Goal: Transaction & Acquisition: Purchase product/service

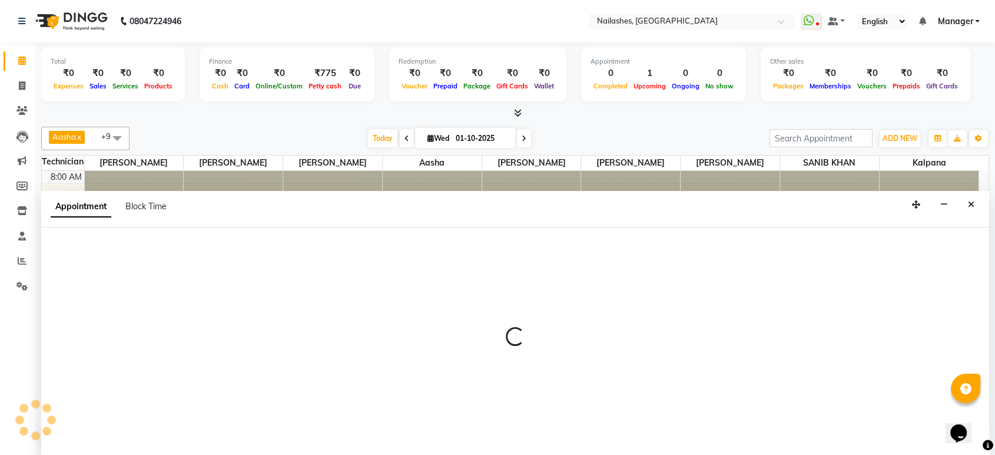
select select "92289"
select select "585"
select select "tentative"
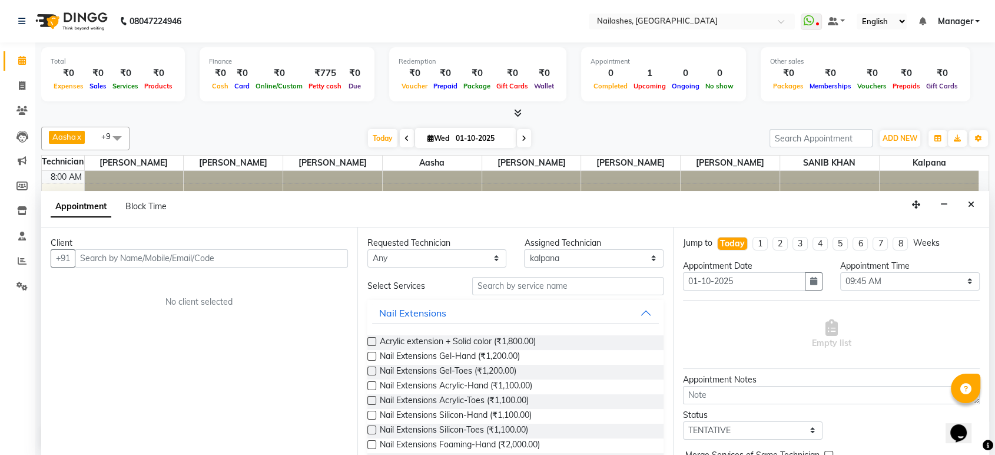
click at [697, 130] on div "Today Wed 01-10-2025" at bounding box center [449, 139] width 628 height 18
click at [970, 200] on icon "Close" at bounding box center [971, 204] width 6 height 8
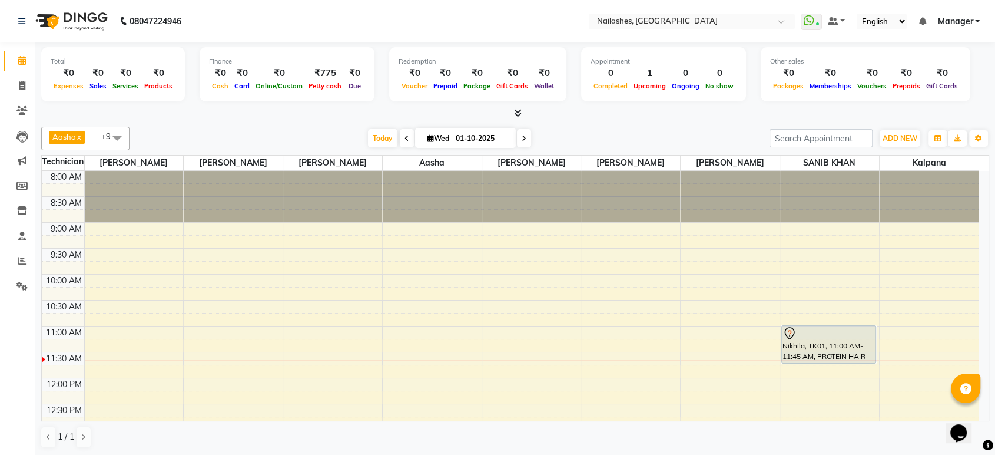
click at [928, 37] on nav "08047224946 Select Location × Nailashes, Electronics City WhatsApp Status ✕ Sta…" at bounding box center [497, 21] width 995 height 42
click at [19, 88] on icon at bounding box center [22, 85] width 6 height 9
select select "service"
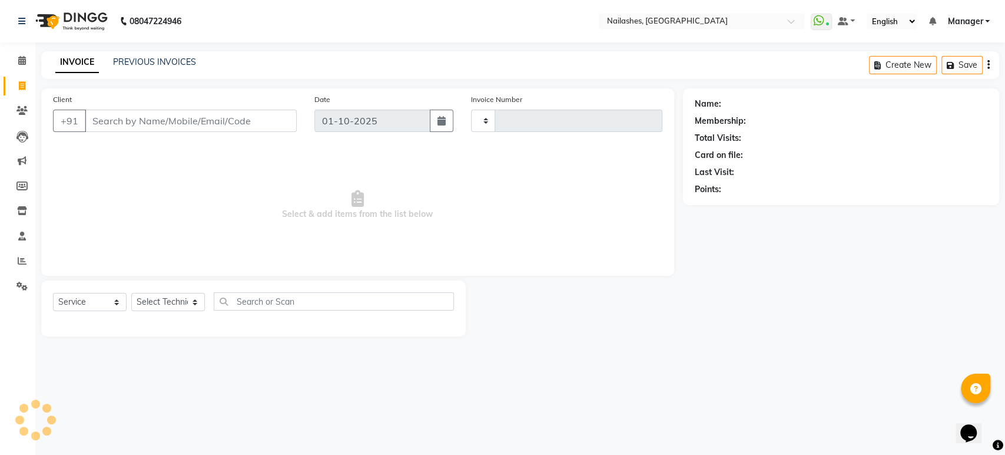
type input "1964"
select select "4251"
click at [102, 121] on input "Client" at bounding box center [191, 121] width 212 height 22
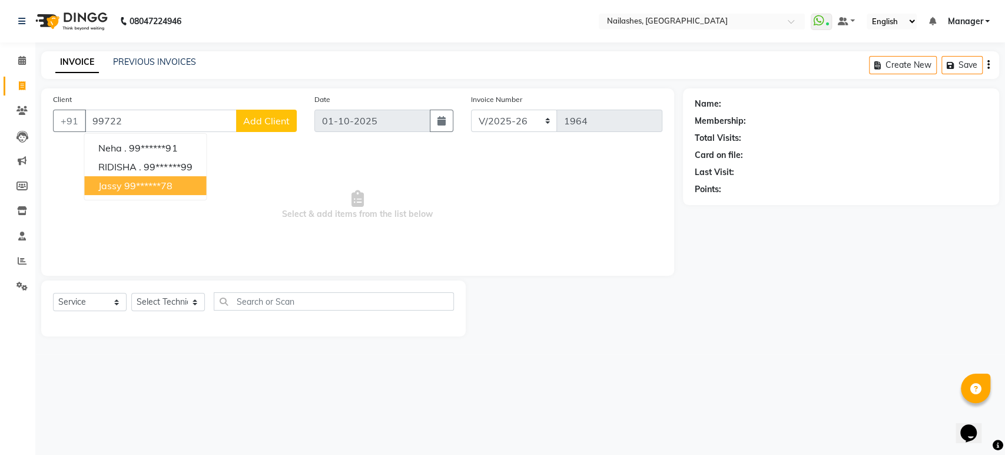
click at [122, 182] on button "Jassy 99******78" at bounding box center [145, 185] width 122 height 19
type input "99******78"
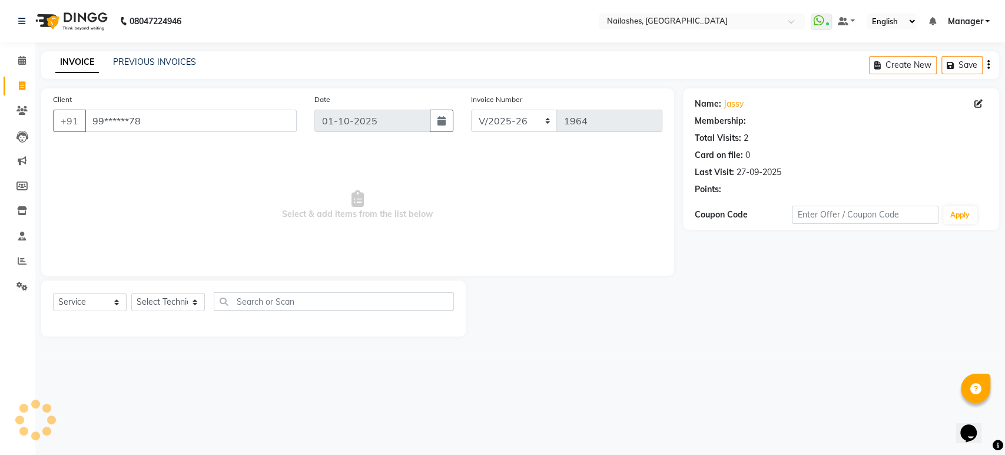
select select "1: Object"
click at [735, 135] on div "Total Visits:" at bounding box center [718, 138] width 47 height 12
click at [729, 102] on link "Jassy" at bounding box center [734, 104] width 20 height 12
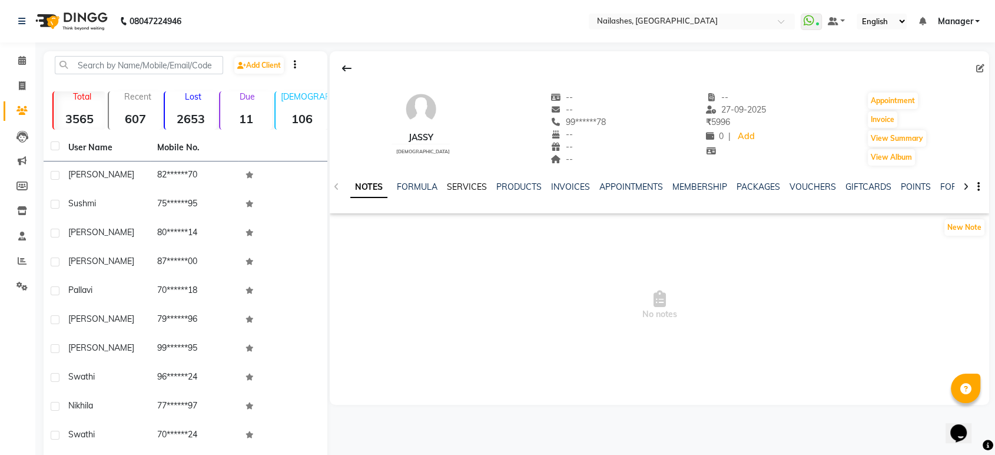
click at [474, 183] on link "SERVICES" at bounding box center [467, 186] width 40 height 11
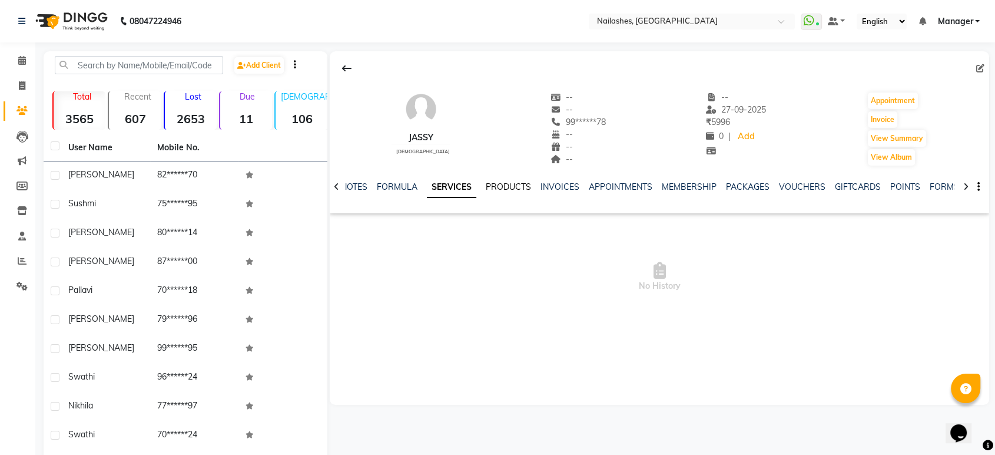
click at [507, 183] on link "PRODUCTS" at bounding box center [508, 186] width 45 height 11
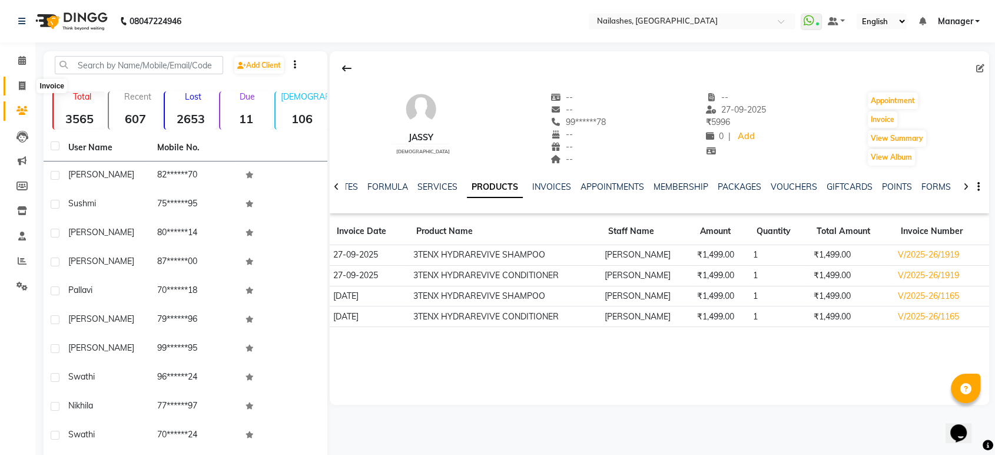
click at [19, 85] on icon at bounding box center [22, 85] width 6 height 9
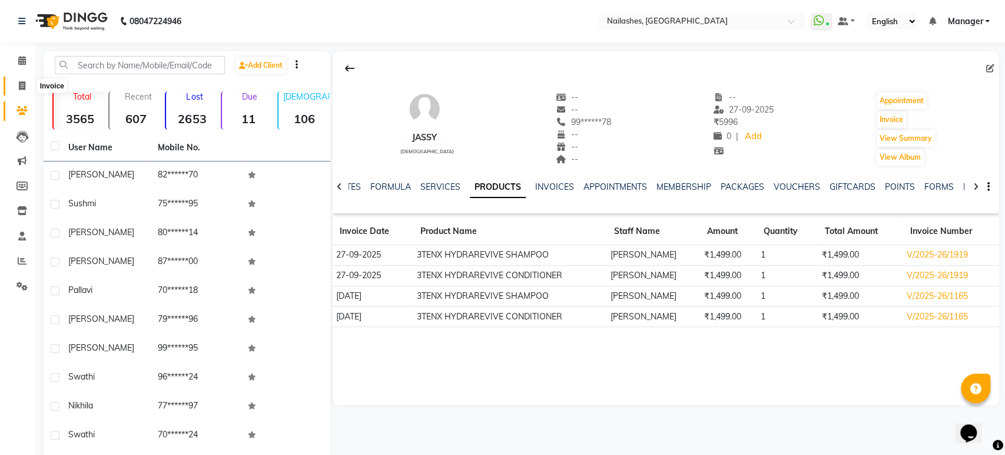
select select "4251"
select select "service"
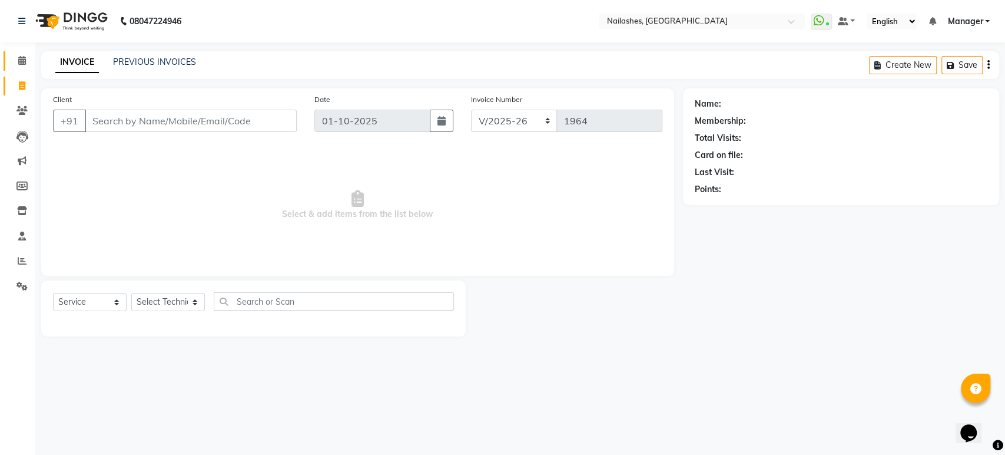
click at [19, 59] on icon at bounding box center [22, 60] width 8 height 9
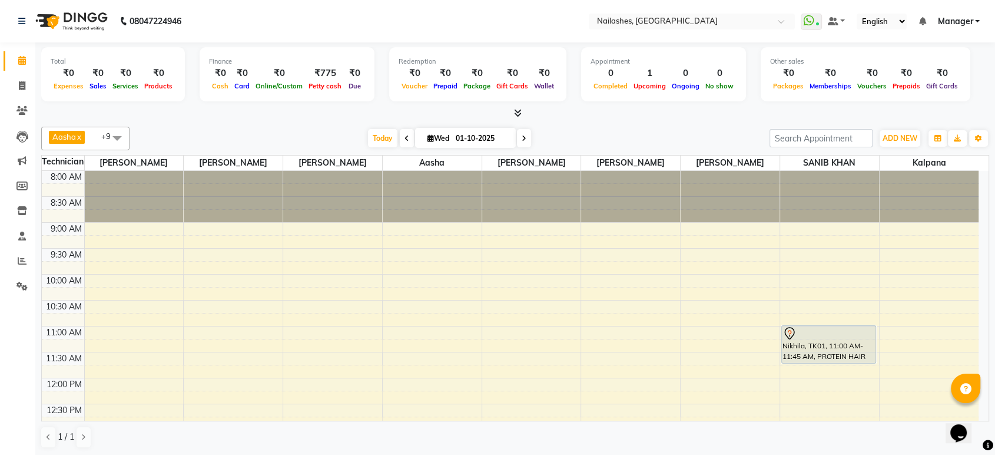
drag, startPoint x: 889, startPoint y: 6, endPoint x: 223, endPoint y: 217, distance: 698.0
click at [223, 217] on div at bounding box center [233, 196] width 99 height 51
click at [21, 79] on span at bounding box center [22, 86] width 21 height 14
select select "4251"
select select "service"
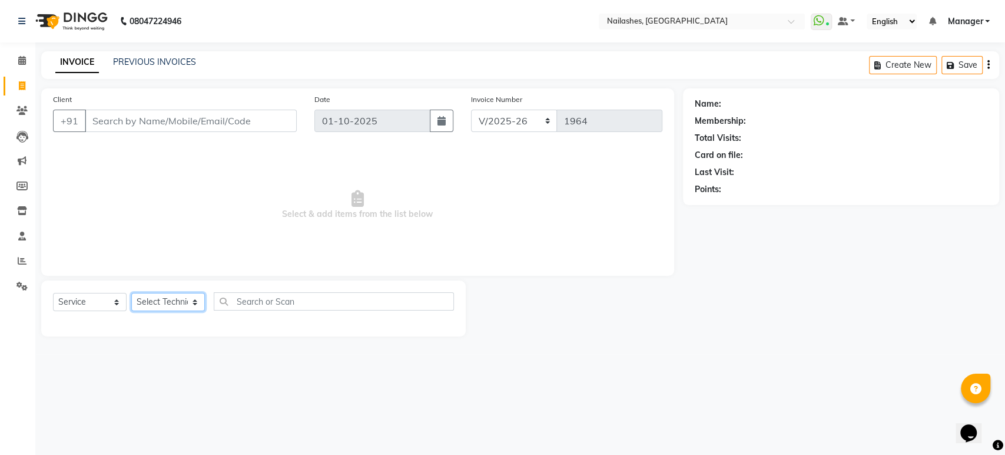
click at [193, 303] on select "Select Technician [PERSON_NAME] [PERSON_NAME] [PERSON_NAME] Manager Rehbar [PER…" at bounding box center [168, 302] width 74 height 18
select select "61504"
click at [131, 293] on select "Select Technician [PERSON_NAME] [PERSON_NAME] [PERSON_NAME] Manager Rehbar [PER…" at bounding box center [168, 302] width 74 height 18
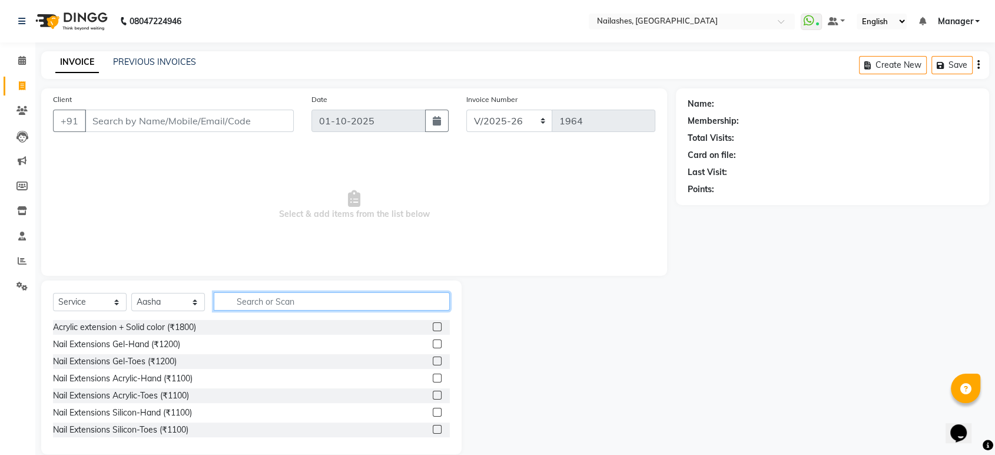
click at [255, 304] on input "text" at bounding box center [332, 301] width 236 height 18
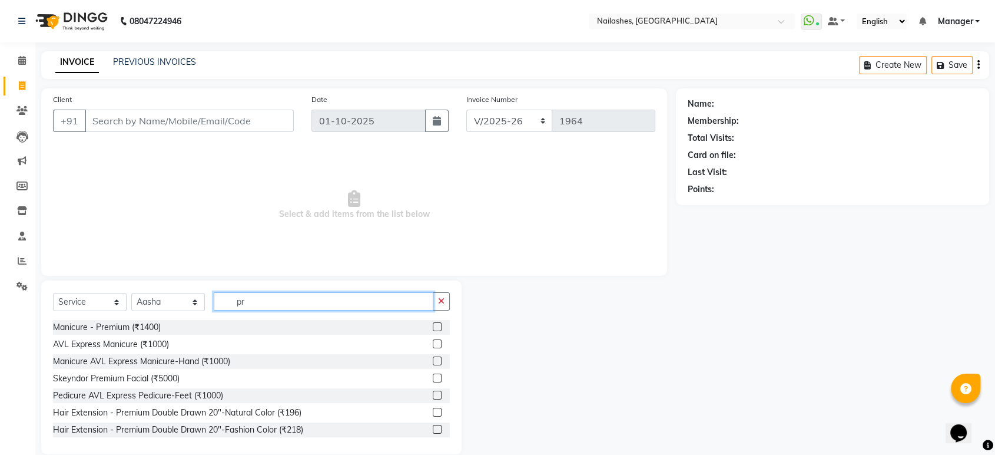
type input "p"
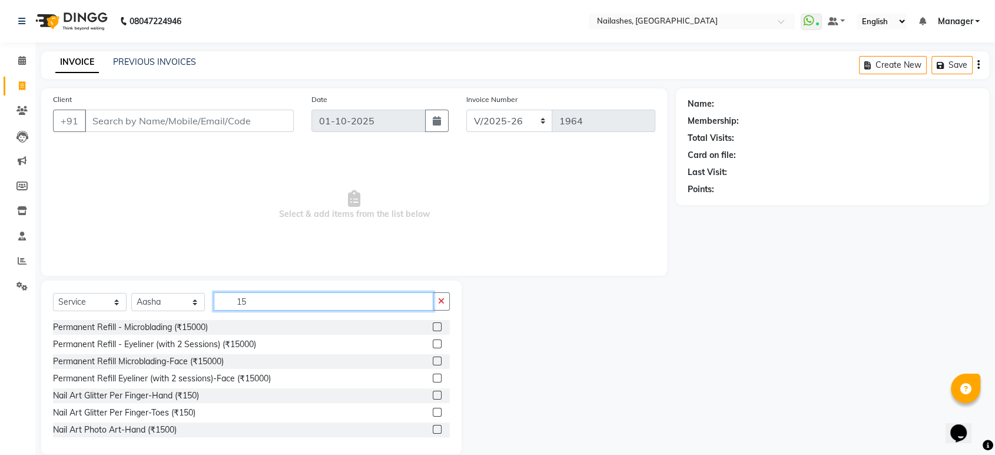
type input "1"
type input "ped"
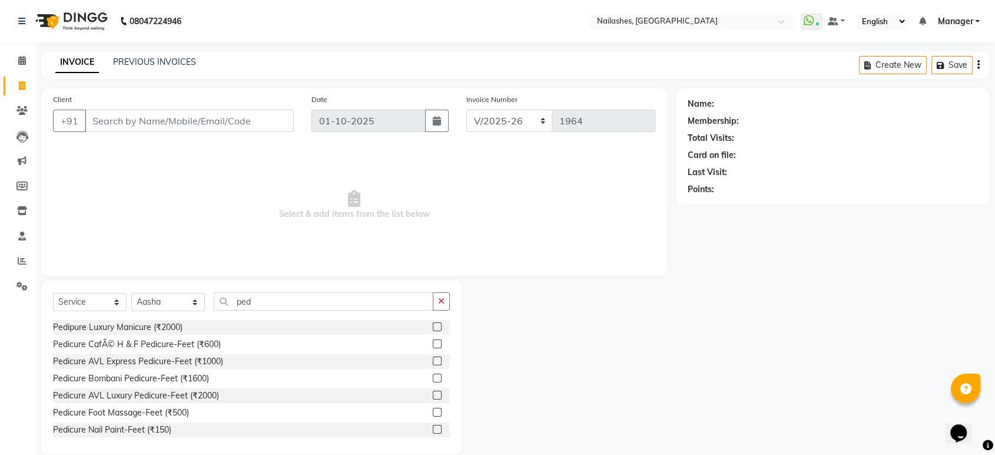
click at [433, 377] on label at bounding box center [437, 377] width 9 height 9
click at [433, 377] on input "checkbox" at bounding box center [437, 378] width 8 height 8
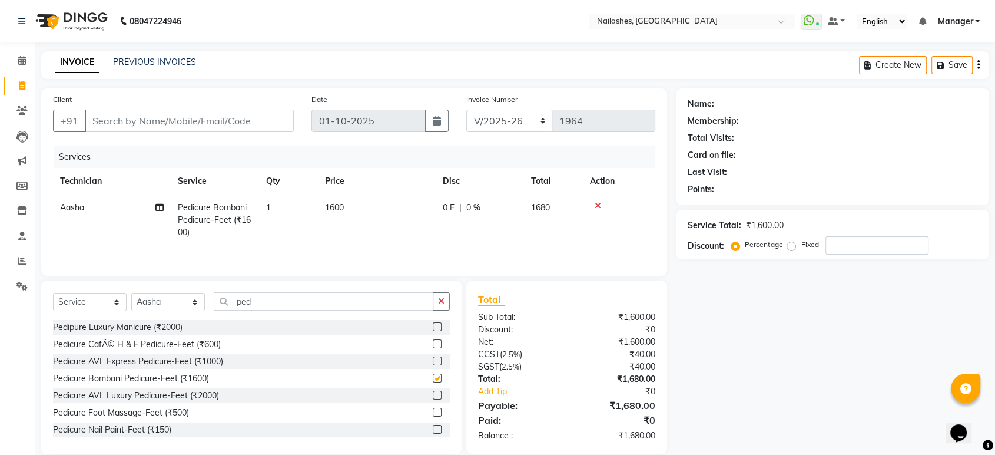
checkbox input "false"
click at [264, 304] on input "ped" at bounding box center [324, 301] width 220 height 18
type input "p"
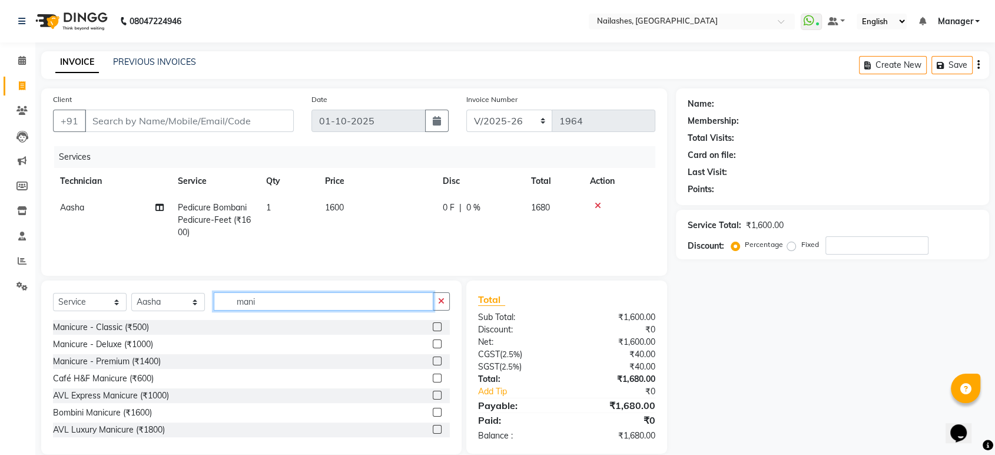
type input "mani"
click at [433, 326] on label at bounding box center [437, 326] width 9 height 9
click at [433, 326] on input "checkbox" at bounding box center [437, 327] width 8 height 8
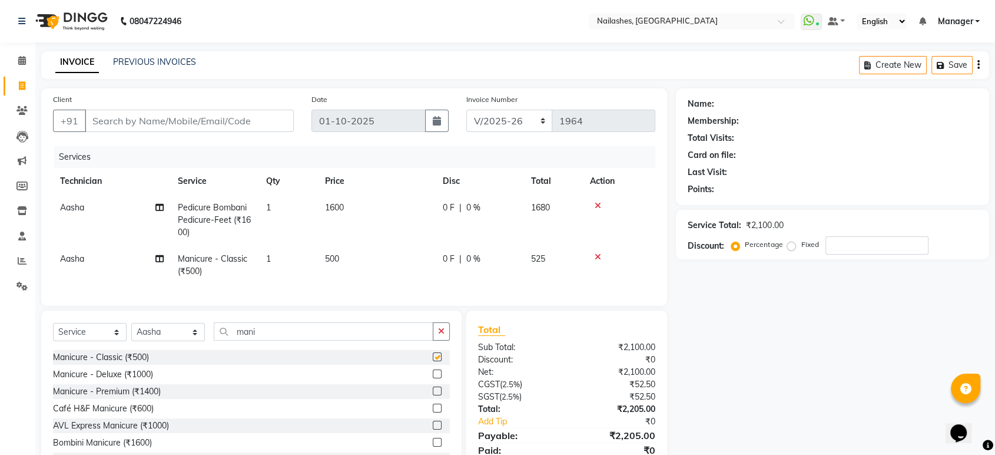
checkbox input "false"
click at [193, 341] on select "Select Technician [PERSON_NAME] [PERSON_NAME] [PERSON_NAME] Manager Rehbar [PER…" at bounding box center [168, 332] width 74 height 18
select select "26128"
click at [131, 333] on select "Select Technician [PERSON_NAME] [PERSON_NAME] [PERSON_NAME] Manager Rehbar [PER…" at bounding box center [168, 332] width 74 height 18
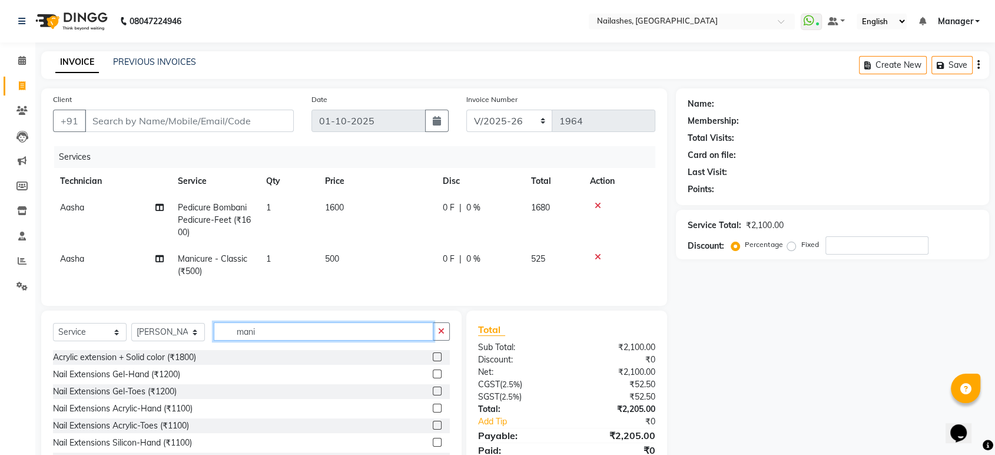
click at [249, 334] on input "mani" at bounding box center [324, 331] width 220 height 18
click at [255, 340] on input "ni" at bounding box center [324, 331] width 220 height 18
type input "n"
type input "ac"
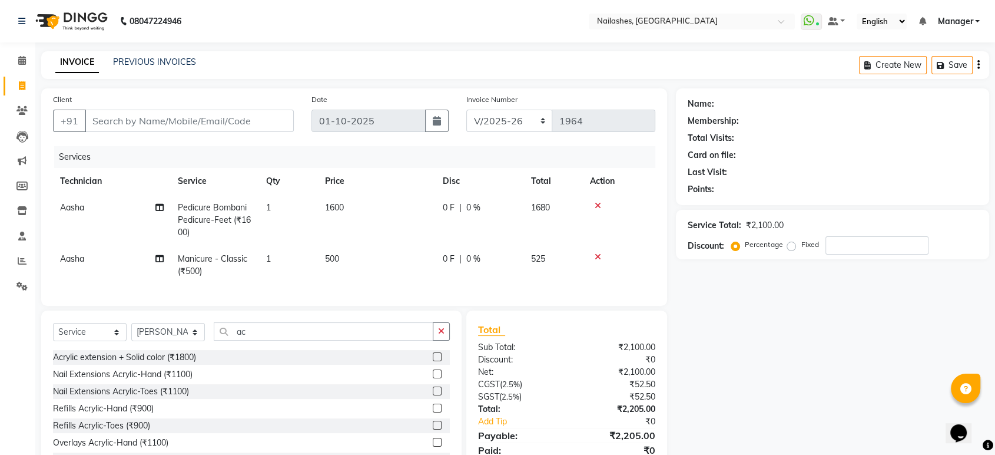
click at [433, 378] on label at bounding box center [437, 373] width 9 height 9
click at [433, 378] on input "checkbox" at bounding box center [437, 374] width 8 height 8
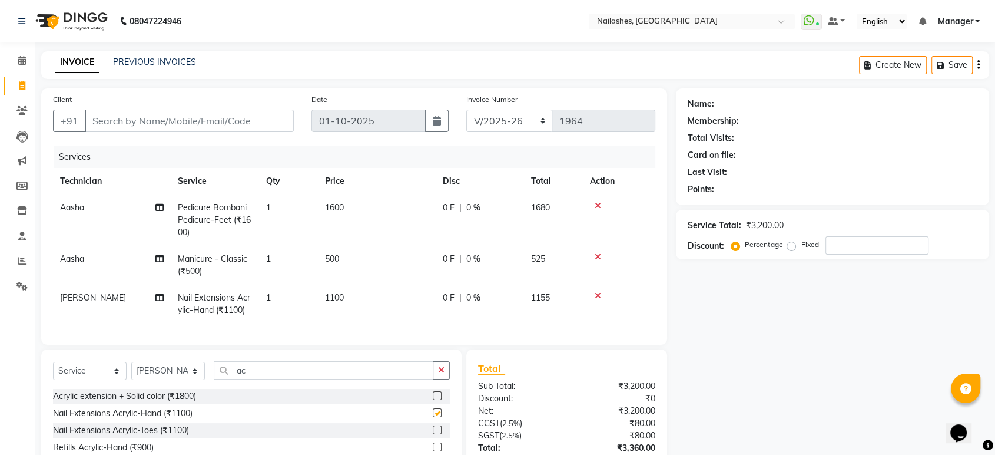
checkbox input "false"
click at [255, 379] on input "ac" at bounding box center [324, 370] width 220 height 18
type input "a"
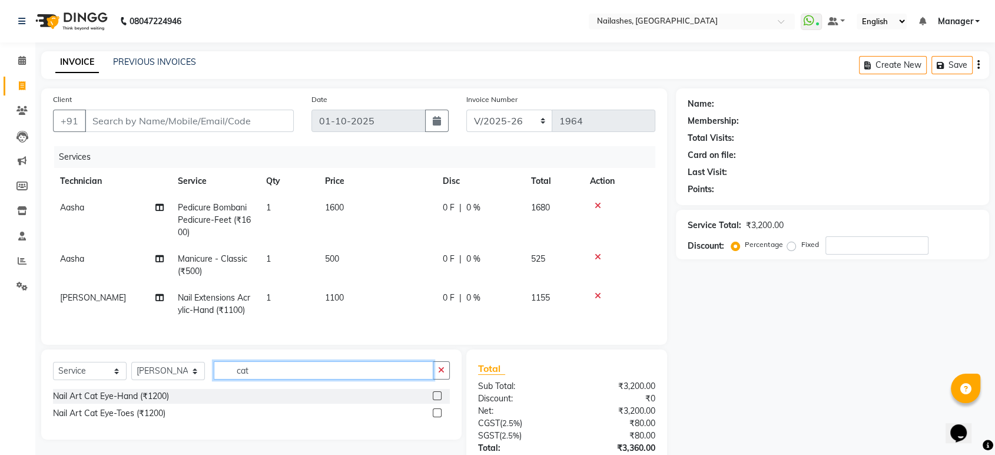
type input "cat"
click at [436, 400] on label at bounding box center [437, 395] width 9 height 9
click at [436, 400] on input "checkbox" at bounding box center [437, 396] width 8 height 8
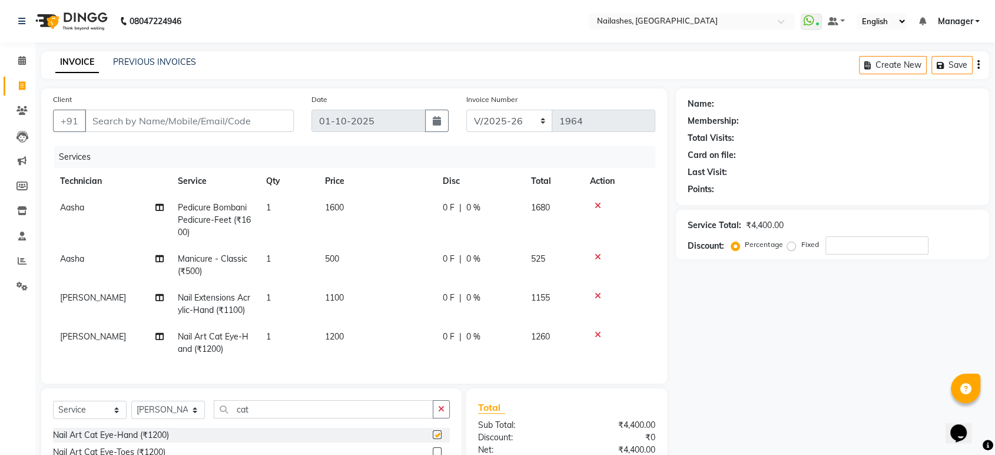
checkbox input "false"
click at [118, 121] on input "Client" at bounding box center [189, 121] width 209 height 22
click at [135, 117] on input "Client" at bounding box center [189, 121] width 209 height 22
type input "9"
type input "0"
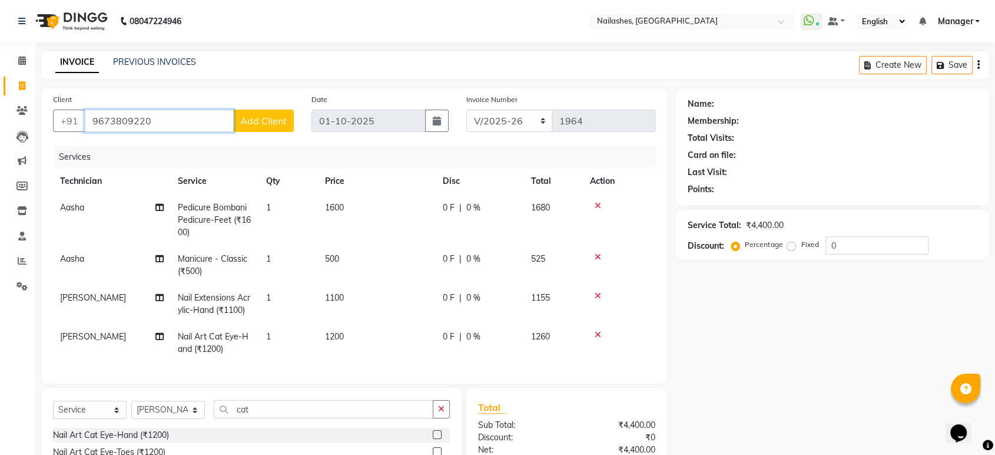
type input "9673809220"
click at [255, 122] on span "Add Client" at bounding box center [263, 121] width 47 height 12
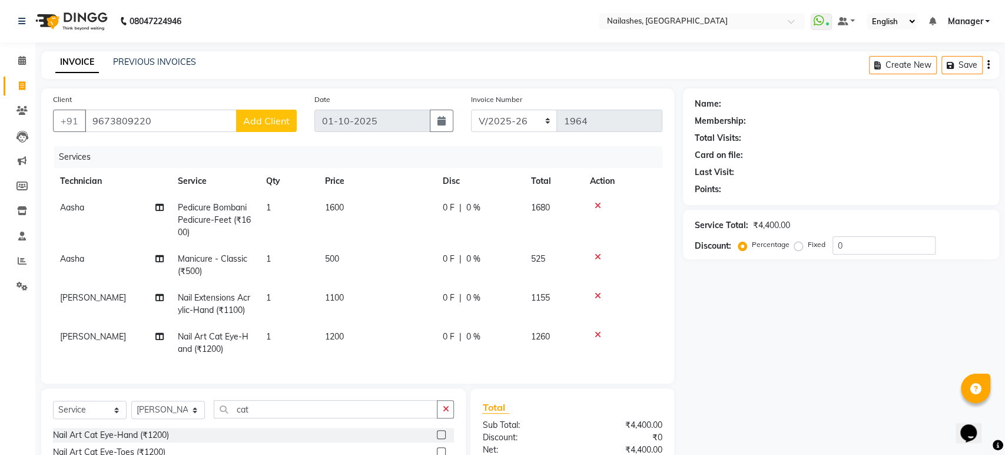
select select "21"
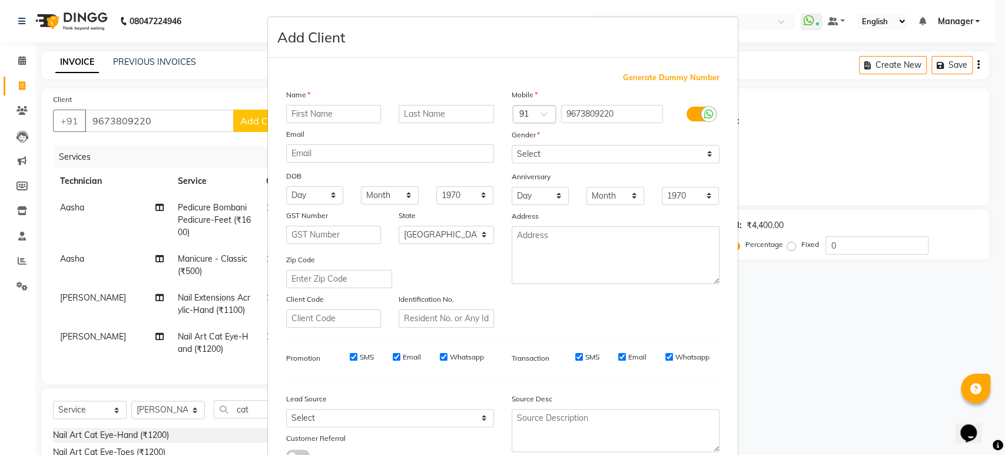
click at [302, 112] on input "text" at bounding box center [333, 114] width 95 height 18
type input "pinkak"
click at [542, 149] on select "Select [DEMOGRAPHIC_DATA] [DEMOGRAPHIC_DATA] Other Prefer Not To Say" at bounding box center [616, 154] width 208 height 18
select select "[DEMOGRAPHIC_DATA]"
click at [512, 145] on select "Select [DEMOGRAPHIC_DATA] [DEMOGRAPHIC_DATA] Other Prefer Not To Say" at bounding box center [616, 154] width 208 height 18
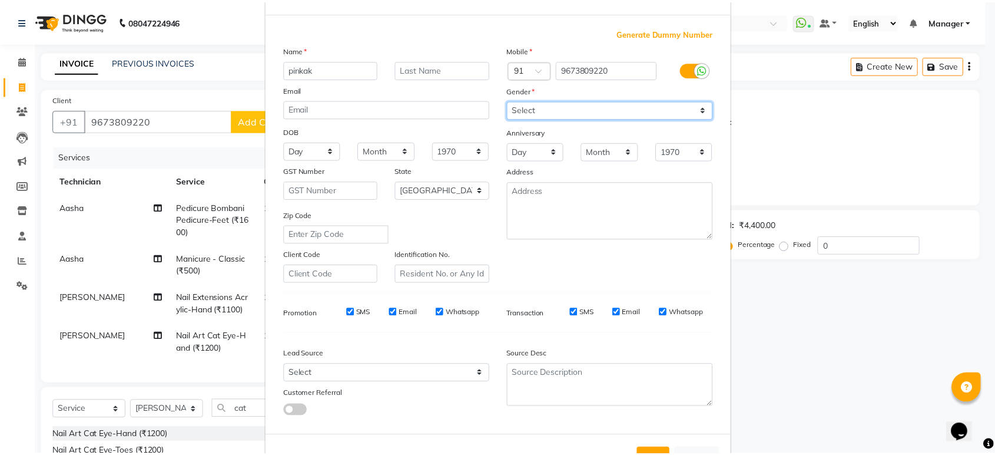
scroll to position [86, 0]
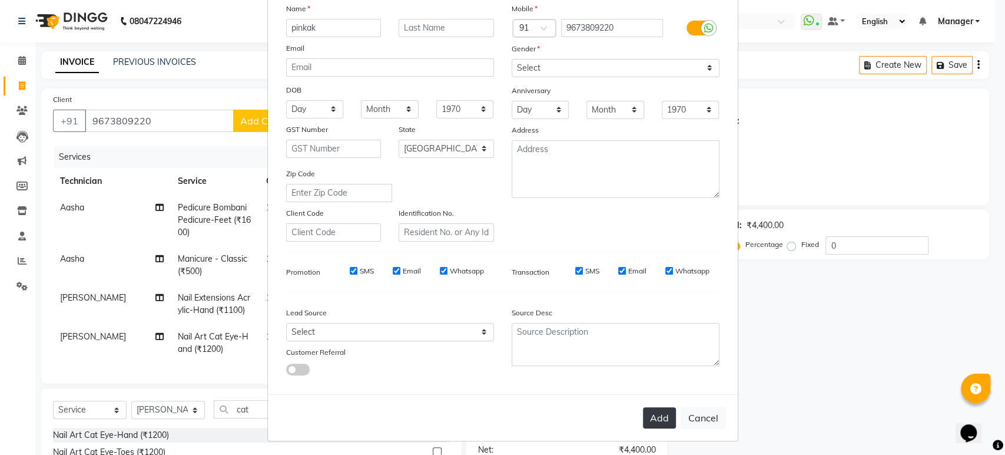
click at [649, 418] on button "Add" at bounding box center [659, 417] width 33 height 21
type input "96******20"
select select
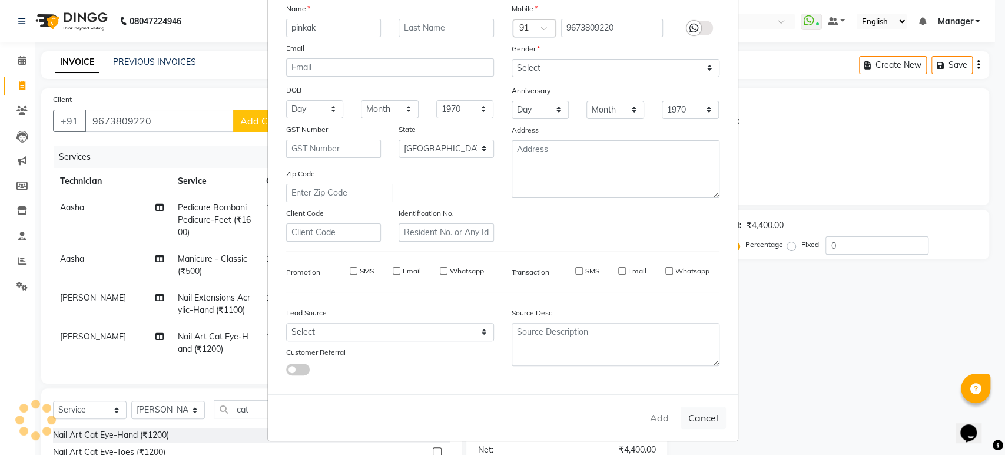
select select "null"
select select
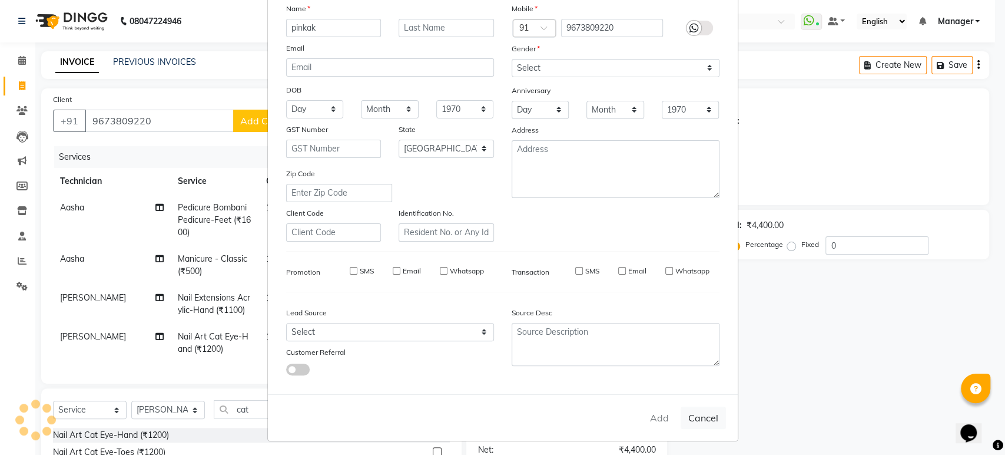
checkbox input "false"
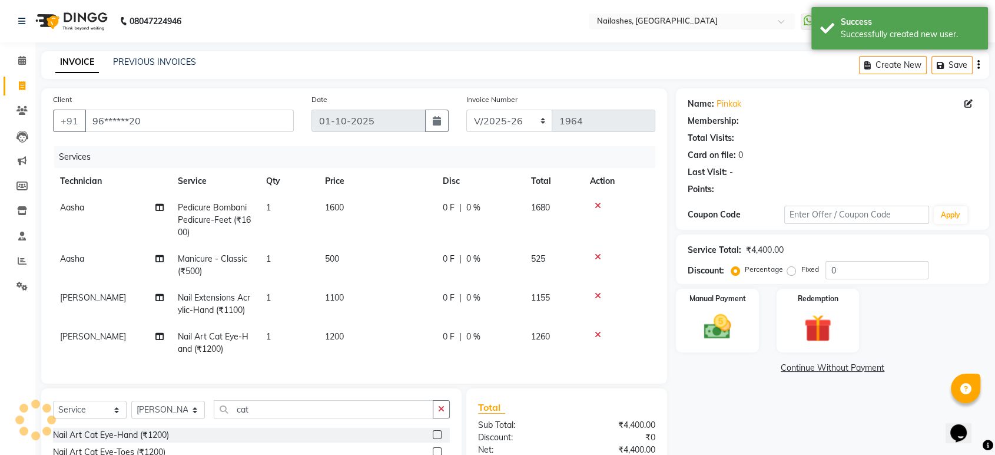
select select "1: Object"
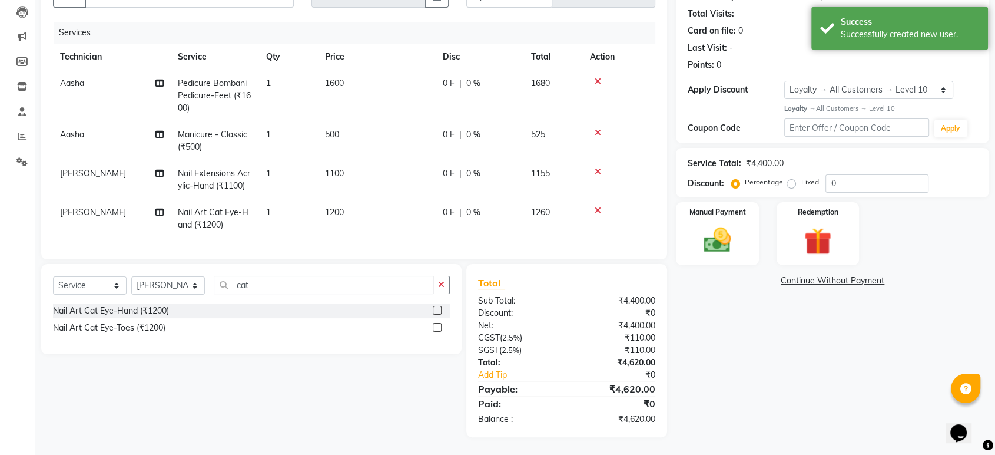
scroll to position [133, 0]
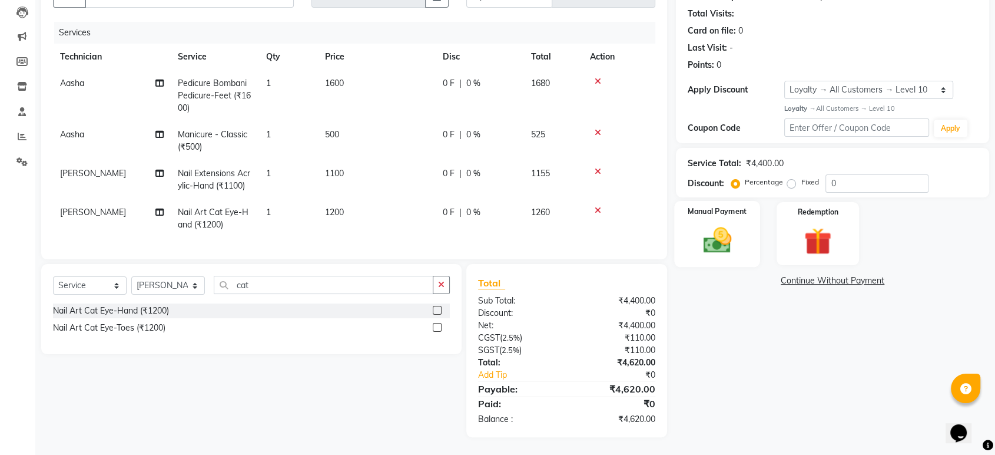
click at [732, 240] on img at bounding box center [717, 240] width 46 height 33
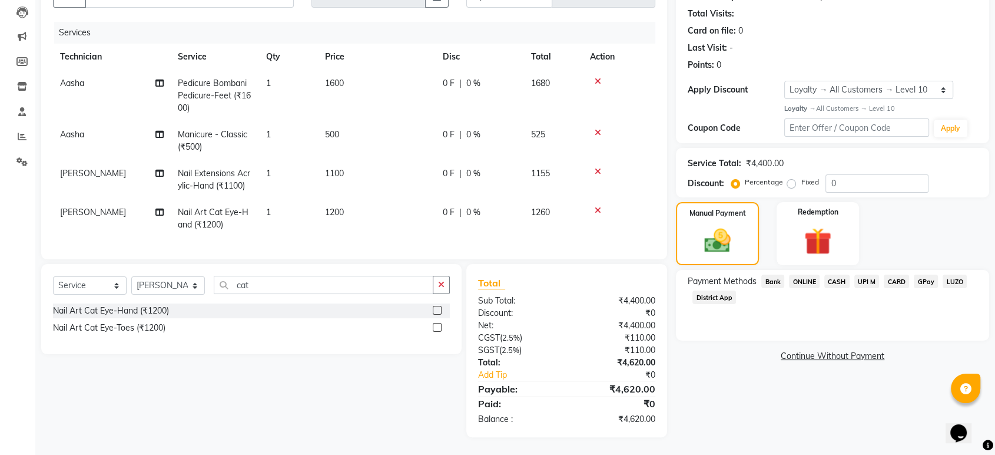
click at [806, 274] on span "ONLINE" at bounding box center [804, 281] width 31 height 14
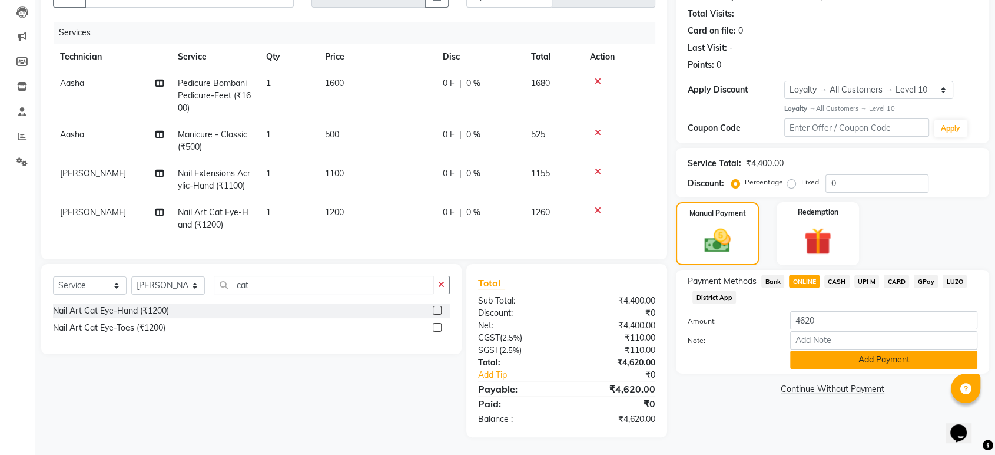
click at [881, 350] on button "Add Payment" at bounding box center [883, 359] width 187 height 18
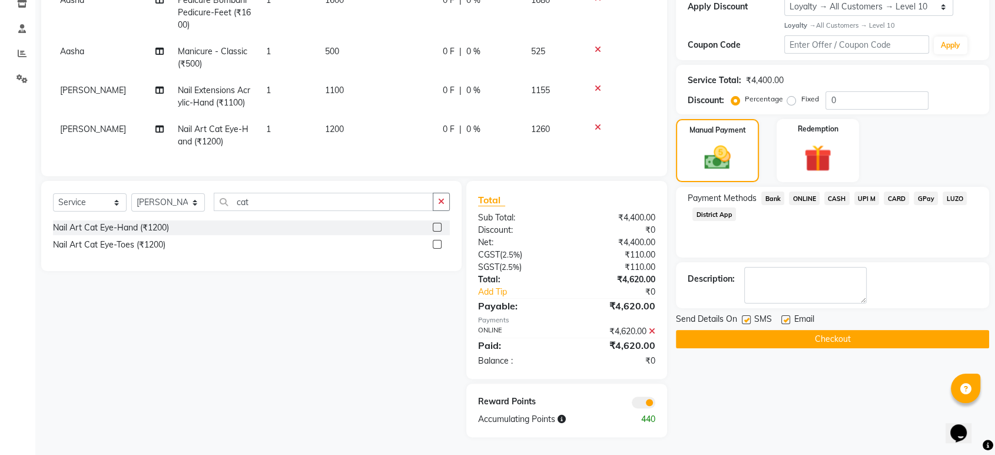
scroll to position [216, 0]
click at [820, 330] on button "Checkout" at bounding box center [832, 339] width 313 height 18
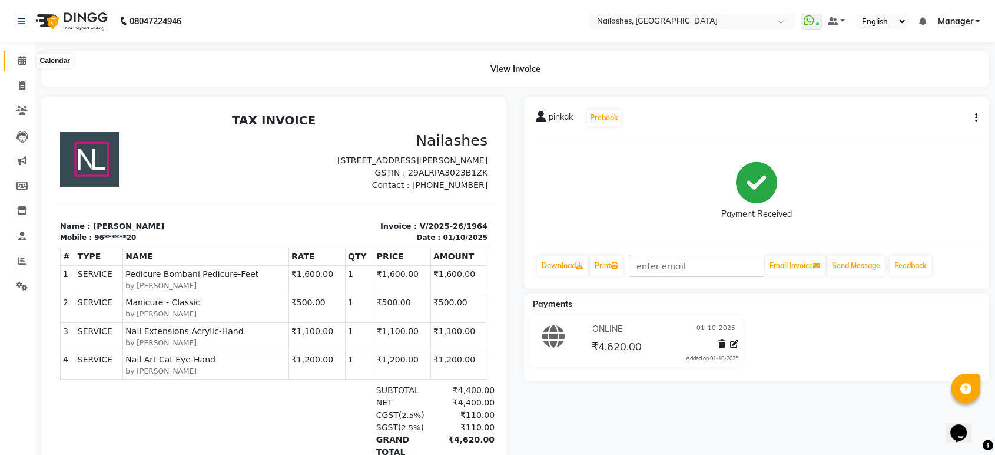
click at [17, 56] on span at bounding box center [22, 61] width 21 height 14
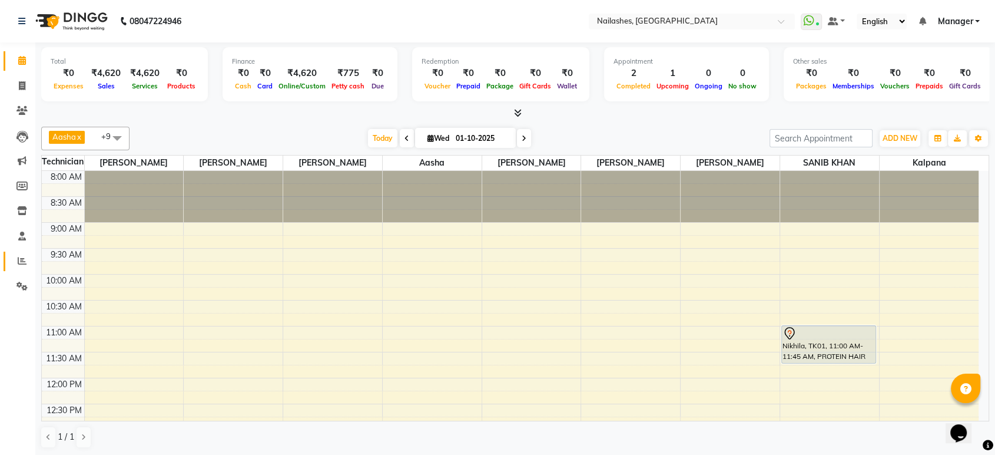
click at [24, 263] on icon at bounding box center [22, 260] width 9 height 9
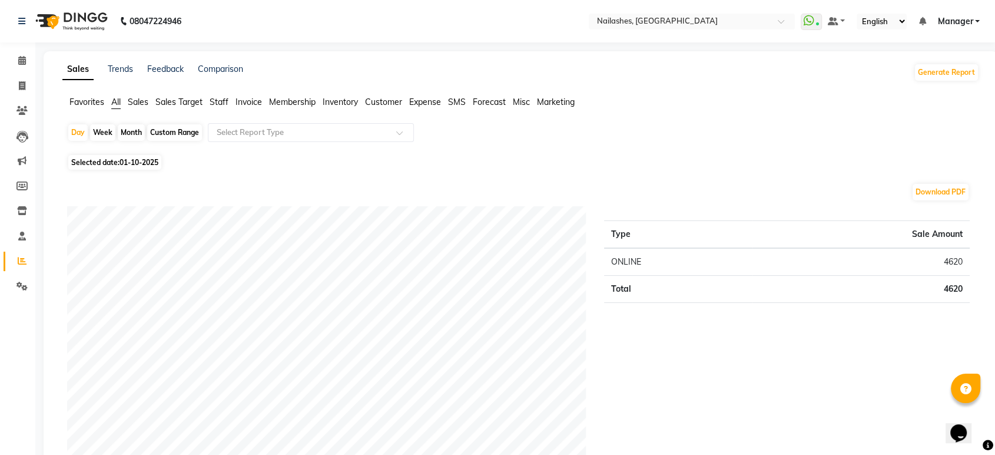
click at [217, 97] on span "Staff" at bounding box center [219, 102] width 19 height 11
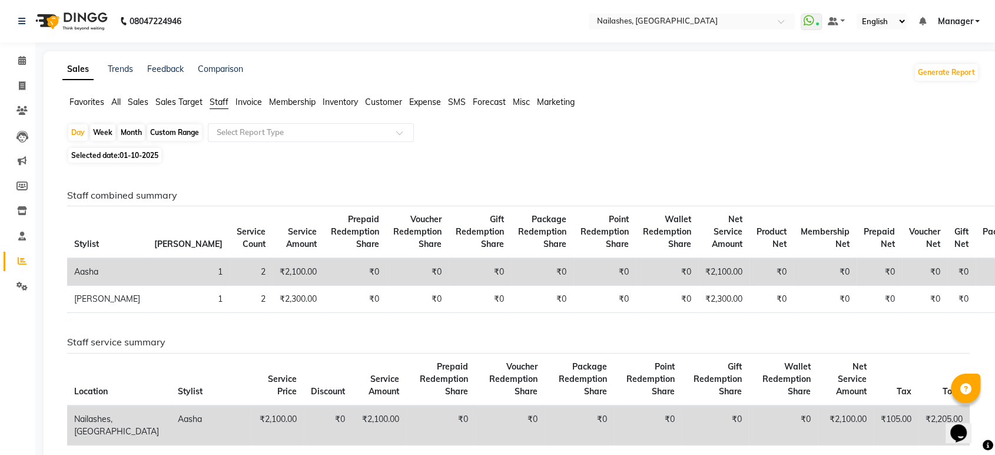
click at [132, 129] on div "Month" at bounding box center [131, 132] width 27 height 16
select select "10"
select select "2025"
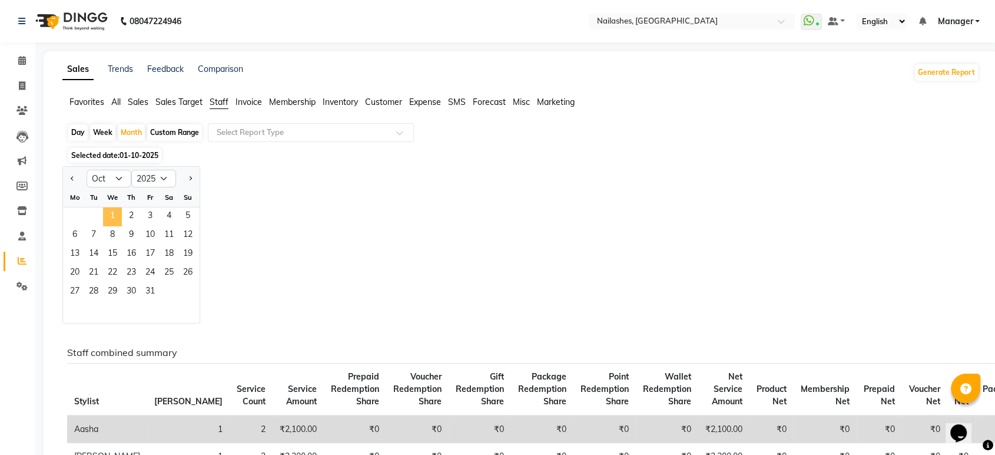
click at [117, 214] on span "1" at bounding box center [112, 216] width 19 height 19
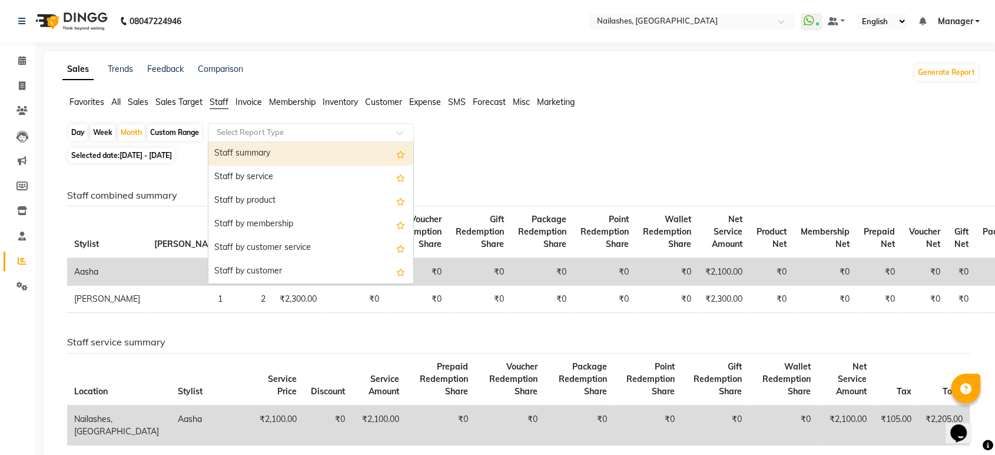
click at [254, 131] on input "text" at bounding box center [299, 133] width 170 height 12
click at [238, 155] on div "Staff summary" at bounding box center [310, 154] width 205 height 24
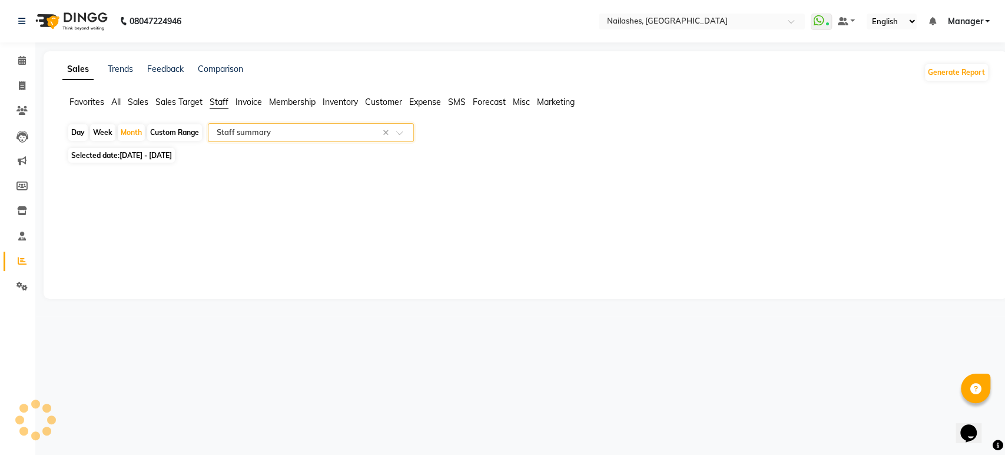
select select "full_report"
select select "csv"
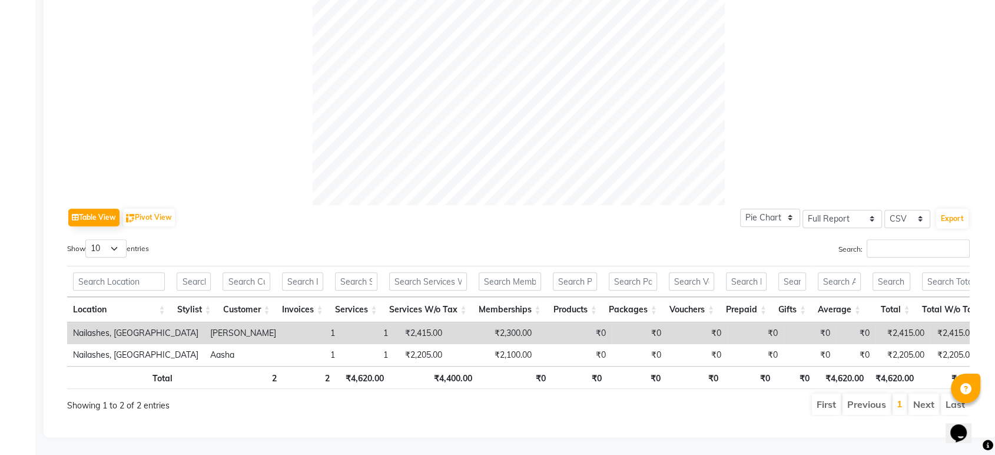
scroll to position [416, 0]
click at [688, 205] on div "Table View Pivot View Pie Chart Bar Chart Select Full Report Filtered Report Se…" at bounding box center [518, 217] width 903 height 25
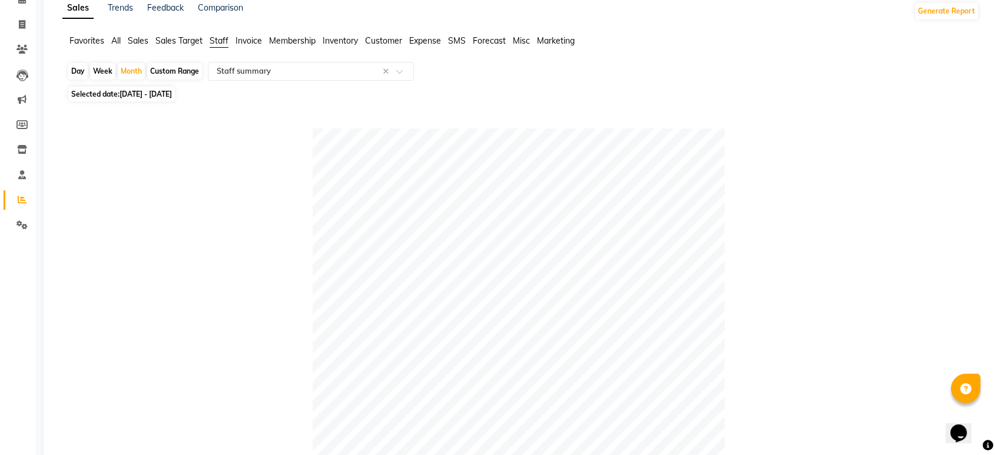
scroll to position [0, 0]
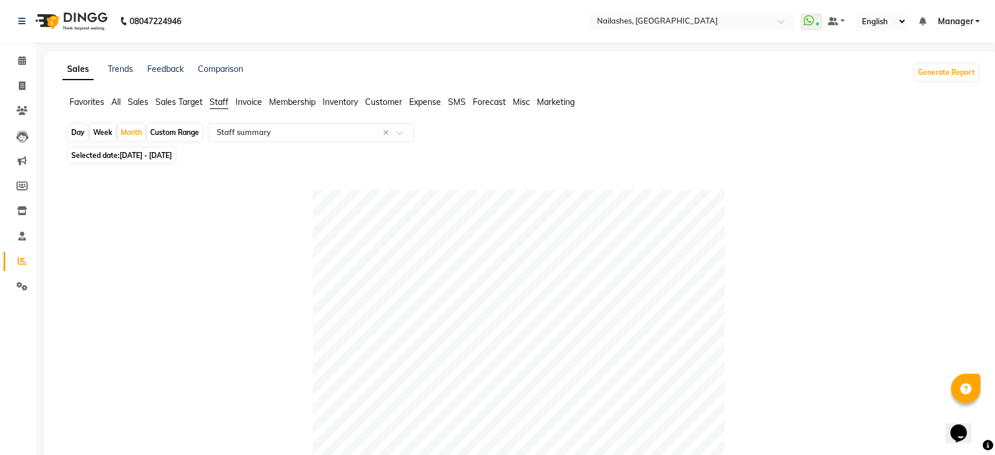
click at [217, 100] on span "Staff" at bounding box center [219, 102] width 19 height 11
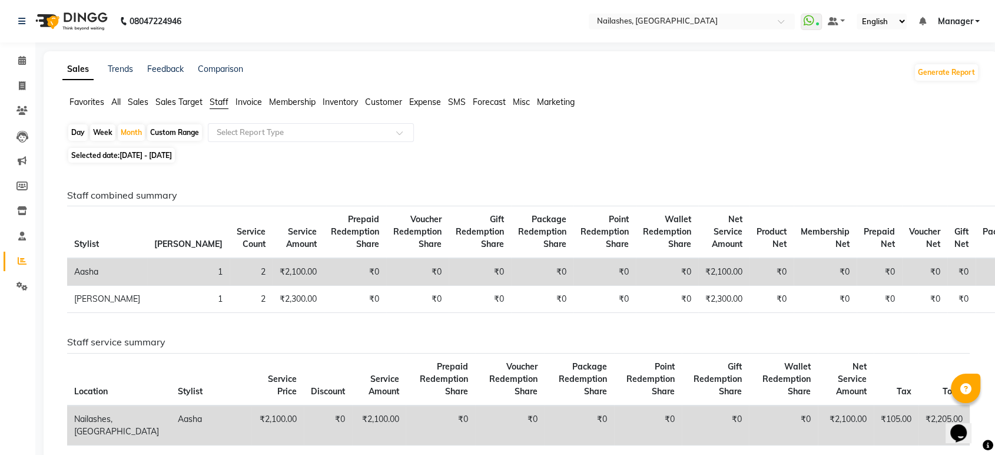
click at [122, 157] on span "[DATE] - [DATE]" at bounding box center [146, 155] width 52 height 9
click at [131, 132] on div "Month" at bounding box center [131, 132] width 27 height 16
select select "10"
select select "2025"
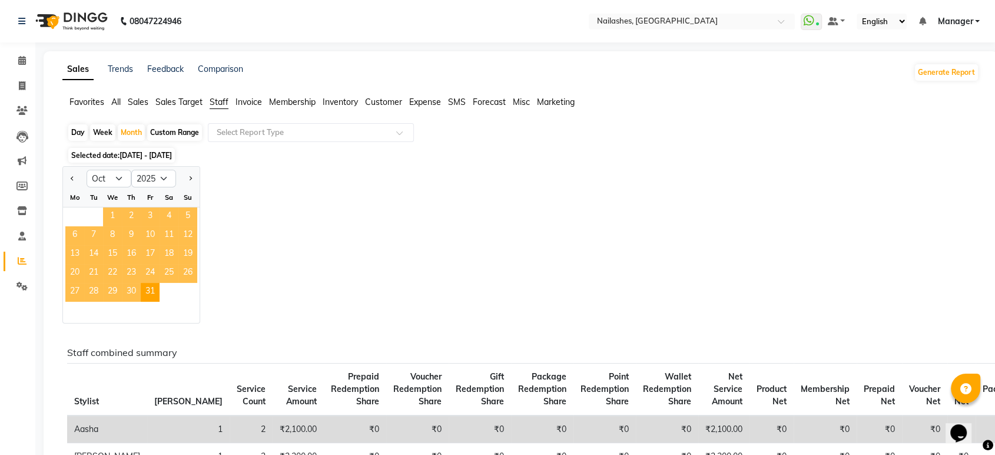
click at [111, 211] on span "1" at bounding box center [112, 216] width 19 height 19
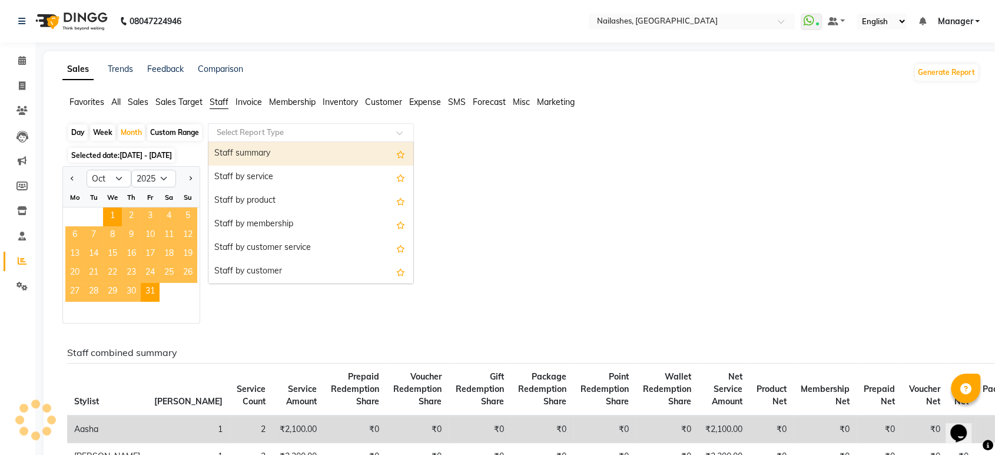
click at [253, 130] on input "text" at bounding box center [299, 133] width 170 height 12
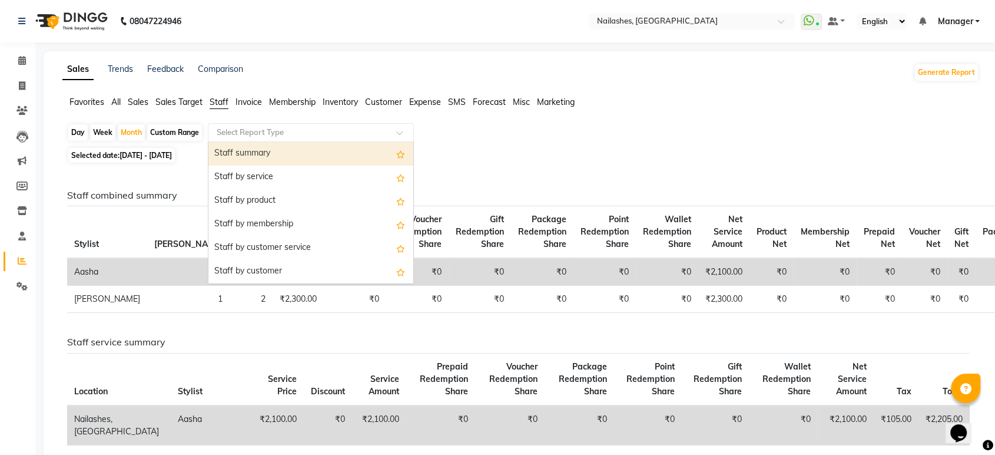
click at [236, 150] on div "Staff summary" at bounding box center [310, 154] width 205 height 24
select select "full_report"
select select "csv"
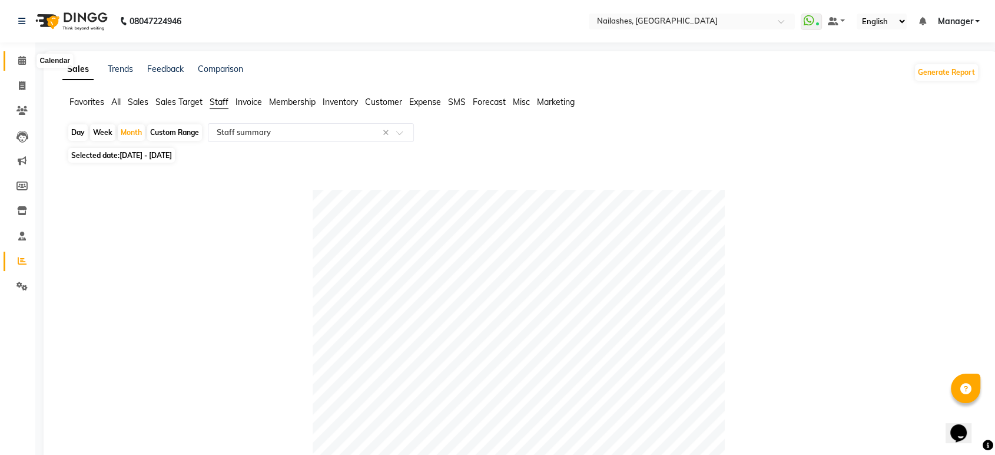
click at [24, 67] on span at bounding box center [22, 61] width 21 height 14
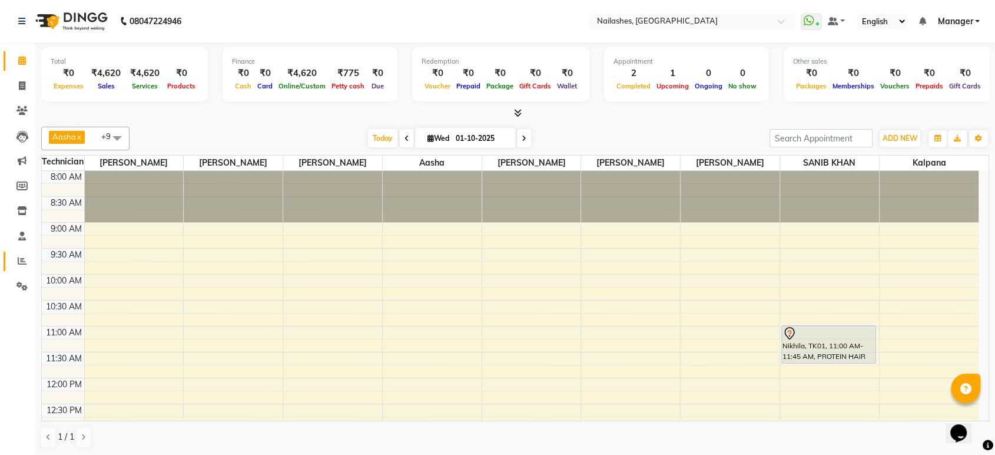
click at [19, 262] on icon at bounding box center [22, 260] width 9 height 9
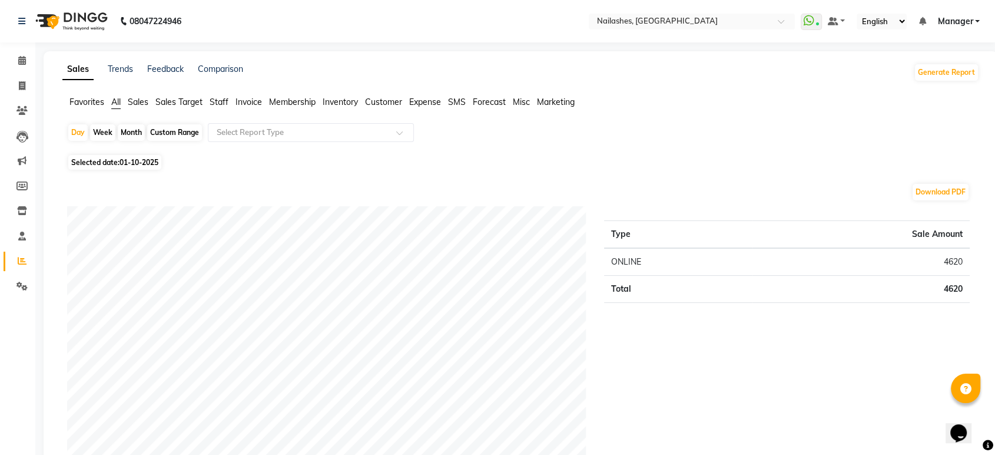
click at [223, 101] on span "Staff" at bounding box center [219, 102] width 19 height 11
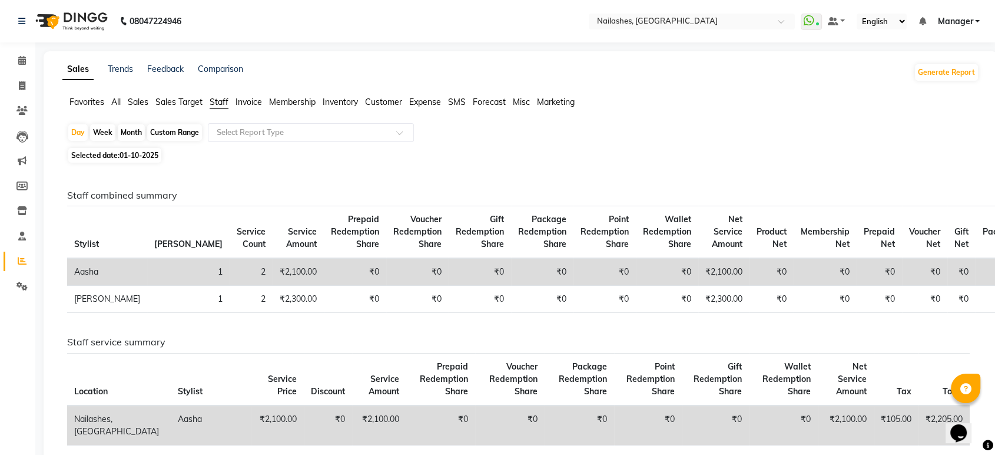
click at [128, 131] on div "Month" at bounding box center [131, 132] width 27 height 16
select select "10"
select select "2025"
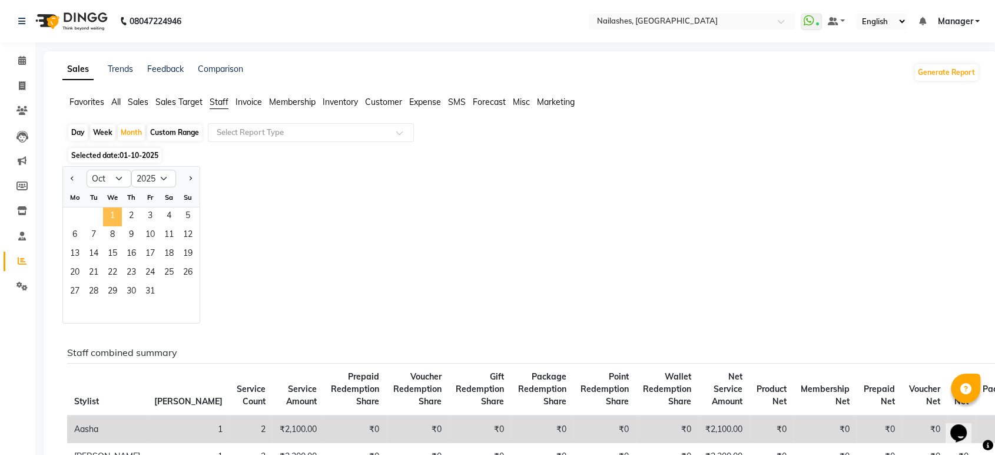
click at [113, 211] on span "1" at bounding box center [112, 216] width 19 height 19
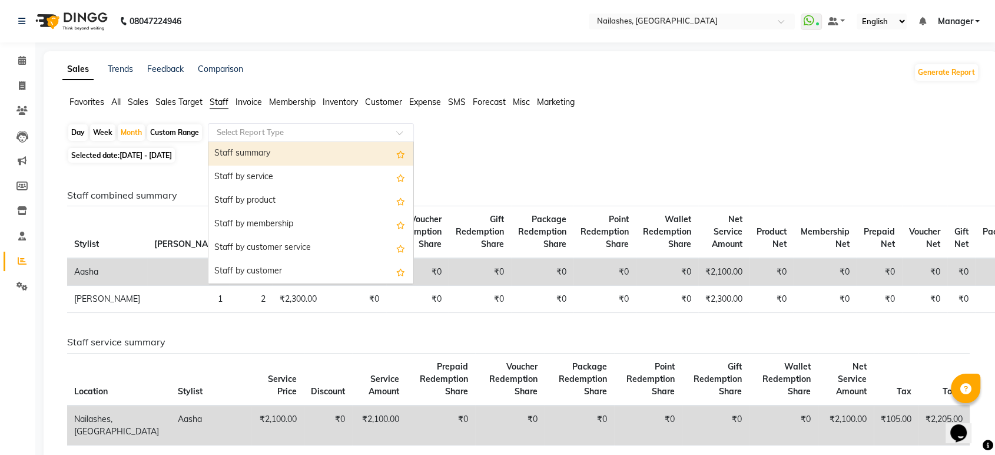
drag, startPoint x: 246, startPoint y: 131, endPoint x: 241, endPoint y: 149, distance: 18.7
click at [241, 142] on ng-select "Select Report Type Staff summary Staff by service Staff by product Staff by mem…" at bounding box center [311, 132] width 206 height 19
click at [241, 149] on div "Staff summary" at bounding box center [310, 154] width 205 height 24
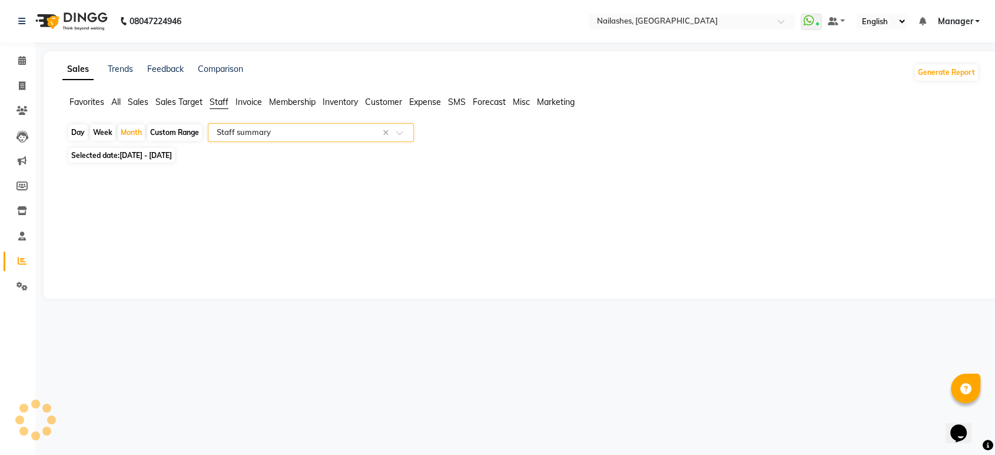
select select "full_report"
select select "csv"
click at [165, 107] on span "Sales Target" at bounding box center [178, 102] width 47 height 11
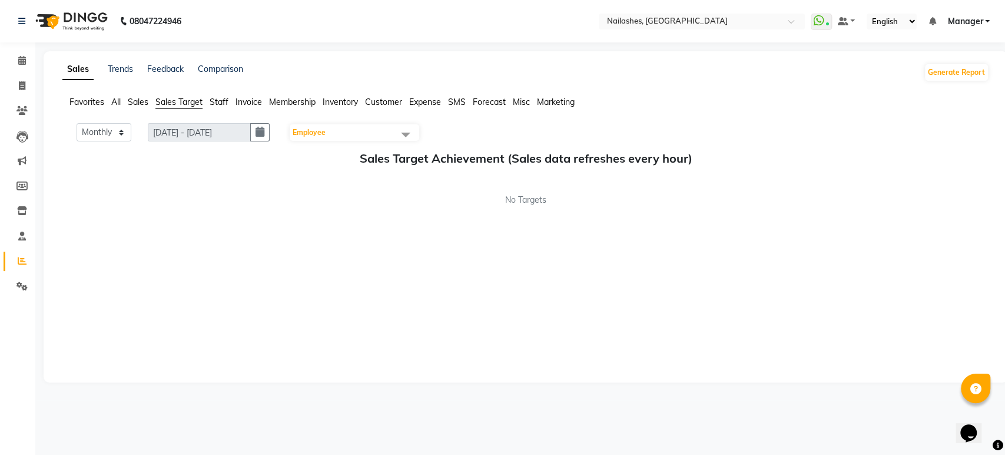
click at [119, 101] on span "All" at bounding box center [115, 102] width 9 height 11
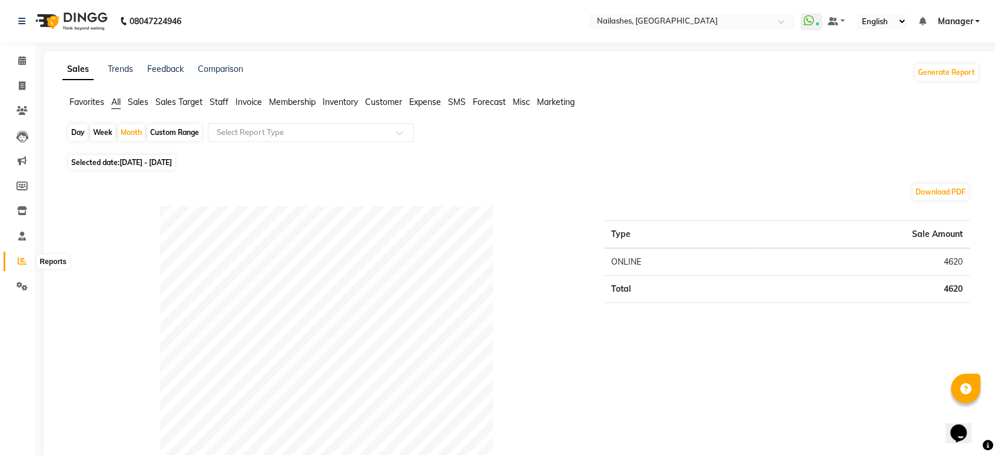
click at [24, 260] on icon at bounding box center [22, 260] width 9 height 9
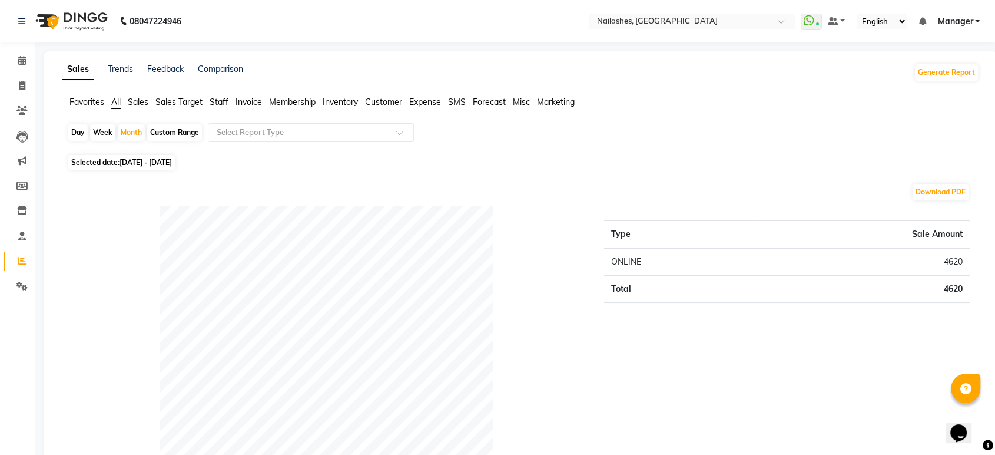
click at [24, 260] on icon at bounding box center [22, 260] width 9 height 9
drag, startPoint x: 24, startPoint y: 260, endPoint x: 129, endPoint y: 158, distance: 146.2
click at [129, 158] on span "[DATE] - [DATE]" at bounding box center [146, 162] width 52 height 9
select select "10"
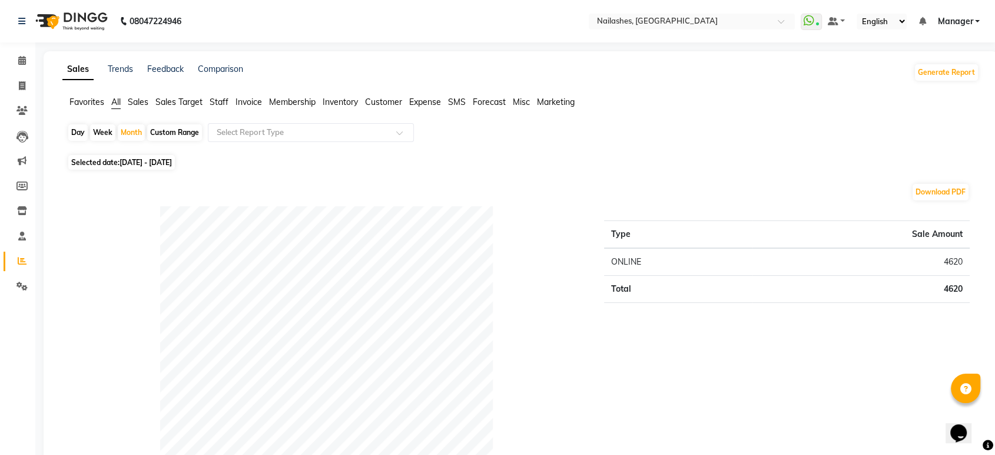
select select "2025"
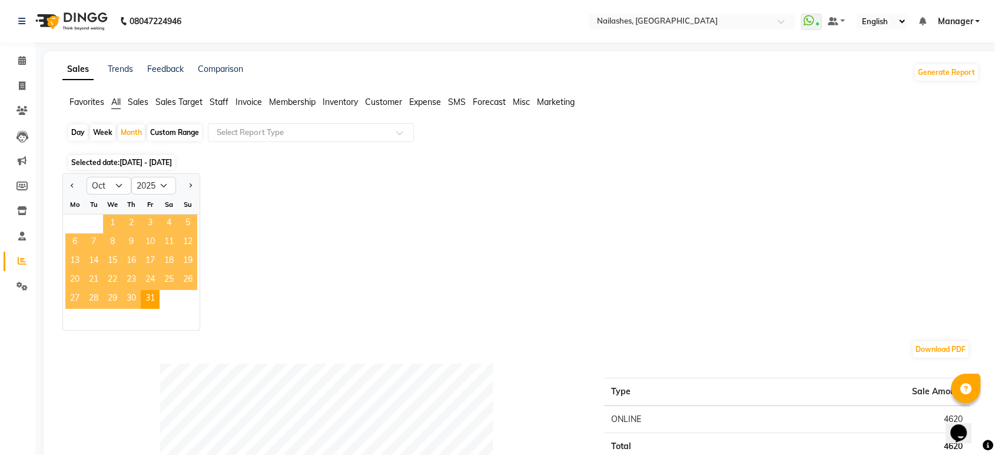
click at [108, 223] on span "1" at bounding box center [112, 223] width 19 height 19
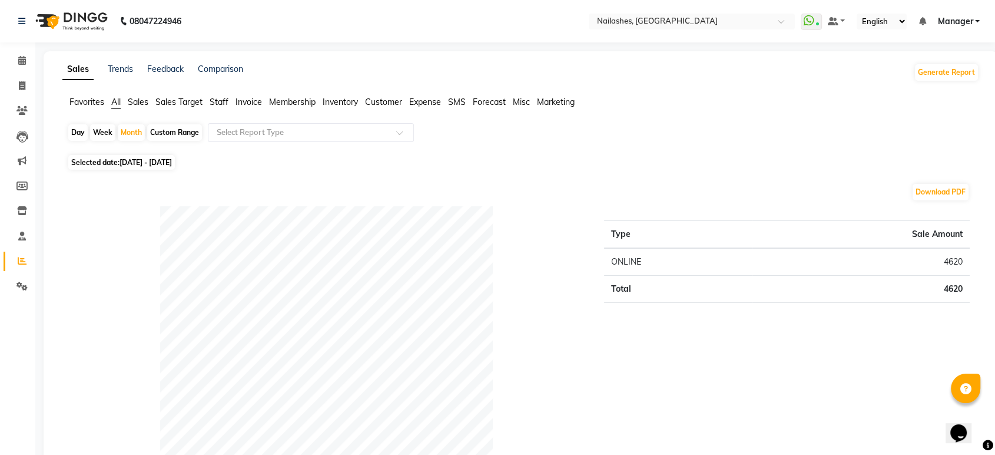
click at [217, 102] on span "Staff" at bounding box center [219, 102] width 19 height 11
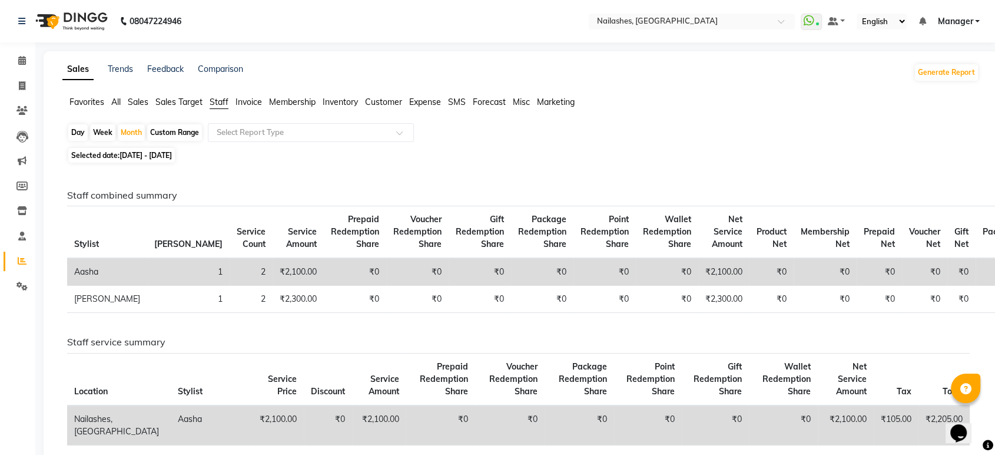
click at [74, 133] on div "Day" at bounding box center [77, 132] width 19 height 16
select select "10"
select select "2025"
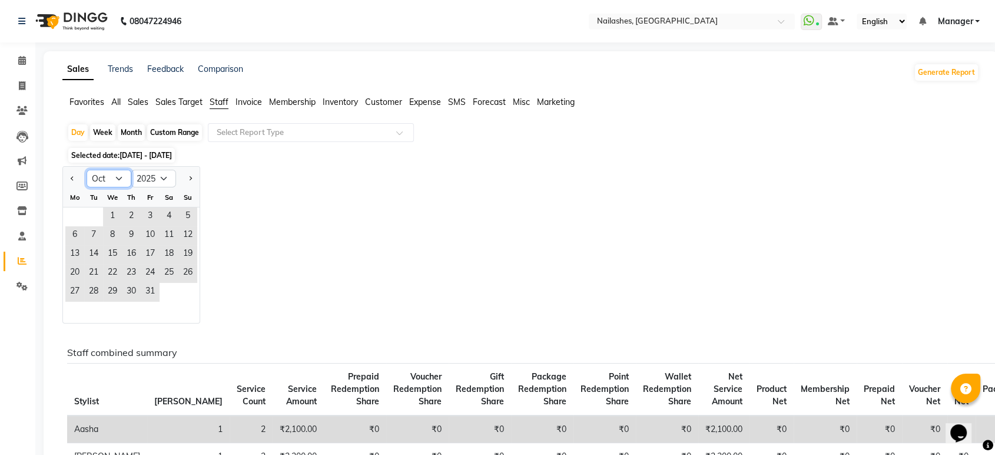
click at [118, 174] on select "Jan Feb Mar Apr May Jun [DATE] Aug Sep Oct Nov Dec" at bounding box center [109, 179] width 45 height 18
click at [71, 178] on span "Previous month" at bounding box center [73, 178] width 4 height 4
select select "9"
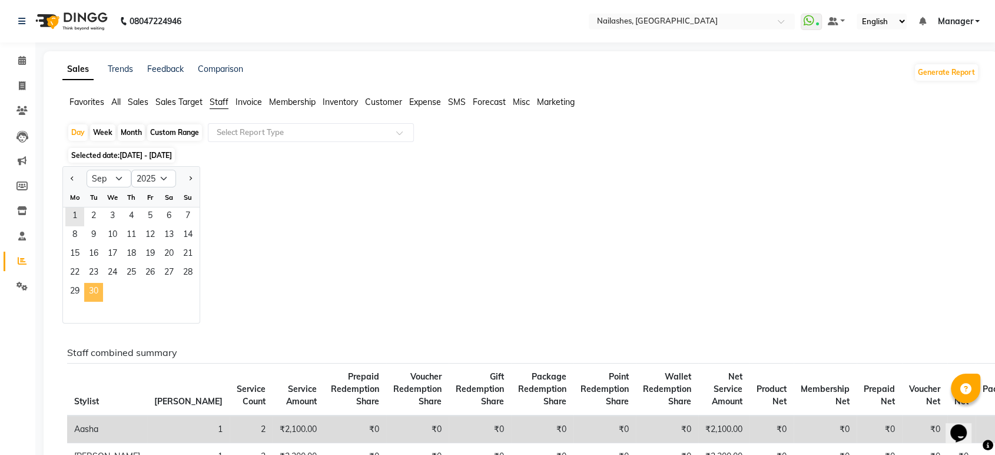
click at [90, 291] on span "30" at bounding box center [93, 292] width 19 height 19
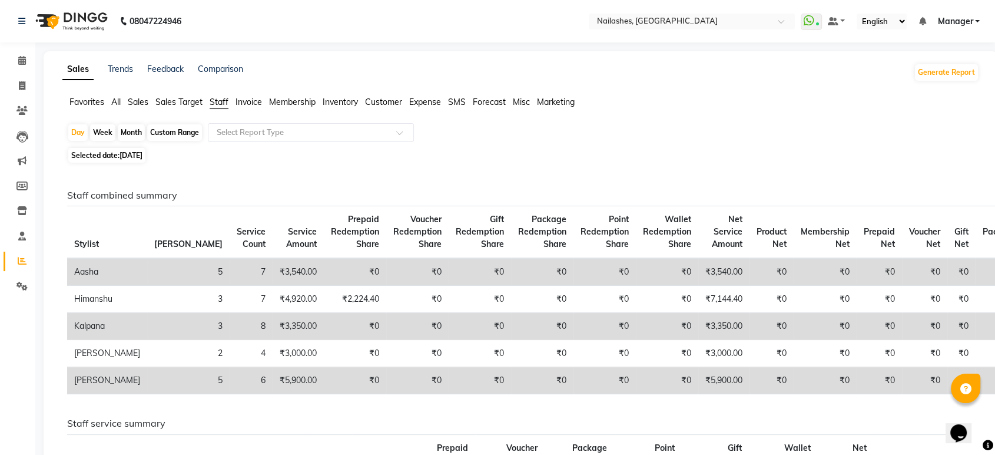
click at [126, 130] on div "Month" at bounding box center [131, 132] width 27 height 16
select select "9"
select select "2025"
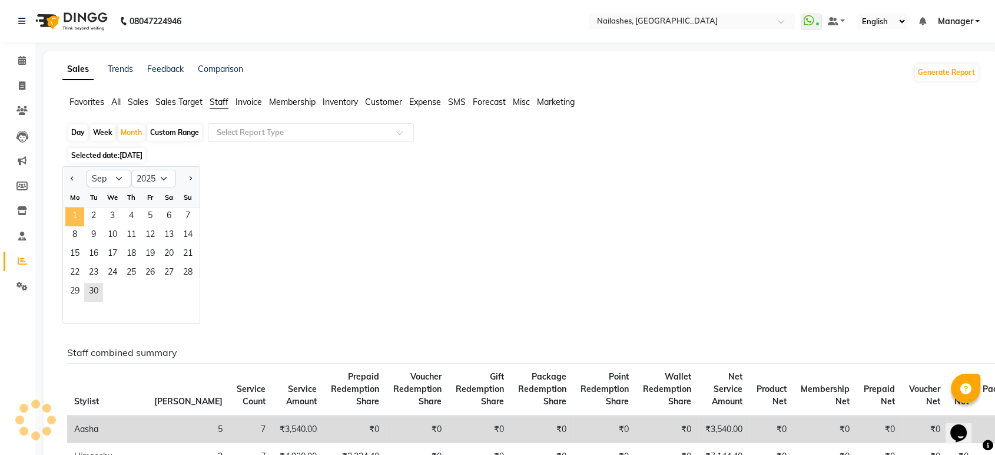
click at [78, 216] on span "1" at bounding box center [74, 216] width 19 height 19
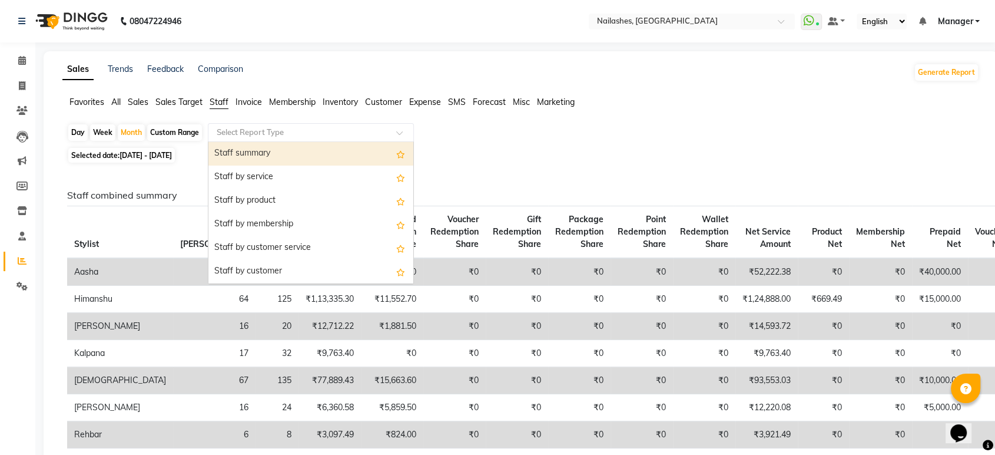
click at [387, 137] on div at bounding box center [310, 133] width 205 height 12
click at [308, 157] on div "Staff summary" at bounding box center [310, 154] width 205 height 24
select select "full_report"
select select "csv"
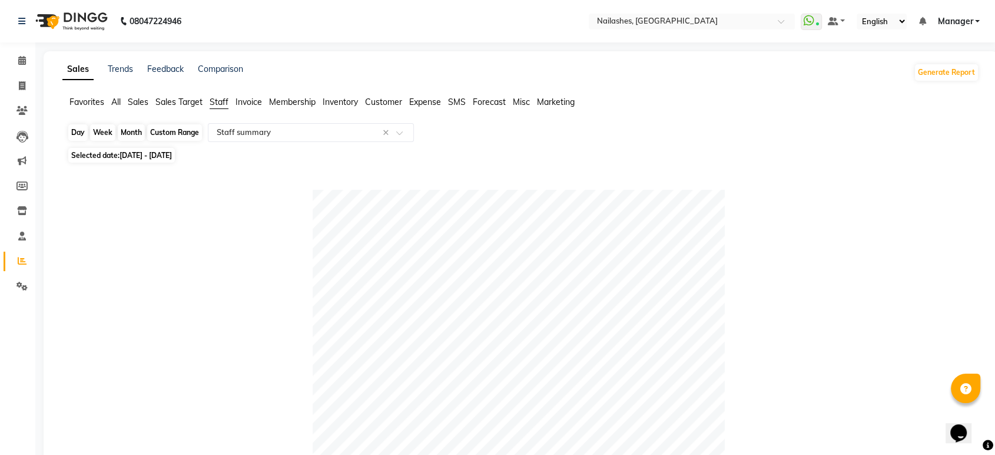
click at [127, 131] on div "Month" at bounding box center [131, 132] width 27 height 16
select select "9"
select select "2025"
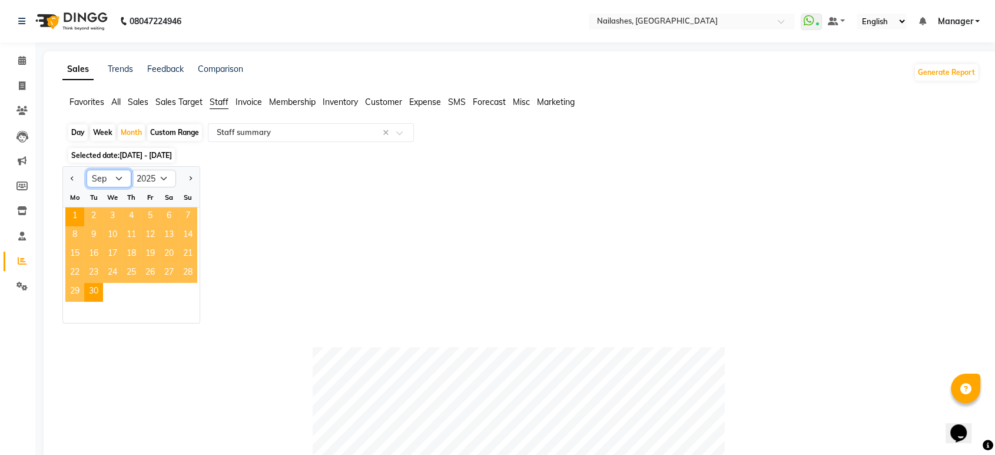
click at [119, 178] on select "Jan Feb Mar Apr May Jun [DATE] Aug Sep Oct Nov Dec" at bounding box center [109, 179] width 45 height 18
select select "10"
click at [87, 170] on select "Jan Feb Mar Apr May Jun [DATE] Aug Sep Oct Nov Dec" at bounding box center [109, 179] width 45 height 18
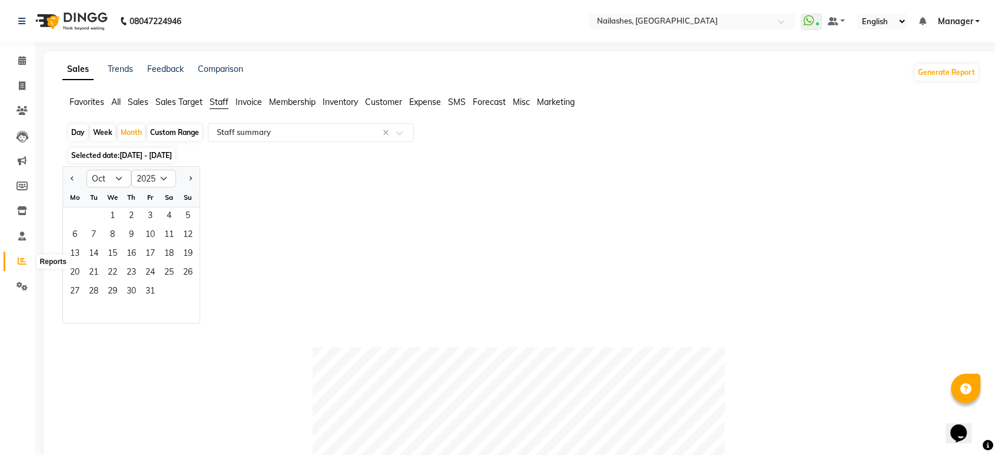
click at [16, 263] on span at bounding box center [22, 261] width 21 height 14
click at [21, 61] on icon at bounding box center [22, 60] width 8 height 9
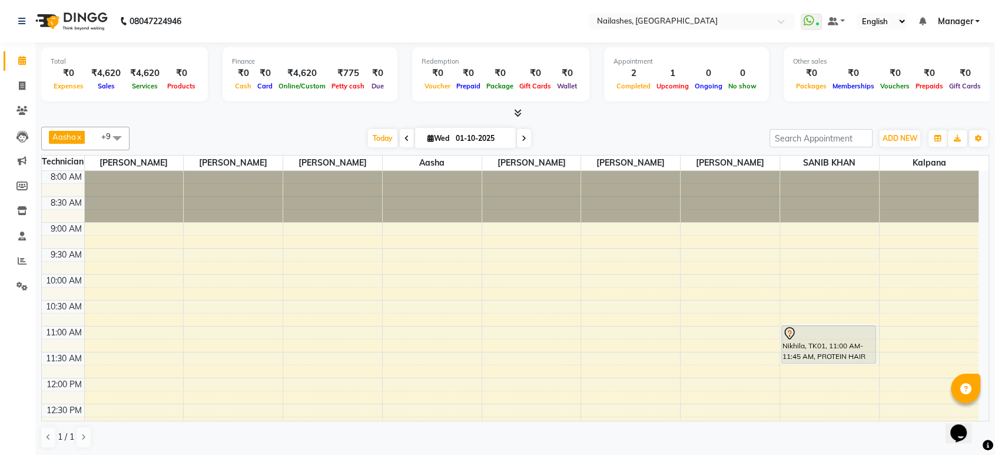
click at [405, 136] on icon at bounding box center [407, 138] width 5 height 7
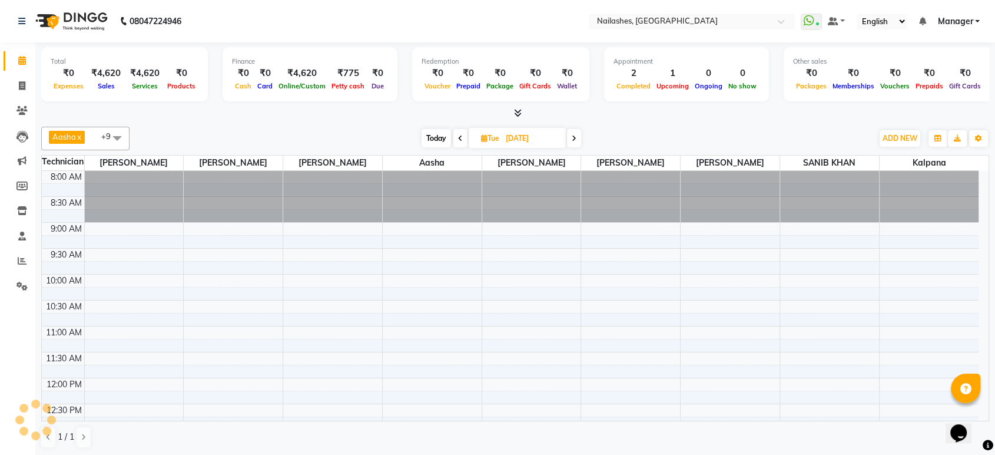
scroll to position [310, 0]
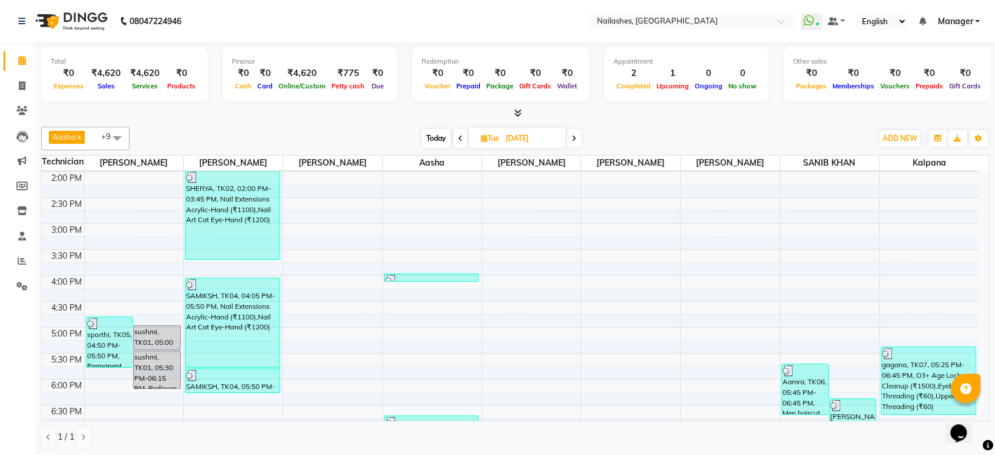
click at [515, 110] on icon at bounding box center [518, 112] width 8 height 9
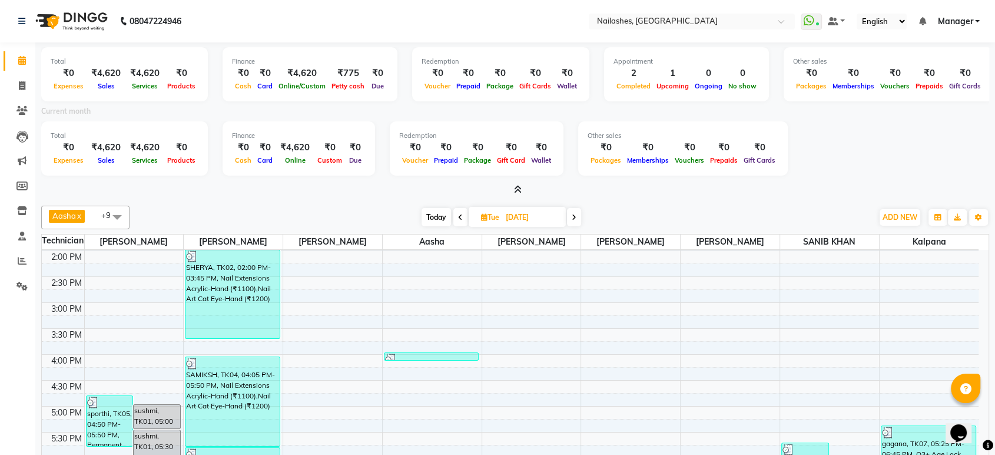
click at [572, 214] on icon at bounding box center [574, 217] width 5 height 7
type input "01-10-2025"
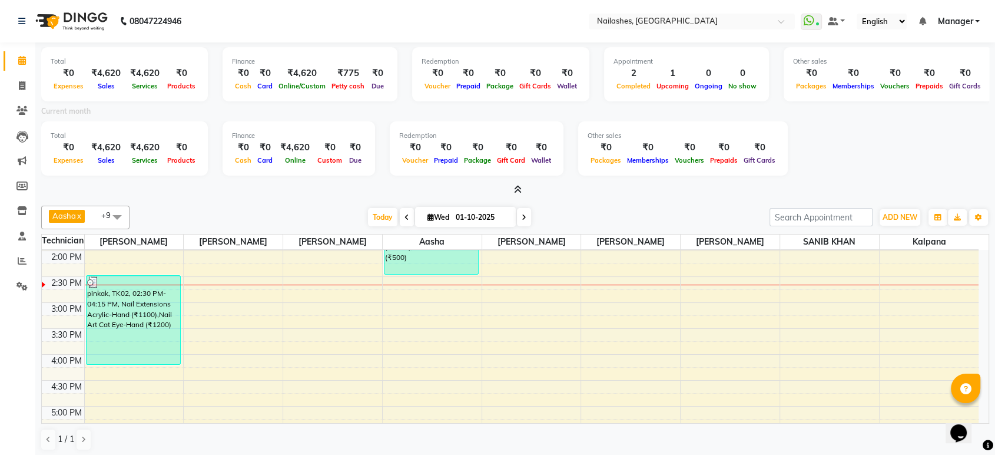
click at [512, 187] on span at bounding box center [515, 190] width 12 height 12
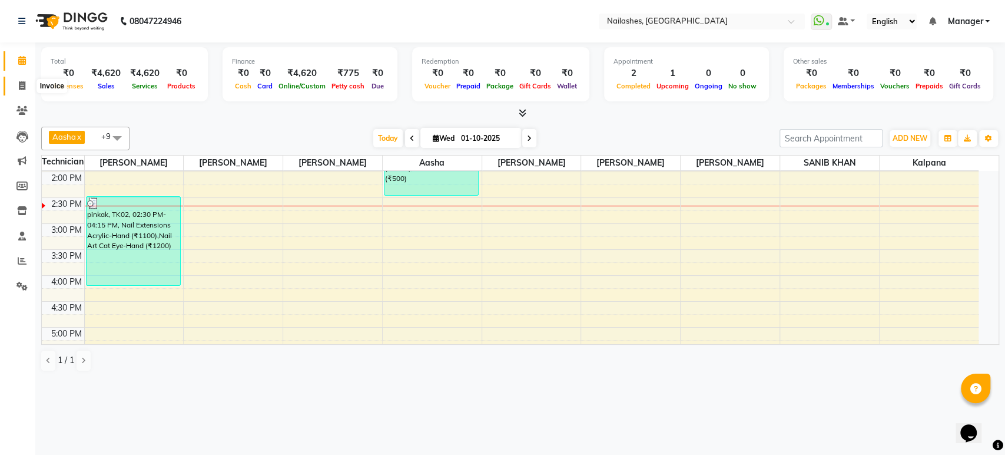
click at [24, 88] on icon at bounding box center [22, 85] width 6 height 9
select select "service"
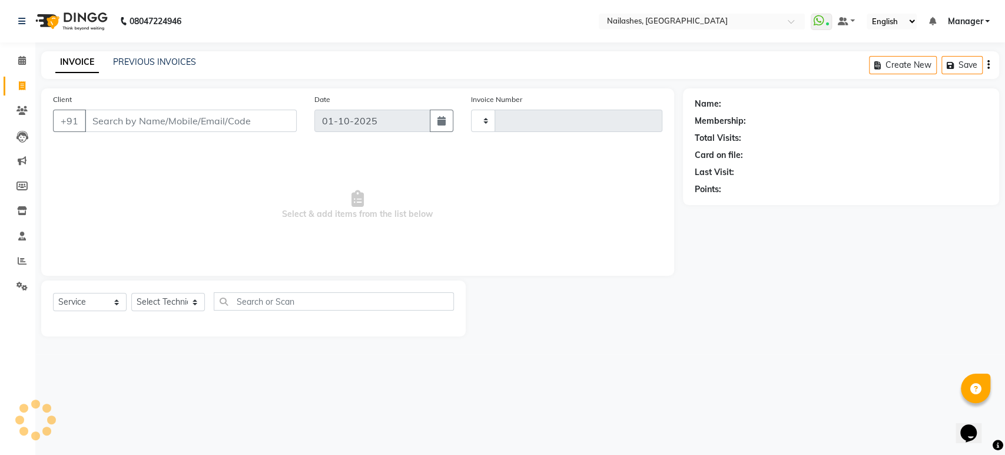
type input "1965"
select select "4251"
click at [179, 297] on select "Select Technician [PERSON_NAME] [PERSON_NAME] [PERSON_NAME] Manager Rehbar [PER…" at bounding box center [168, 302] width 74 height 18
select select "91450"
click at [131, 293] on select "Select Technician [PERSON_NAME] [PERSON_NAME] [PERSON_NAME] Manager Rehbar [PER…" at bounding box center [168, 302] width 74 height 18
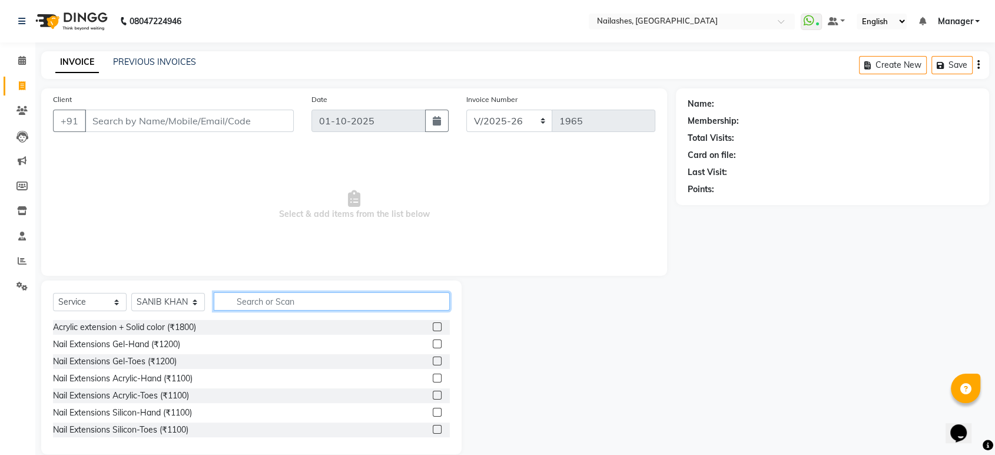
click at [250, 303] on input "text" at bounding box center [332, 301] width 236 height 18
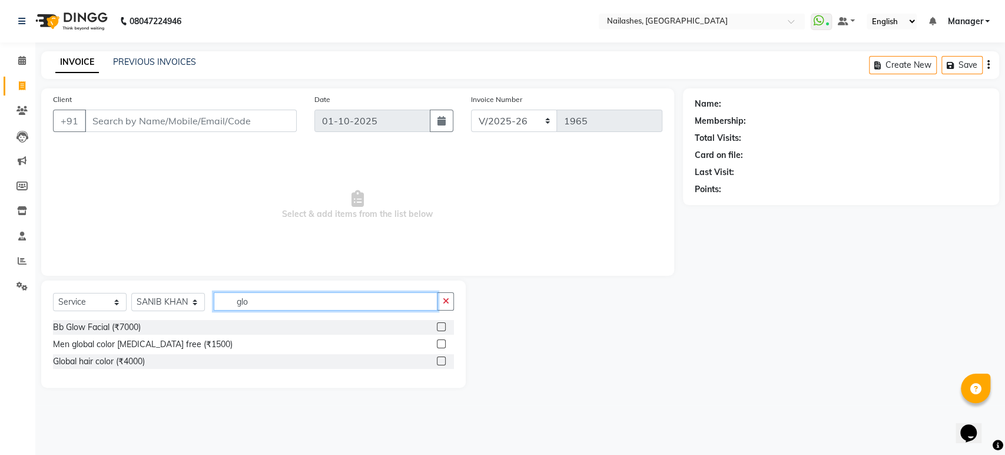
type input "glo"
click at [443, 359] on label at bounding box center [441, 360] width 9 height 9
click at [443, 359] on input "checkbox" at bounding box center [441, 361] width 8 height 8
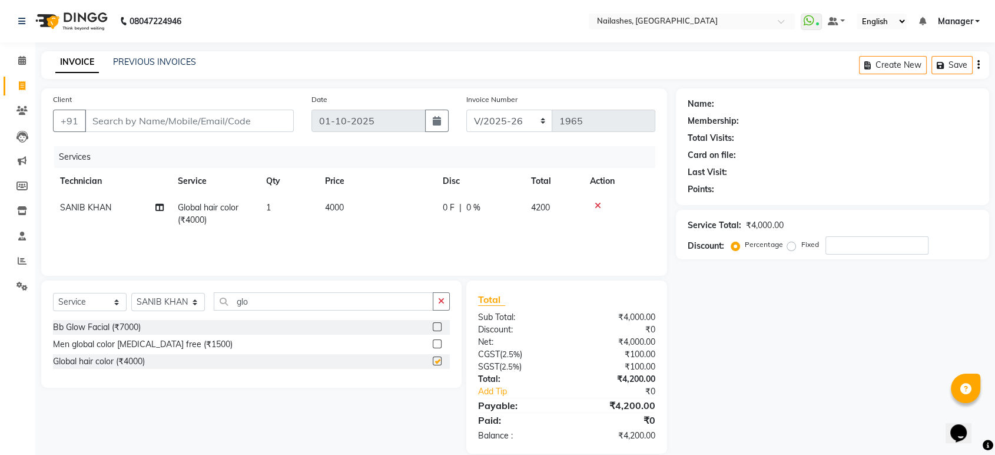
checkbox input "false"
click at [367, 204] on td "4000" at bounding box center [377, 213] width 118 height 39
select select "91450"
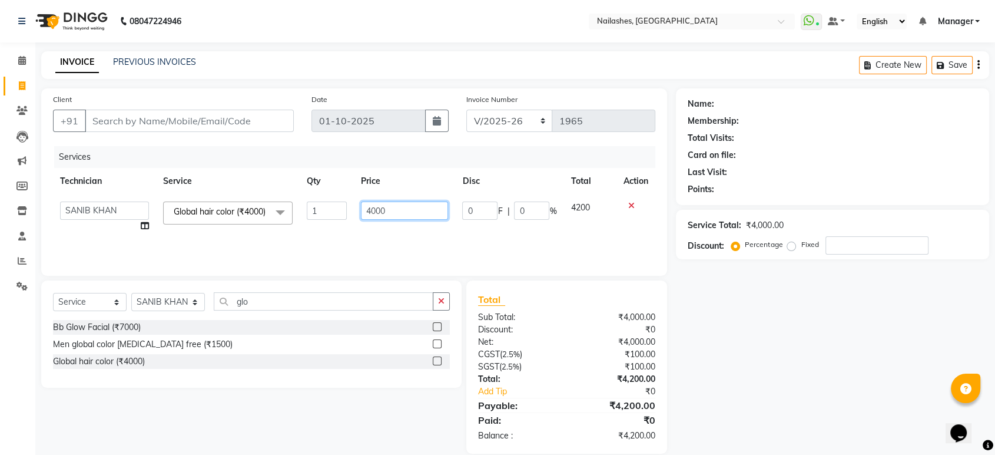
click at [405, 205] on input "4000" at bounding box center [404, 210] width 87 height 18
type input "4"
type input "4500"
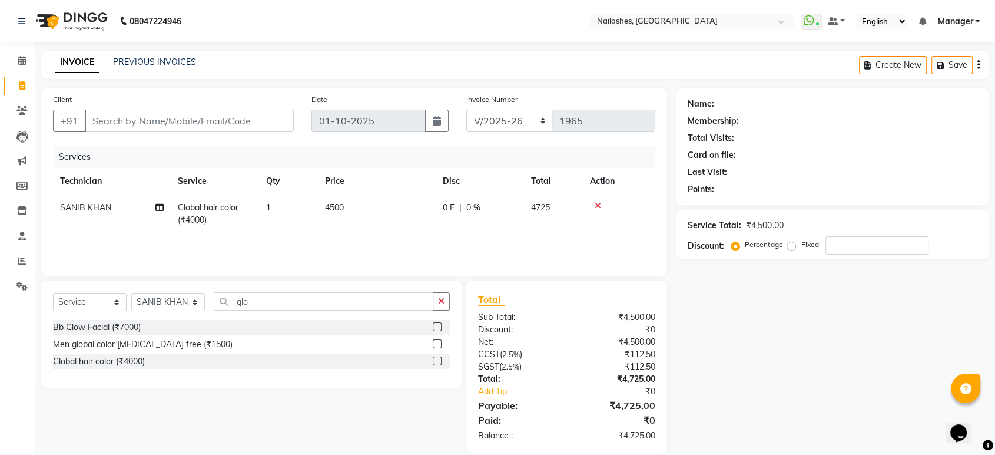
click at [763, 333] on div "Name: Membership: Total Visits: Card on file: Last Visit: Points: Service Total…" at bounding box center [837, 270] width 322 height 365
click at [853, 244] on input "number" at bounding box center [877, 245] width 103 height 18
type input "1"
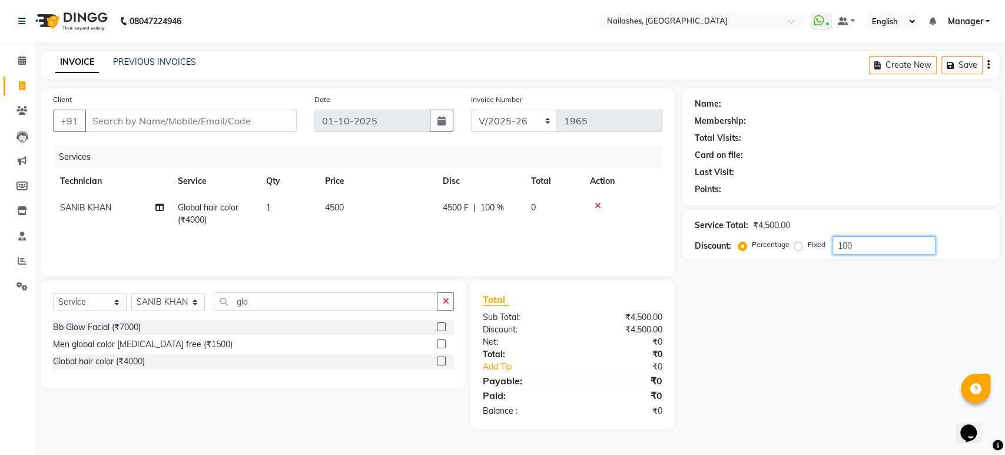
type input "100"
click at [808, 246] on label "Fixed" at bounding box center [817, 244] width 18 height 11
click at [797, 246] on input "Fixed" at bounding box center [801, 244] width 8 height 8
radio input "true"
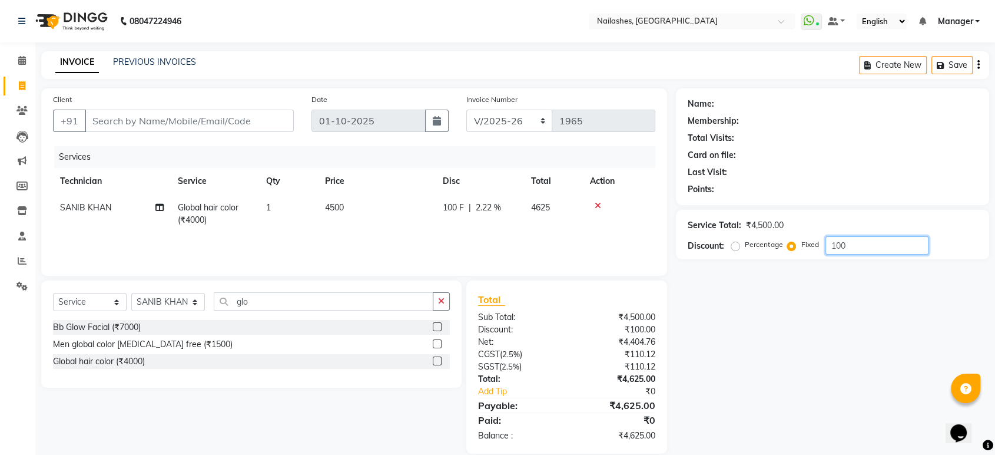
click at [870, 240] on input "100" at bounding box center [877, 245] width 103 height 18
type input "1"
type input "500"
click at [844, 322] on div "Name: Membership: Total Visits: Card on file: Last Visit: Points: Service Total…" at bounding box center [837, 270] width 322 height 365
click at [177, 121] on input "Client" at bounding box center [189, 121] width 209 height 22
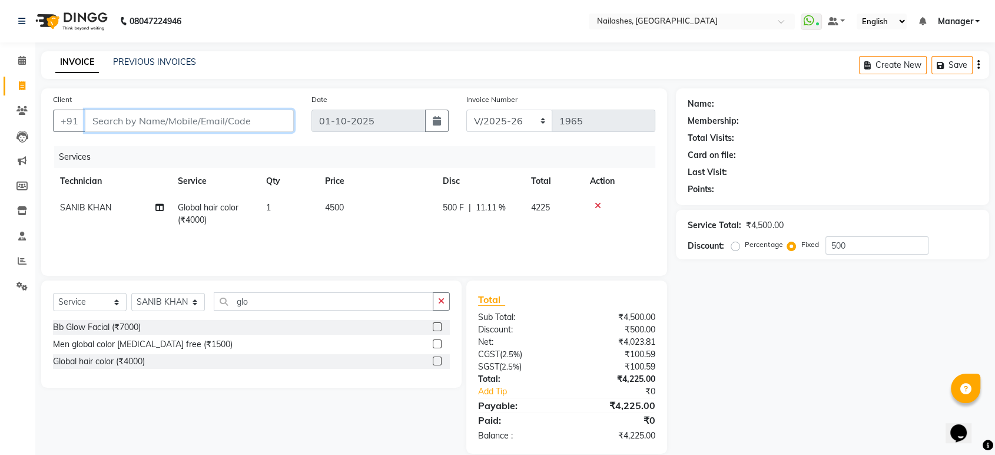
type input "8"
radio input "true"
type input "0"
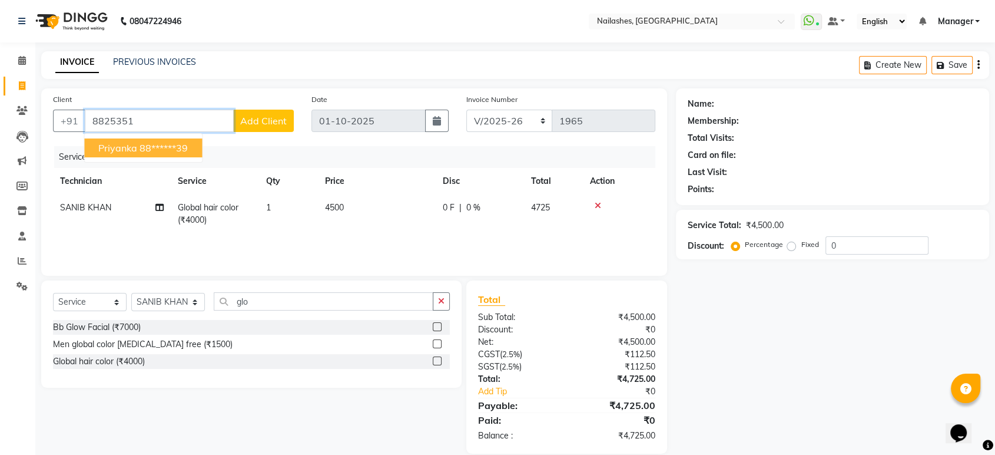
click at [148, 147] on ngb-highlight "88******39" at bounding box center [164, 148] width 48 height 12
type input "88******39"
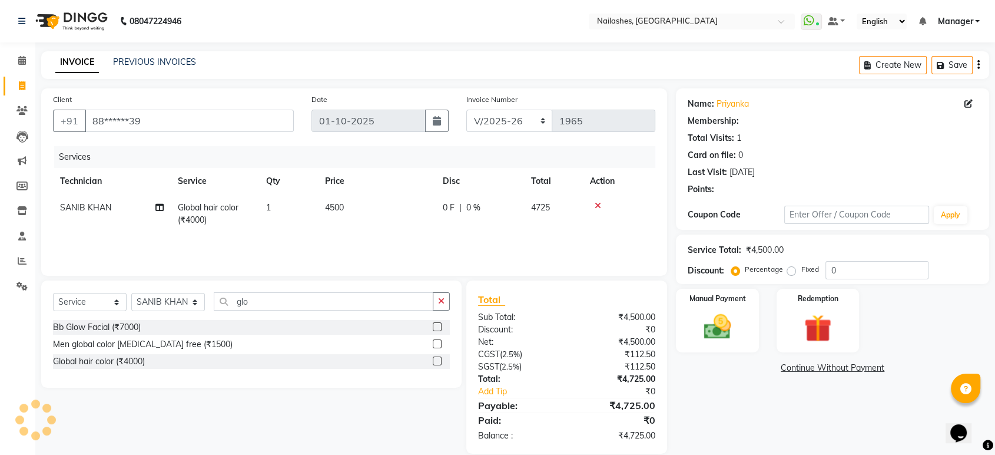
select select "1: Object"
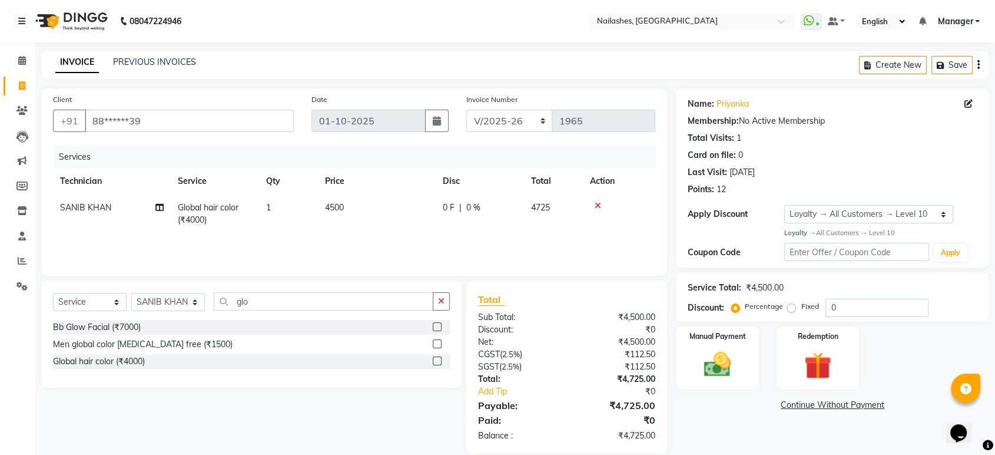
scroll to position [15, 0]
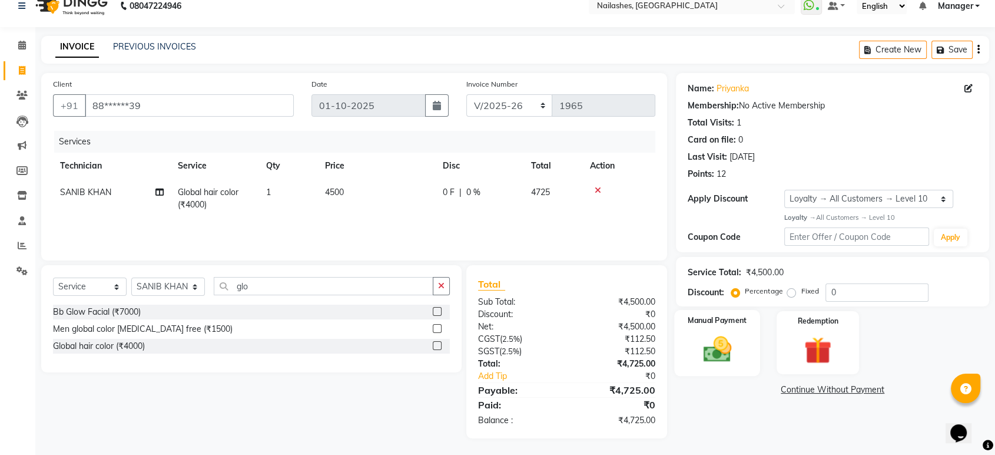
click at [719, 347] on img at bounding box center [717, 349] width 46 height 33
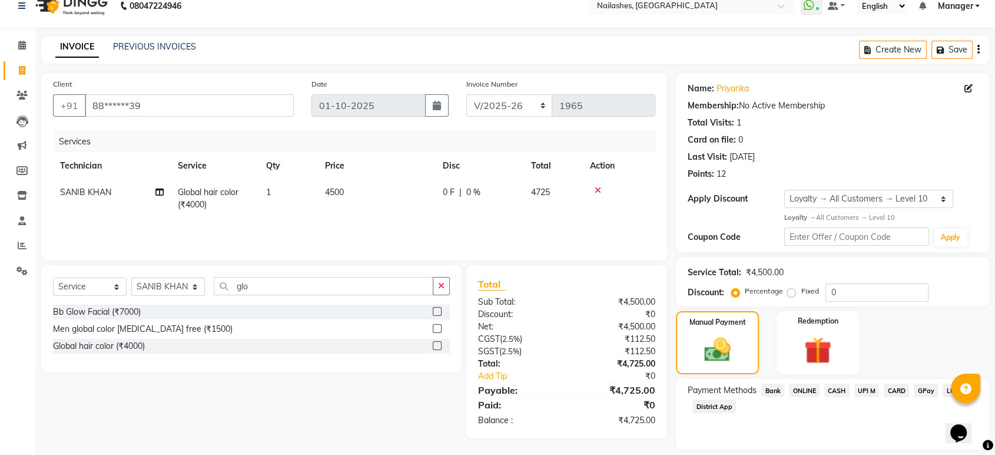
click at [896, 387] on span "CARD" at bounding box center [896, 390] width 25 height 14
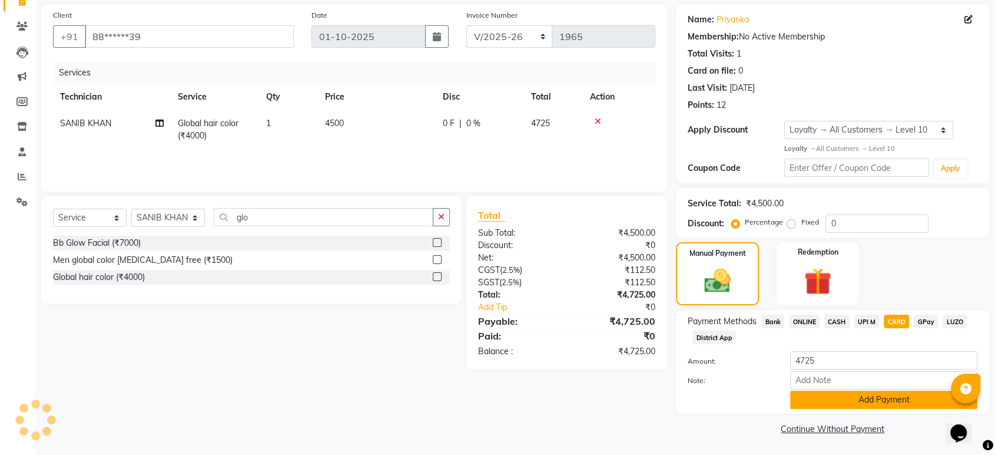
click at [896, 397] on button "Add Payment" at bounding box center [883, 399] width 187 height 18
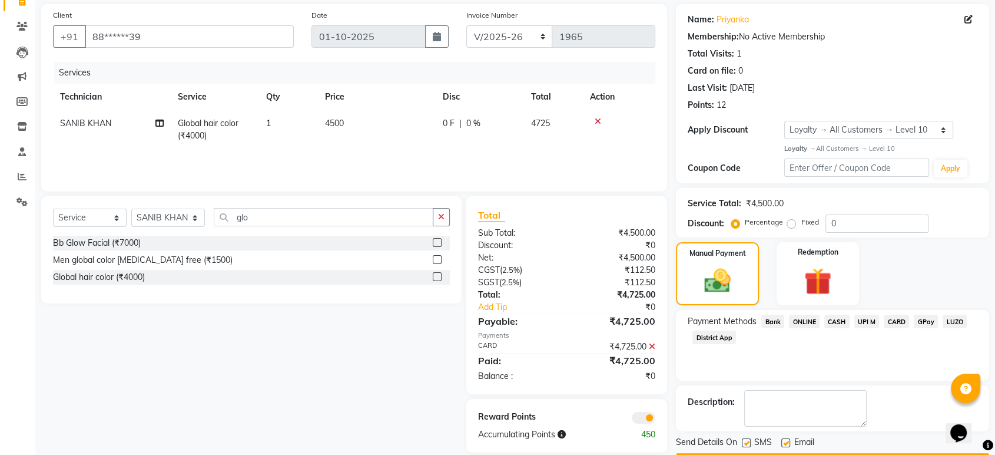
scroll to position [118, 0]
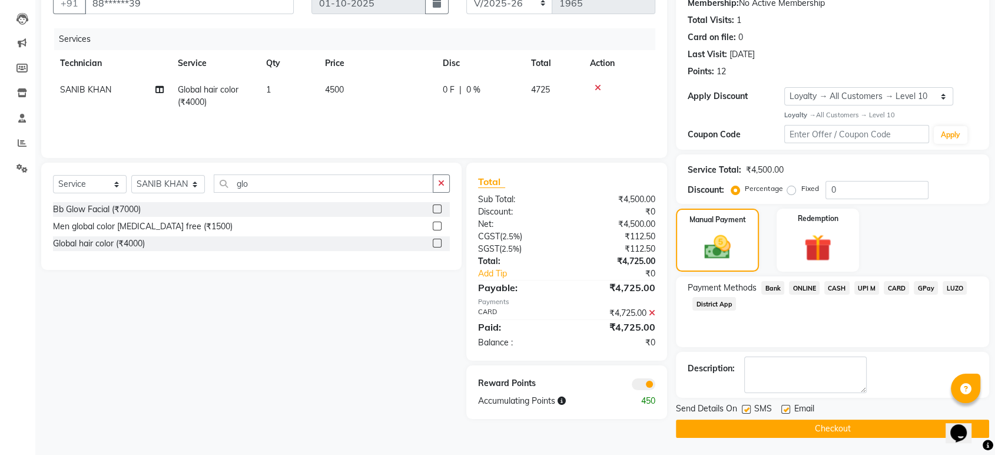
click at [919, 429] on button "Checkout" at bounding box center [832, 428] width 313 height 18
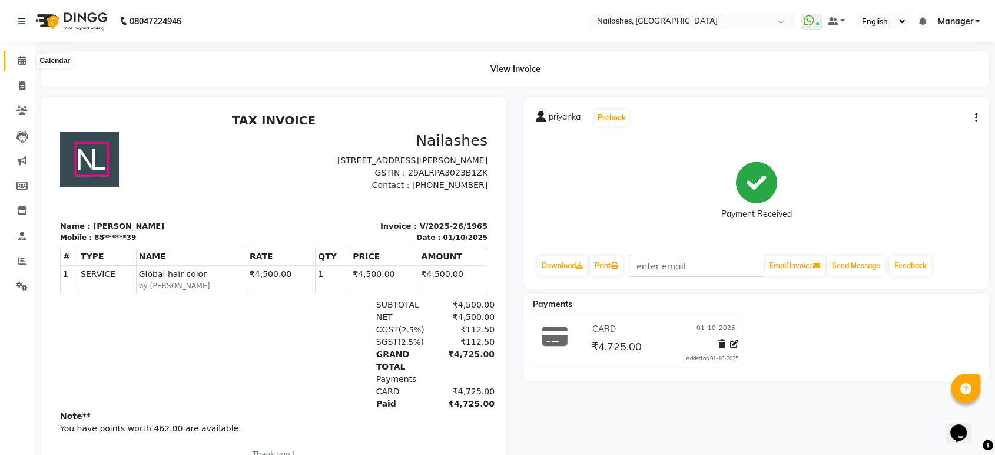
click at [22, 58] on icon at bounding box center [22, 60] width 8 height 9
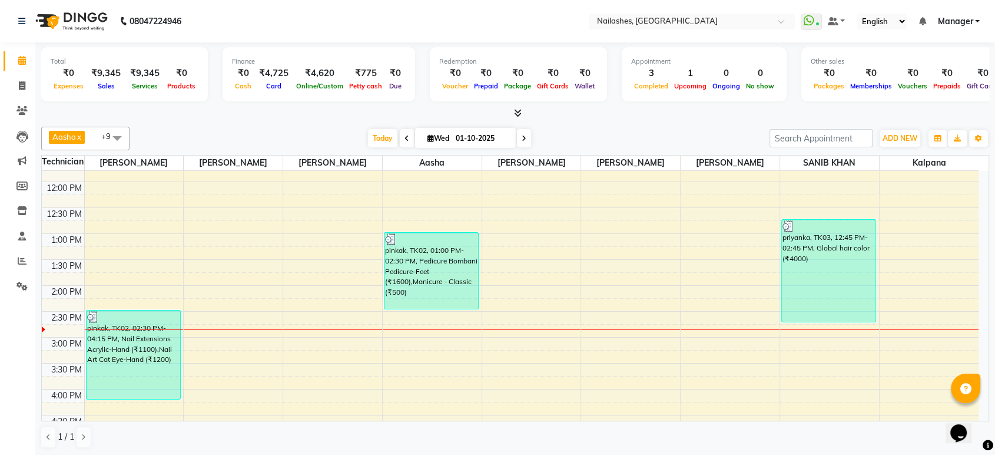
scroll to position [65, 0]
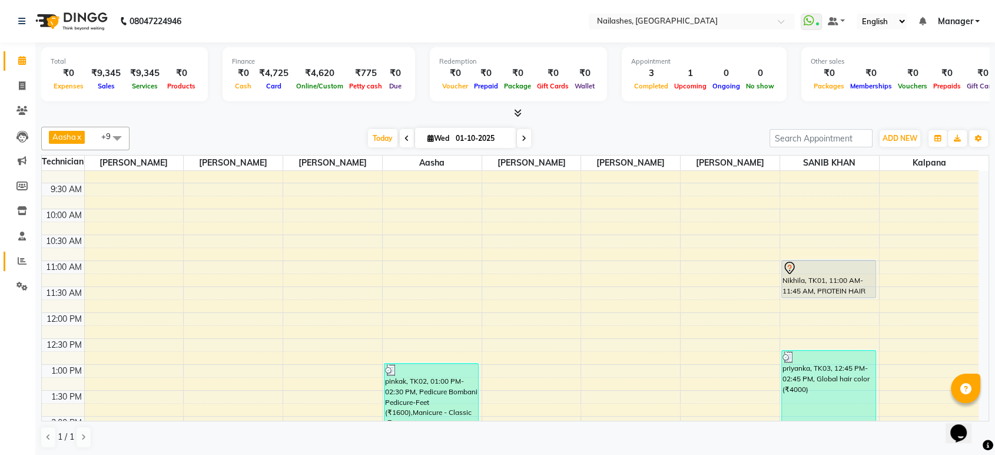
click at [21, 261] on icon at bounding box center [22, 260] width 9 height 9
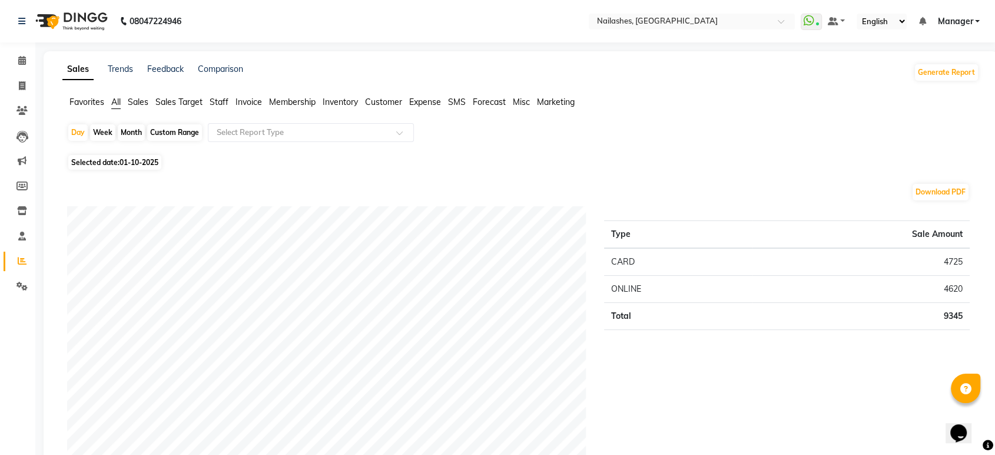
click at [218, 98] on span "Staff" at bounding box center [219, 102] width 19 height 11
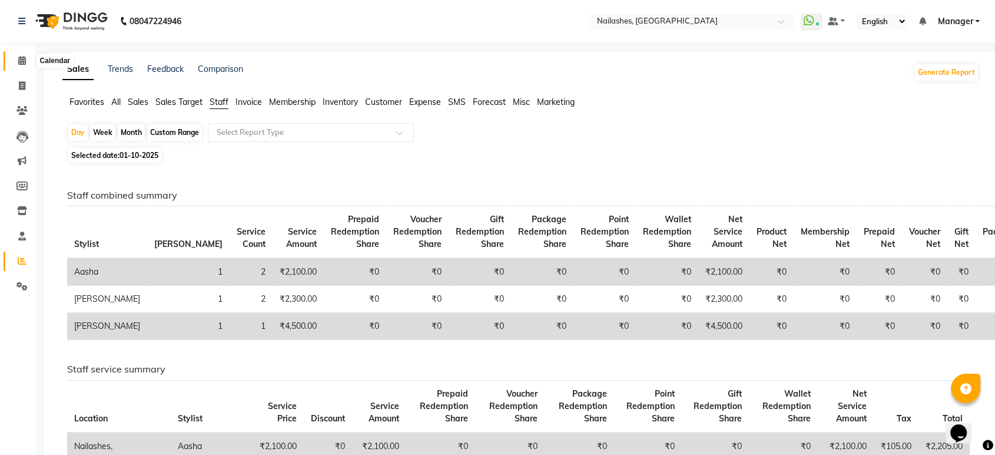
click at [22, 66] on span at bounding box center [22, 61] width 21 height 14
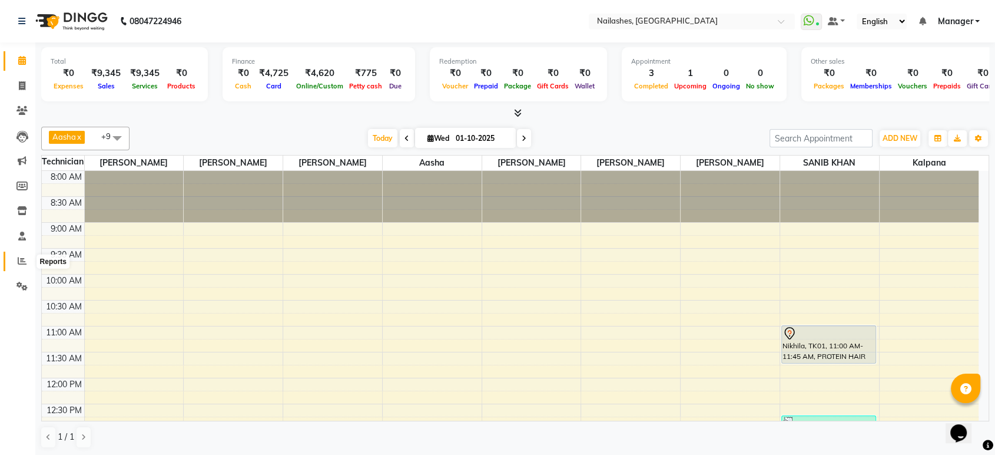
click at [18, 261] on icon at bounding box center [22, 260] width 9 height 9
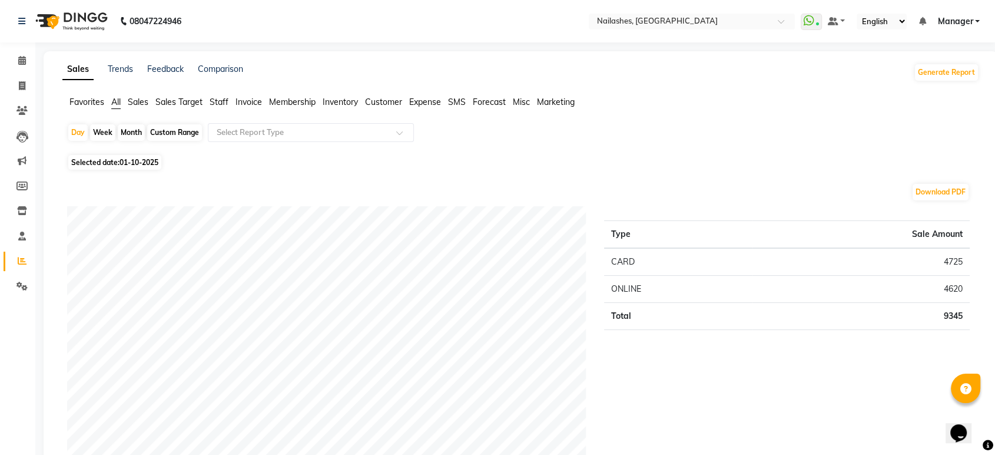
click at [215, 102] on span "Staff" at bounding box center [219, 102] width 19 height 11
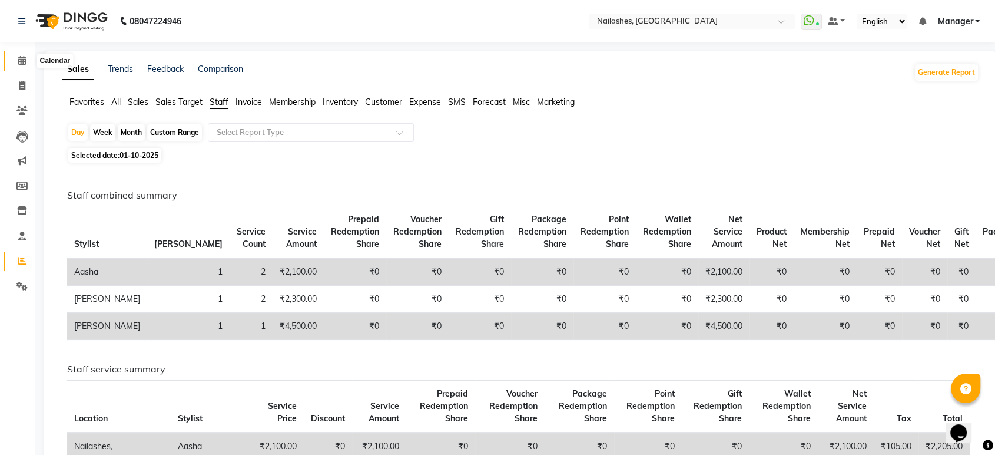
click at [21, 60] on icon at bounding box center [22, 60] width 8 height 9
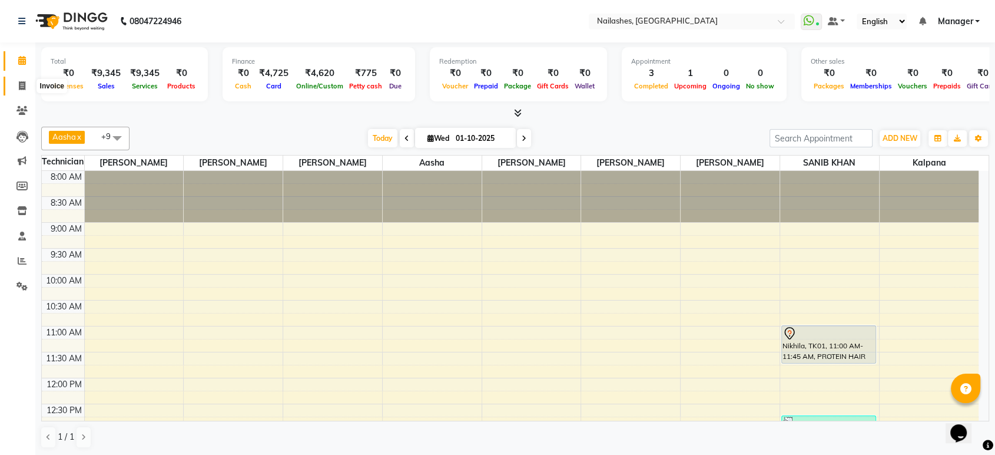
click at [19, 82] on icon at bounding box center [22, 85] width 6 height 9
select select "service"
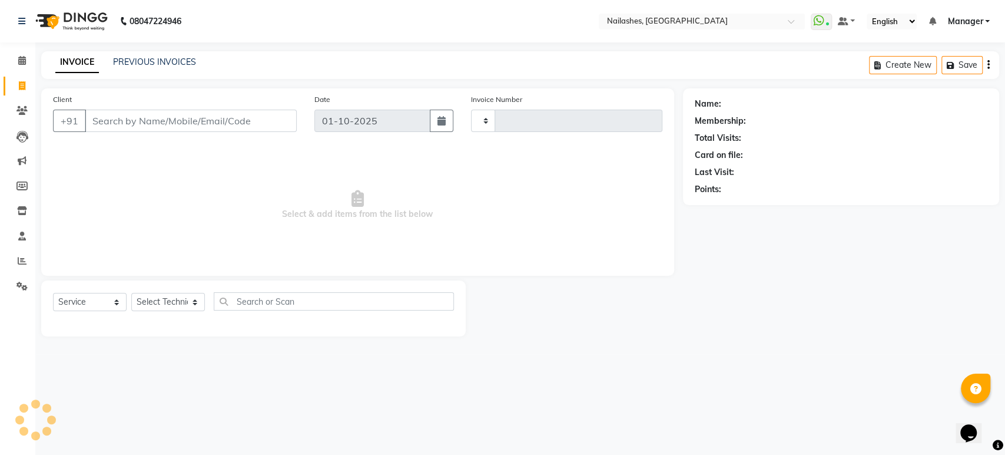
type input "1966"
select select "4251"
click at [190, 300] on select "Select Technician [PERSON_NAME] [PERSON_NAME] [PERSON_NAME] Manager Rehbar [PER…" at bounding box center [168, 302] width 74 height 18
select select "80924"
click at [131, 293] on select "Select Technician [PERSON_NAME] [PERSON_NAME] [PERSON_NAME] Manager Rehbar [PER…" at bounding box center [168, 302] width 74 height 18
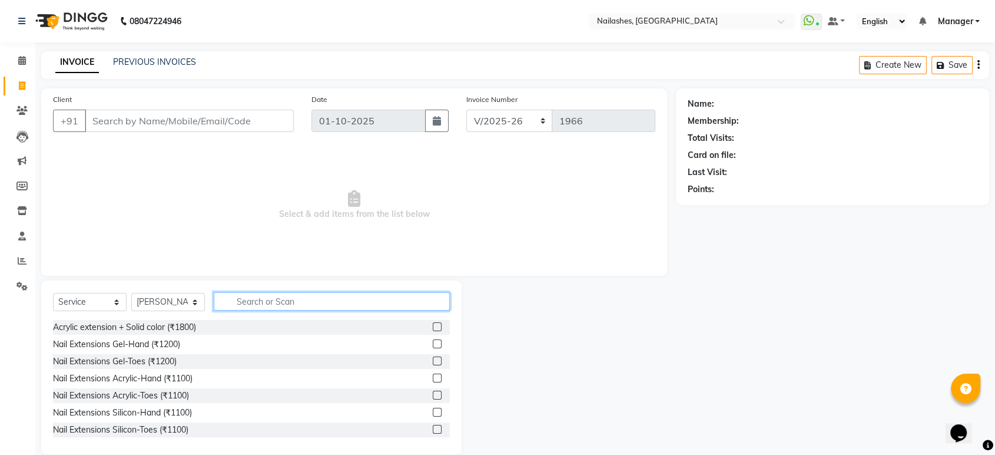
click at [241, 300] on input "text" at bounding box center [332, 301] width 236 height 18
type input "ac"
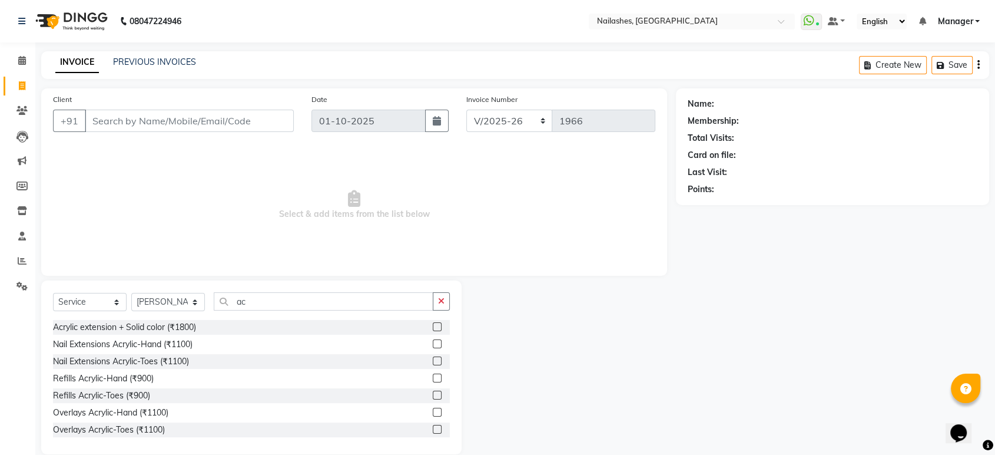
click at [433, 342] on label at bounding box center [437, 343] width 9 height 9
click at [433, 342] on input "checkbox" at bounding box center [437, 344] width 8 height 8
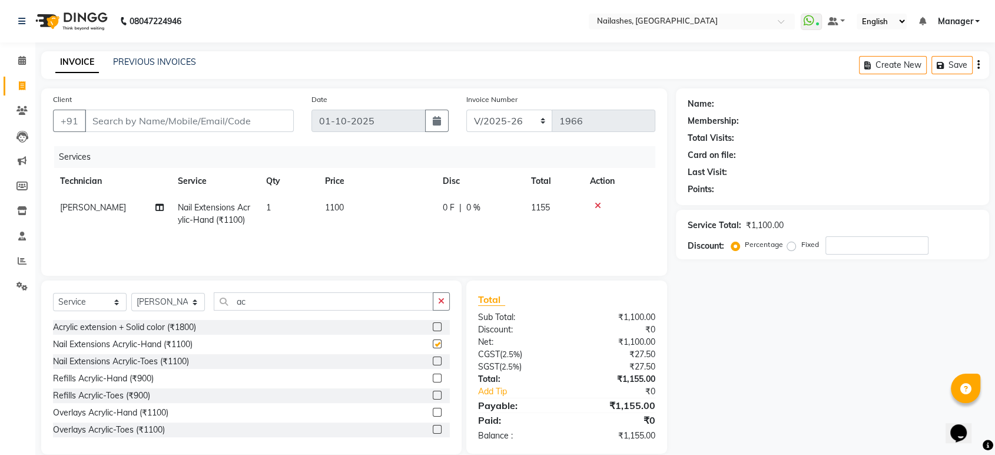
checkbox input "false"
click at [384, 298] on input "ac" at bounding box center [324, 301] width 220 height 18
type input "a"
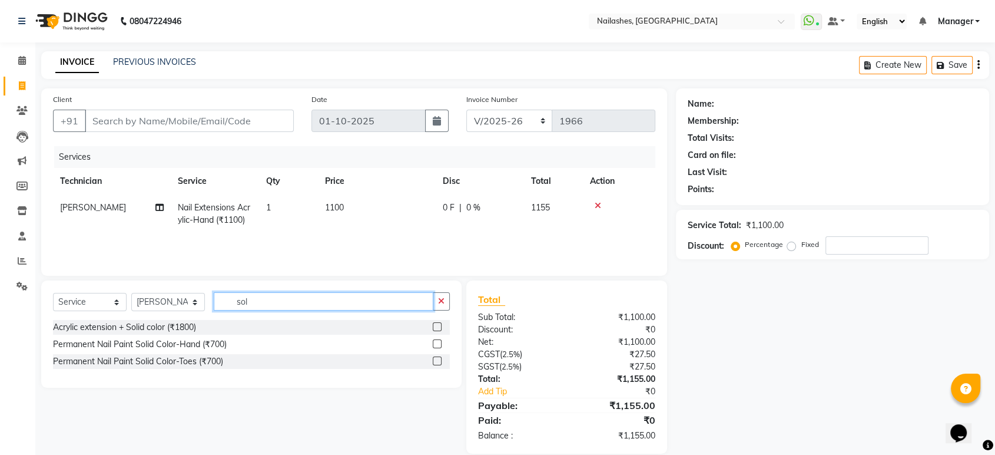
type input "sol"
click at [433, 345] on label at bounding box center [437, 343] width 9 height 9
click at [433, 345] on input "checkbox" at bounding box center [437, 344] width 8 height 8
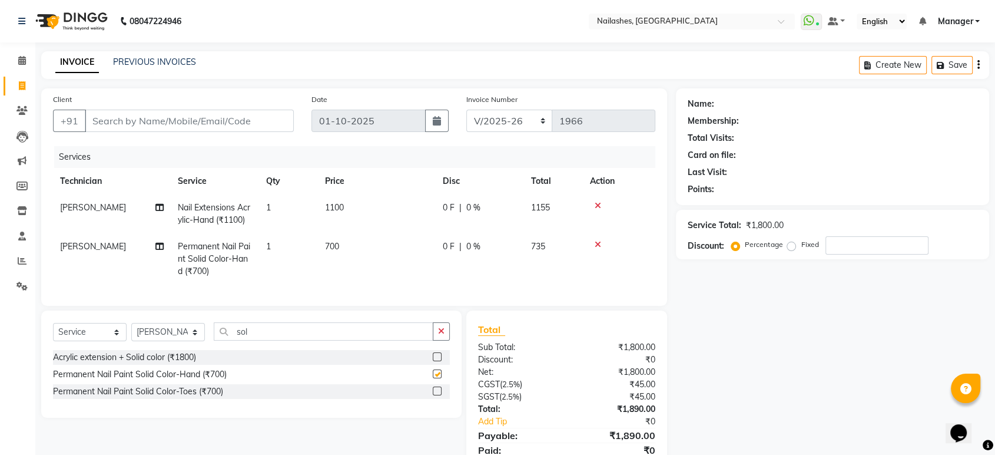
checkbox input "false"
click at [407, 339] on input "sol" at bounding box center [324, 331] width 220 height 18
type input "s"
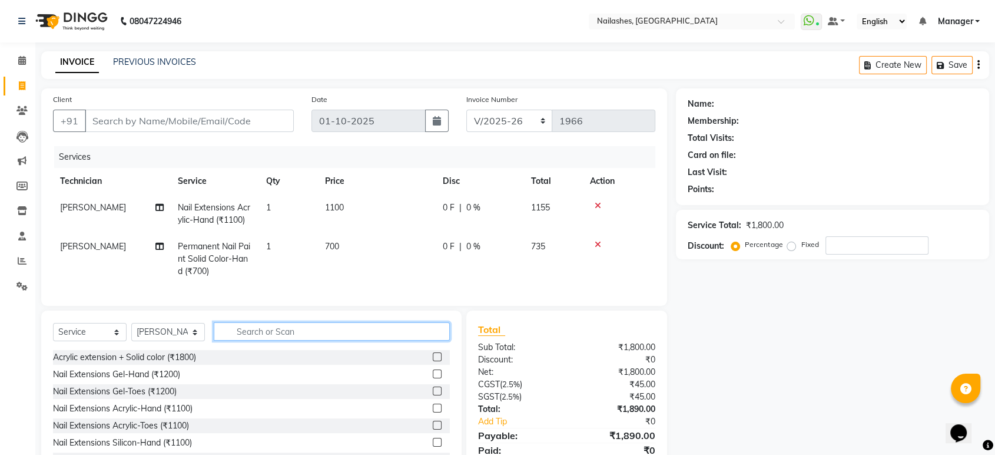
click at [398, 339] on input "text" at bounding box center [332, 331] width 236 height 18
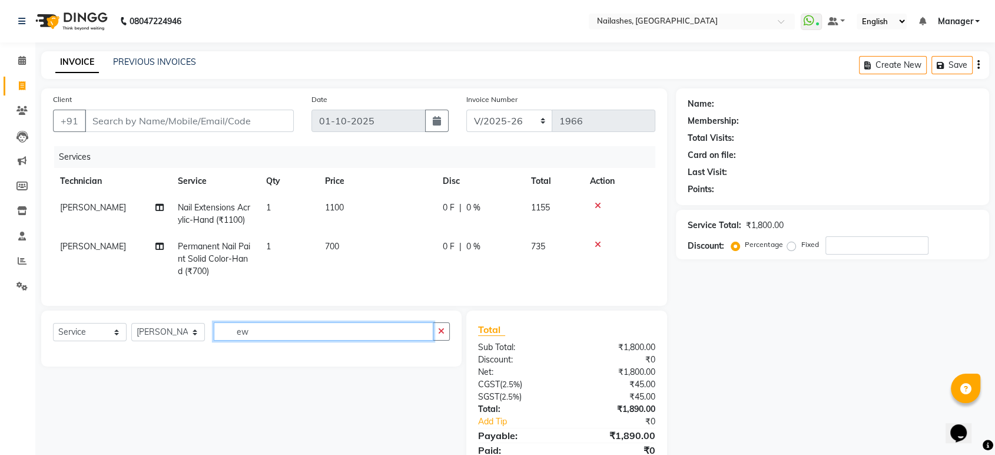
type input "e"
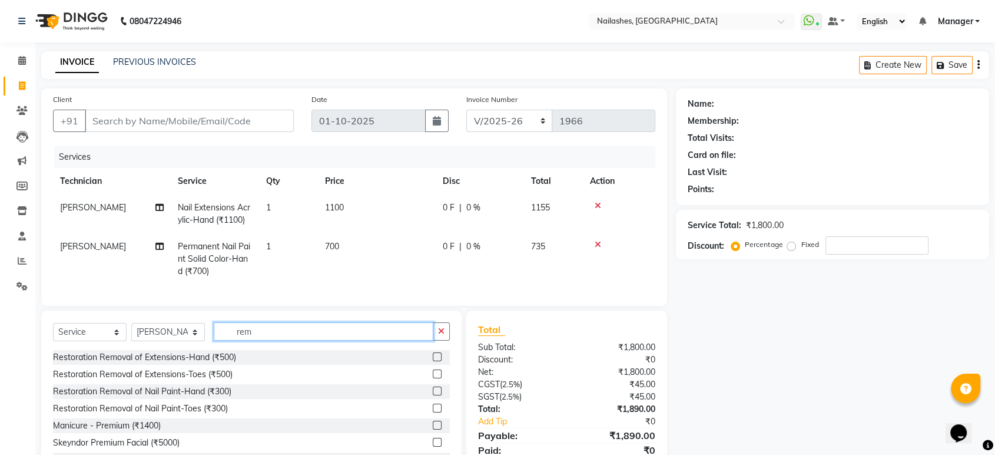
type input "rem"
click at [433, 361] on label at bounding box center [437, 356] width 9 height 9
click at [433, 361] on input "checkbox" at bounding box center [437, 357] width 8 height 8
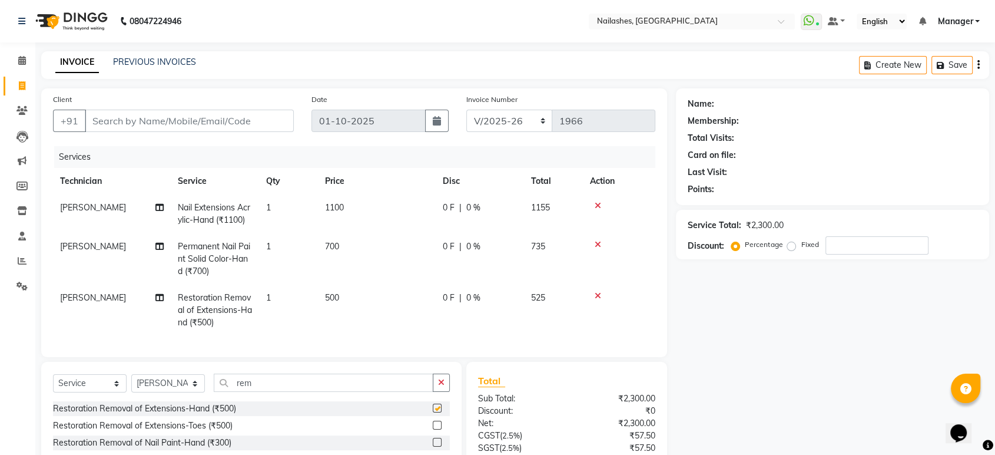
checkbox input "false"
click at [383, 385] on input "rem" at bounding box center [324, 382] width 220 height 18
type input "r"
click at [181, 123] on input "Client" at bounding box center [189, 121] width 209 height 22
type input "8"
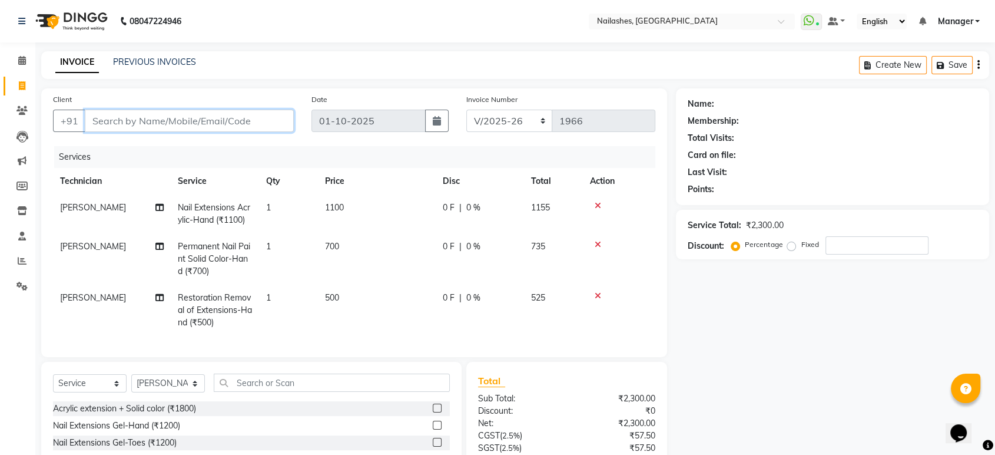
type input "0"
type input "8240037594"
click at [279, 112] on button "Add Client" at bounding box center [263, 121] width 61 height 22
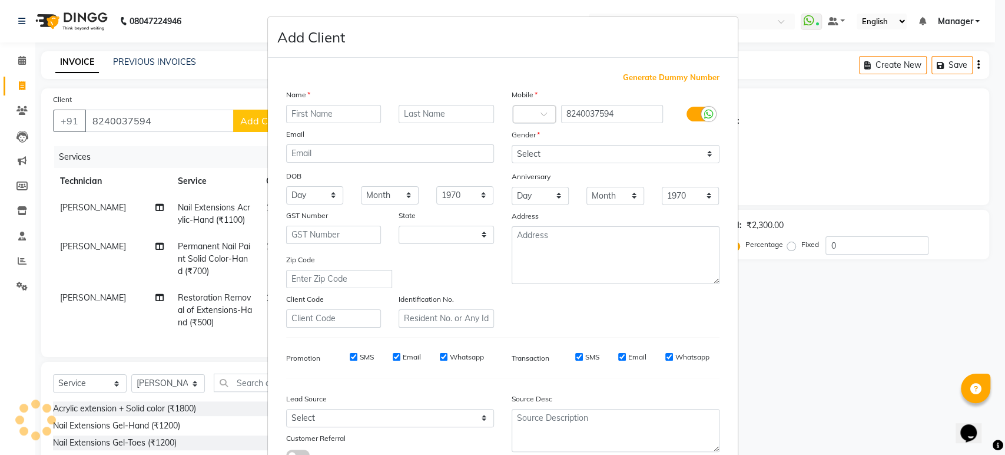
select select "21"
click at [326, 112] on input "text" at bounding box center [333, 114] width 95 height 18
type input "t"
type input "[PERSON_NAME]"
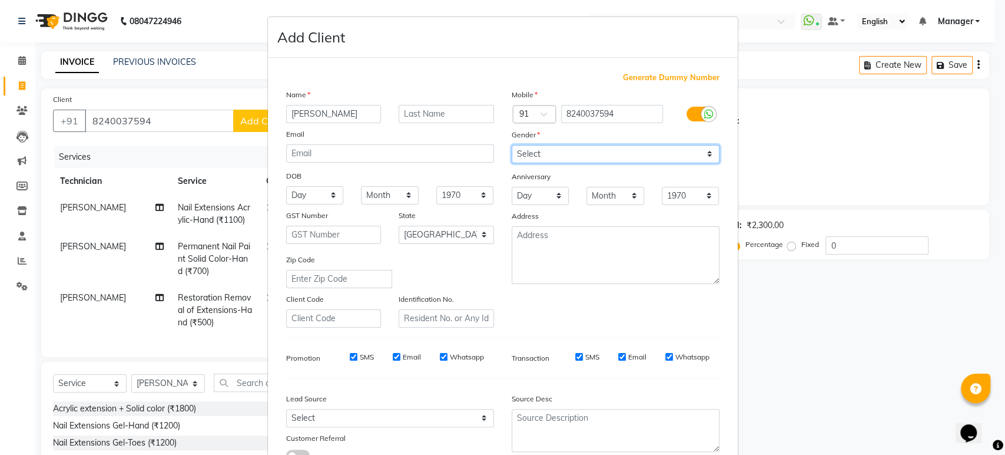
click at [650, 145] on select "Select [DEMOGRAPHIC_DATA] [DEMOGRAPHIC_DATA] Other Prefer Not To Say" at bounding box center [616, 154] width 208 height 18
select select "[DEMOGRAPHIC_DATA]"
click at [512, 145] on select "Select [DEMOGRAPHIC_DATA] [DEMOGRAPHIC_DATA] Other Prefer Not To Say" at bounding box center [616, 154] width 208 height 18
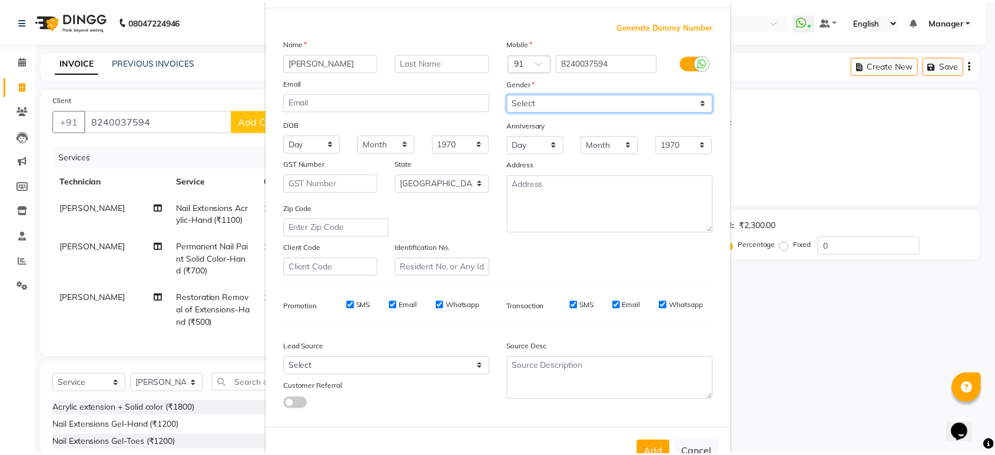
scroll to position [86, 0]
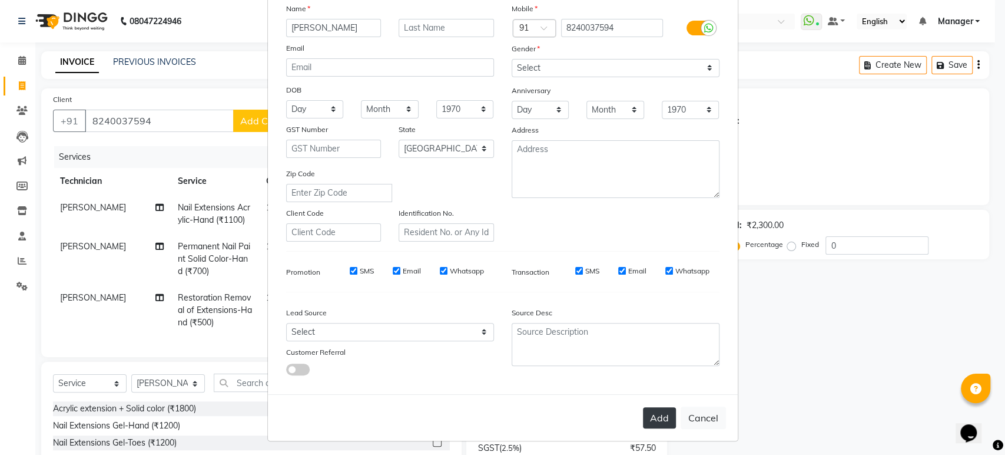
click at [661, 407] on button "Add" at bounding box center [659, 417] width 33 height 21
type input "82******94"
select select
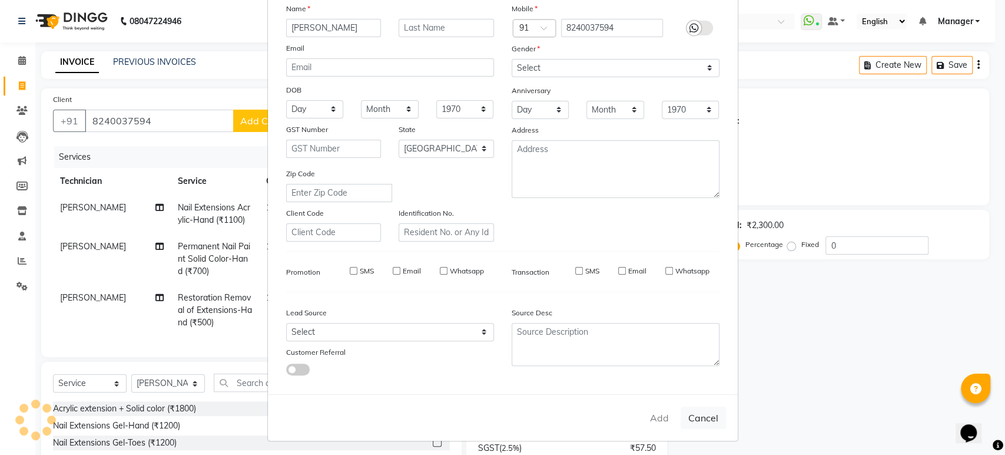
select select "null"
select select
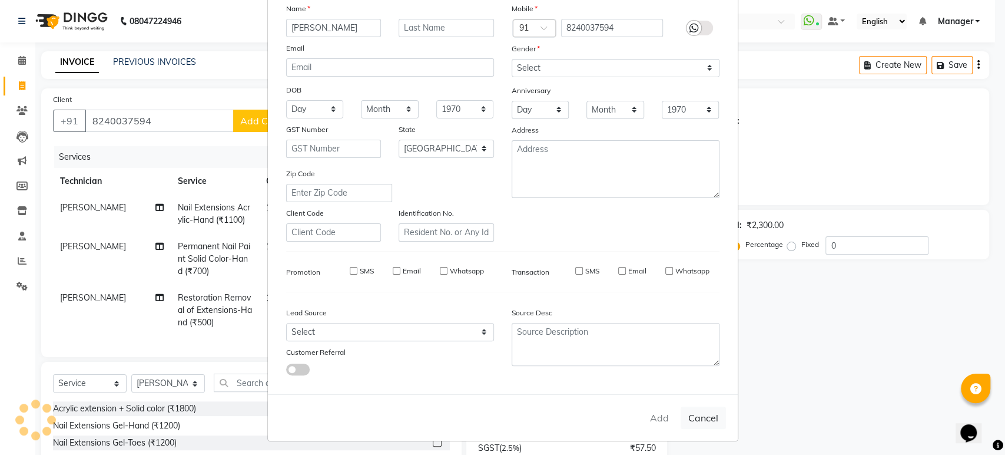
checkbox input "false"
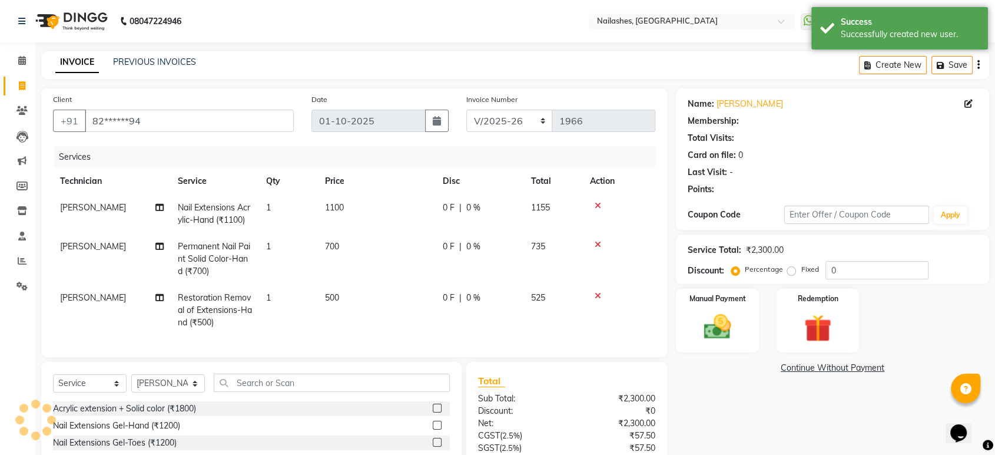
select select "1: Object"
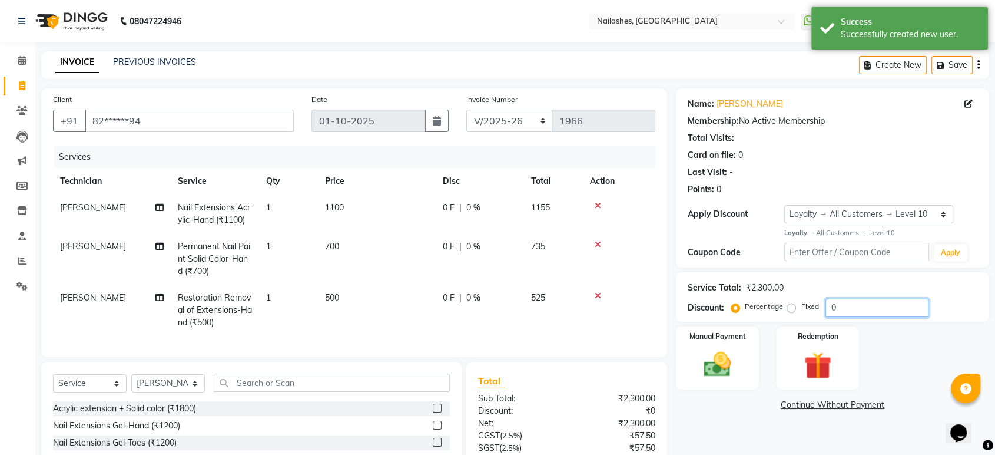
click at [893, 302] on input "0" at bounding box center [877, 308] width 103 height 18
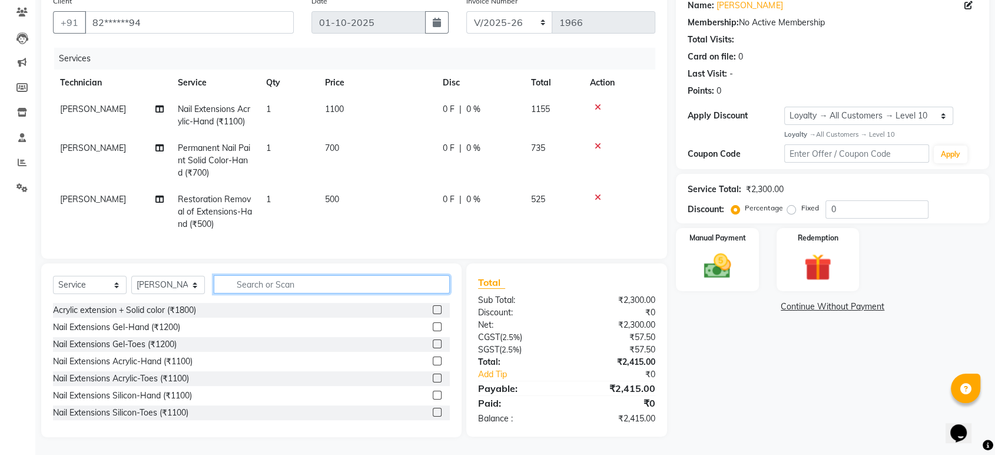
click at [381, 283] on input "text" at bounding box center [332, 284] width 236 height 18
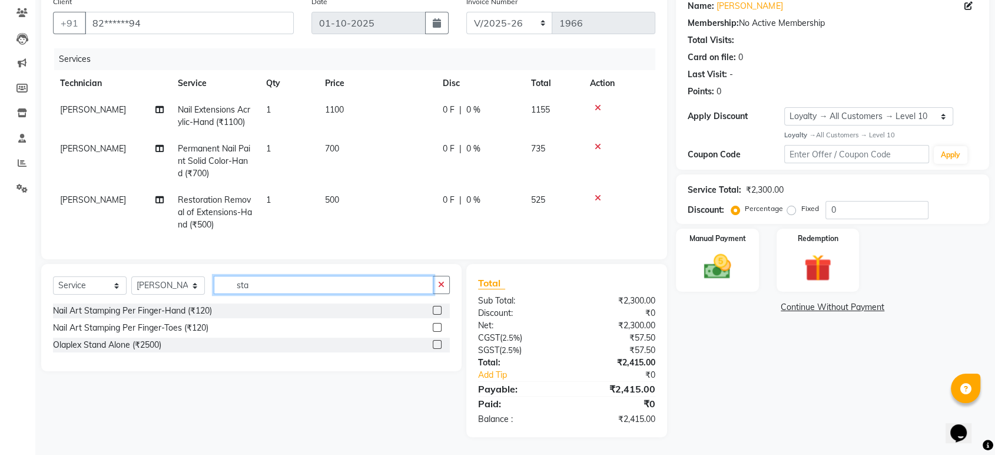
type input "sta"
click at [438, 309] on label at bounding box center [437, 310] width 9 height 9
click at [438, 309] on input "checkbox" at bounding box center [437, 311] width 8 height 8
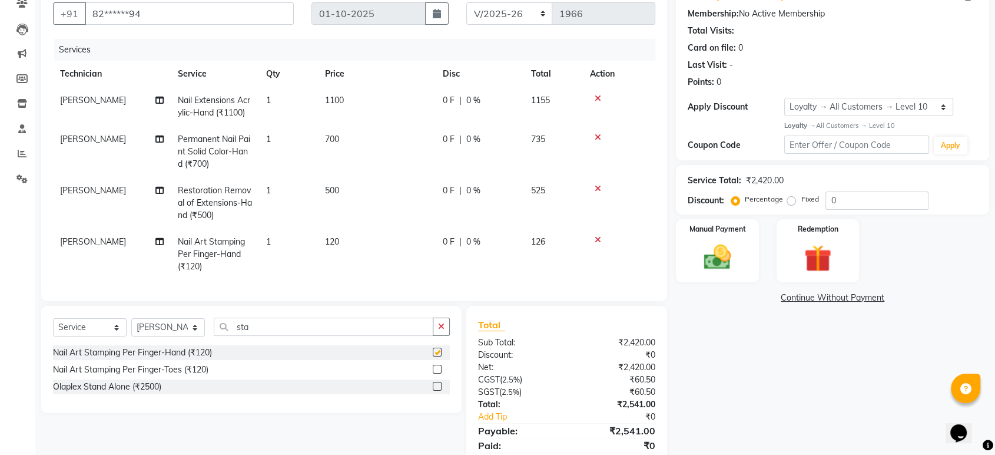
checkbox input "false"
click at [375, 248] on td "120" at bounding box center [377, 253] width 118 height 51
select select "80924"
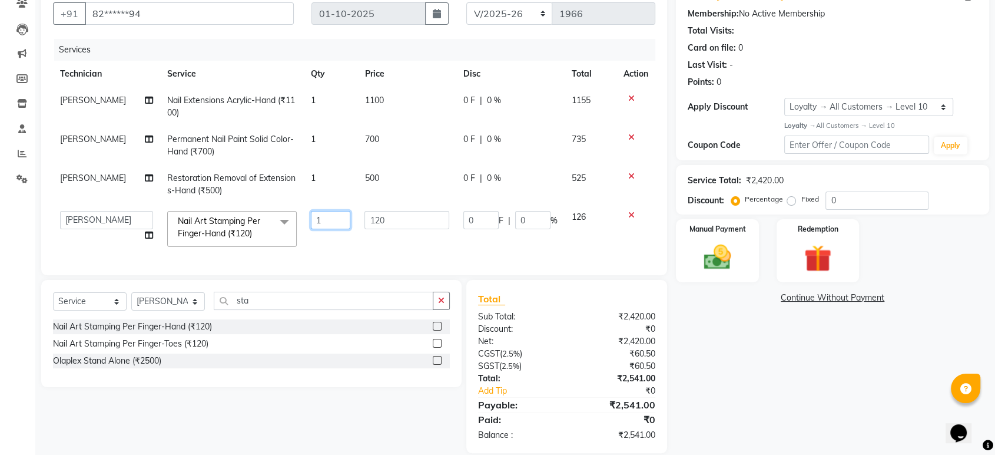
click at [344, 223] on input "1" at bounding box center [330, 220] width 39 height 18
type input "1"
type input "2"
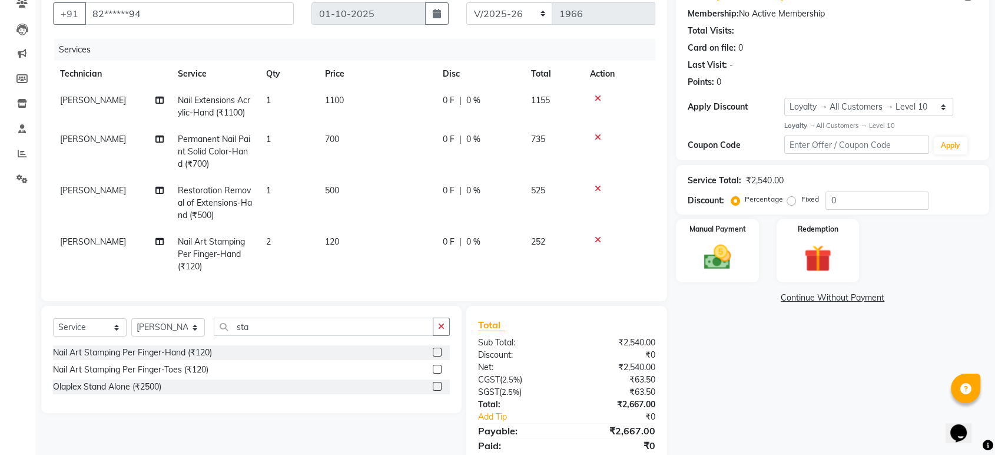
click at [373, 237] on td "120" at bounding box center [377, 253] width 118 height 51
select select "80924"
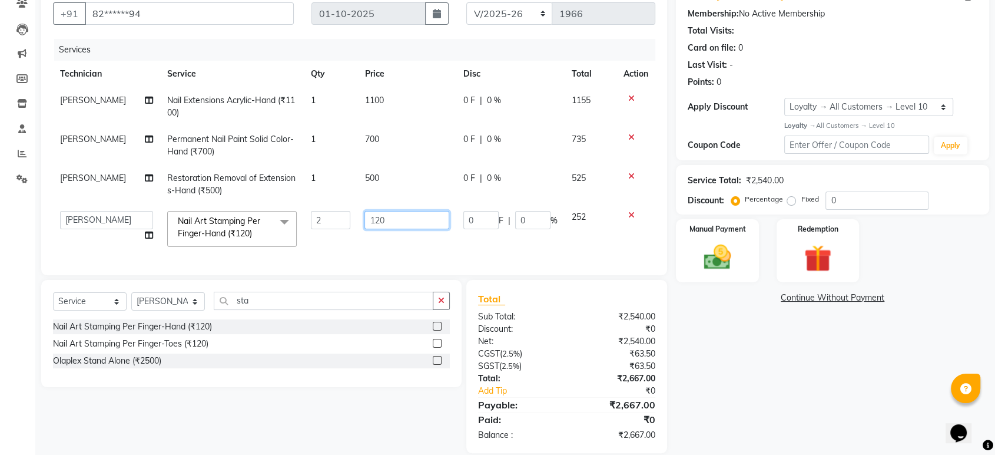
click at [391, 221] on input "120" at bounding box center [406, 220] width 85 height 18
click at [386, 251] on td "120" at bounding box center [406, 229] width 99 height 50
select select "80924"
click at [851, 189] on div "Service Total: ₹2,540.00 Discount: Percentage Fixed 0" at bounding box center [833, 190] width 290 height 40
click at [853, 204] on input "0" at bounding box center [877, 200] width 103 height 18
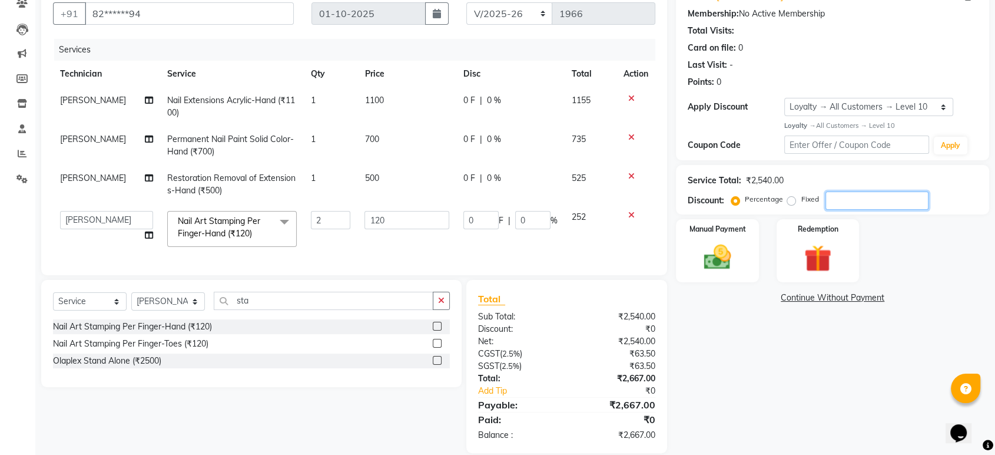
type input "5"
type input "12"
type input "5"
type input "0"
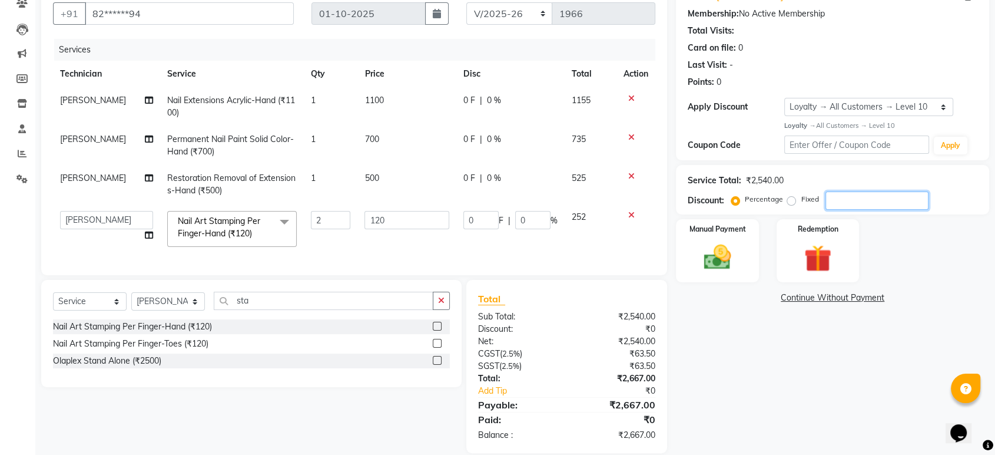
type input "6"
type input "14.4"
type input "6"
type input "0"
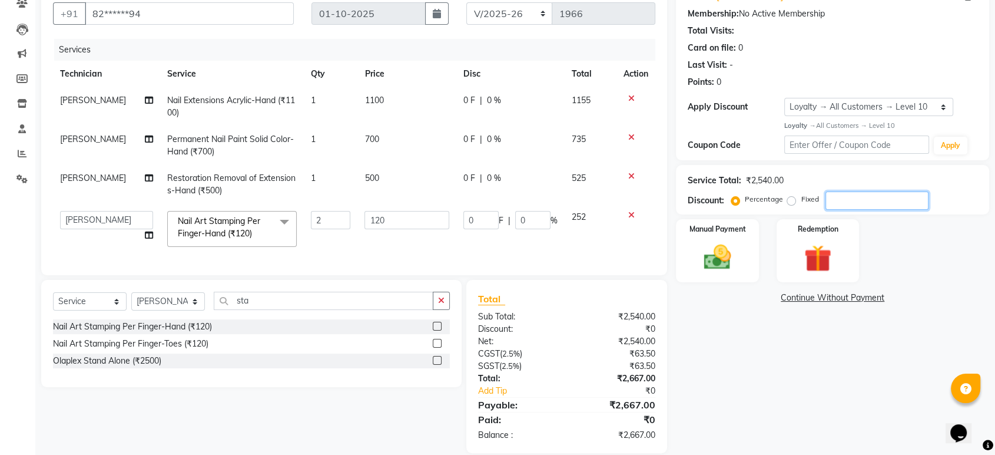
type input "7"
type input "16.8"
type input "7"
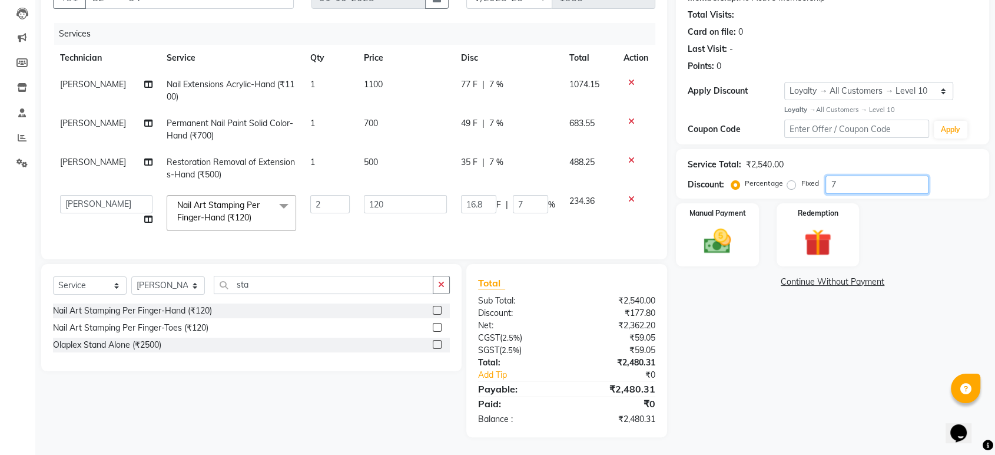
scroll to position [1, 0]
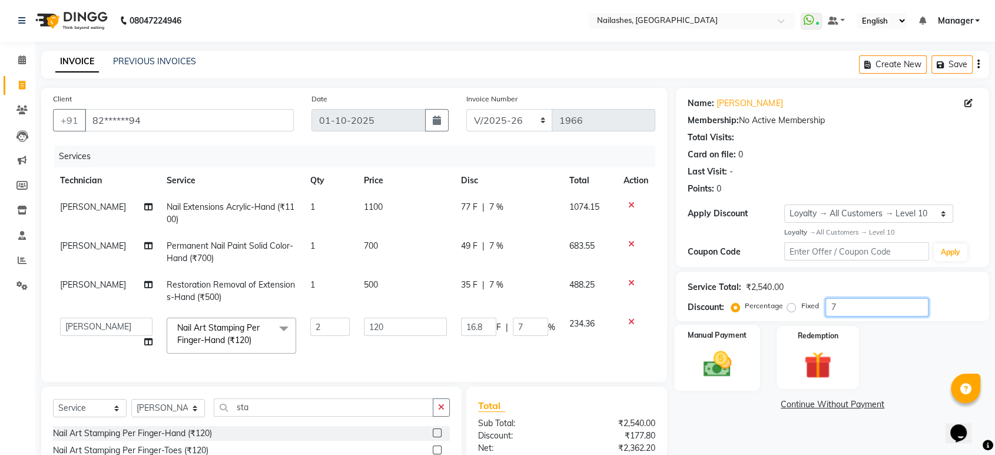
type input "7"
click at [716, 366] on img at bounding box center [717, 363] width 46 height 33
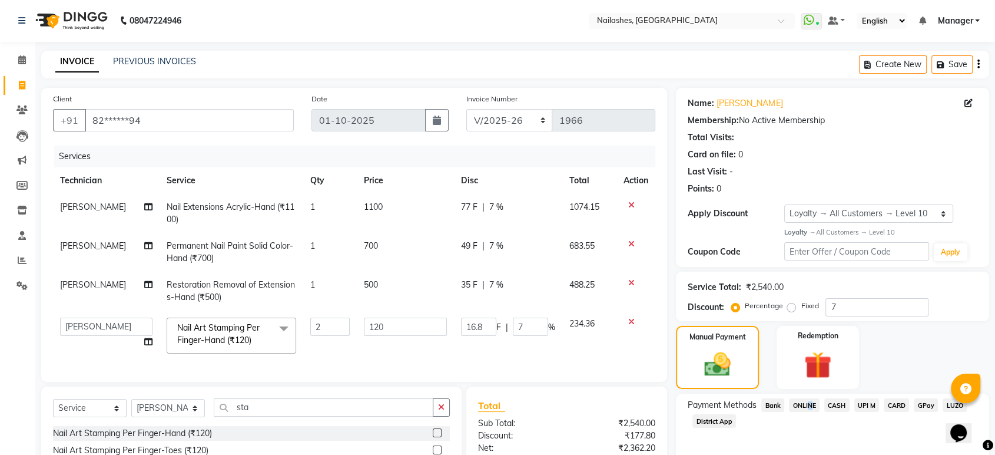
click at [808, 402] on span "ONLINE" at bounding box center [804, 405] width 31 height 14
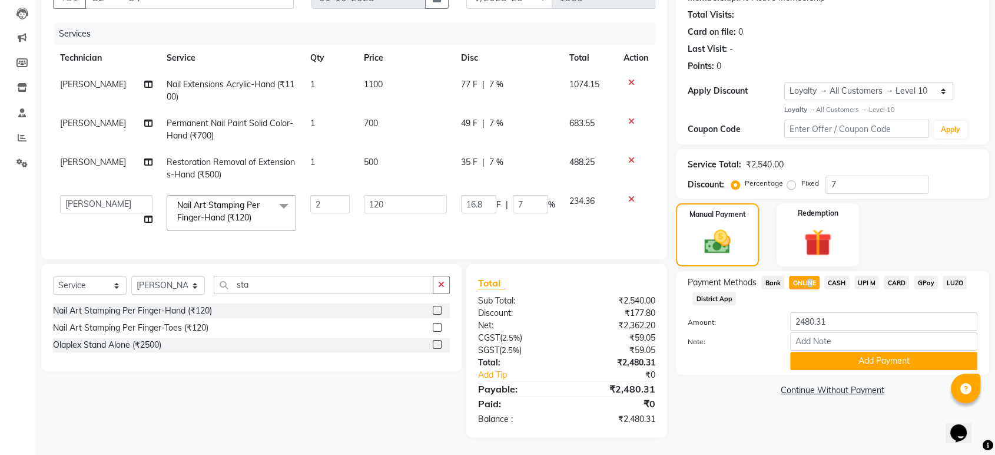
scroll to position [132, 0]
click at [861, 354] on button "Add Payment" at bounding box center [883, 361] width 187 height 18
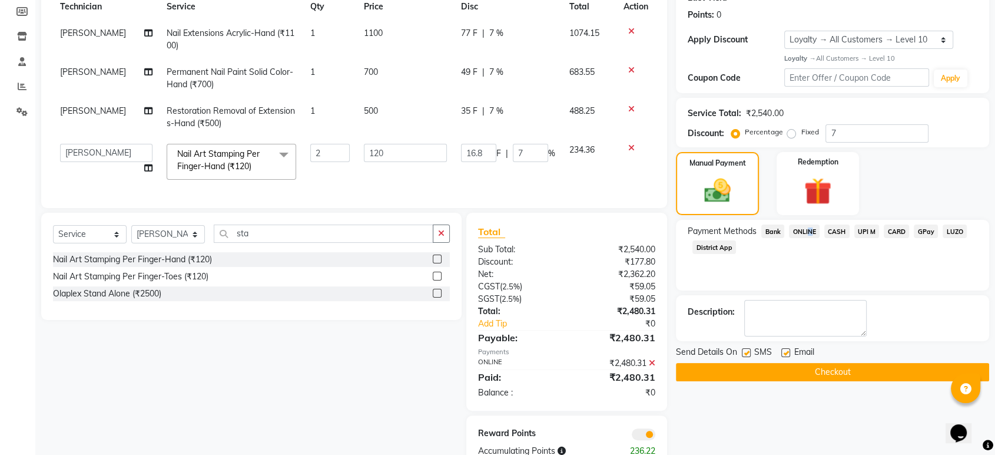
scroll to position [215, 0]
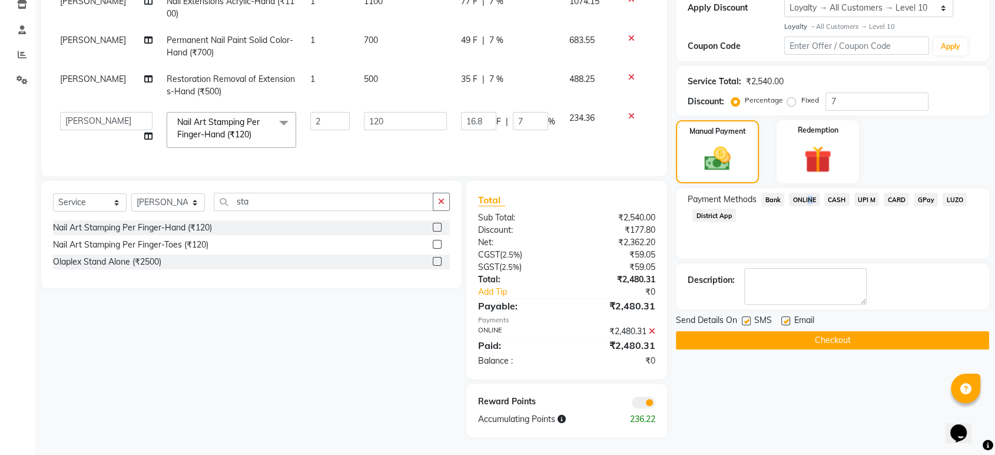
click at [855, 331] on button "Checkout" at bounding box center [832, 340] width 313 height 18
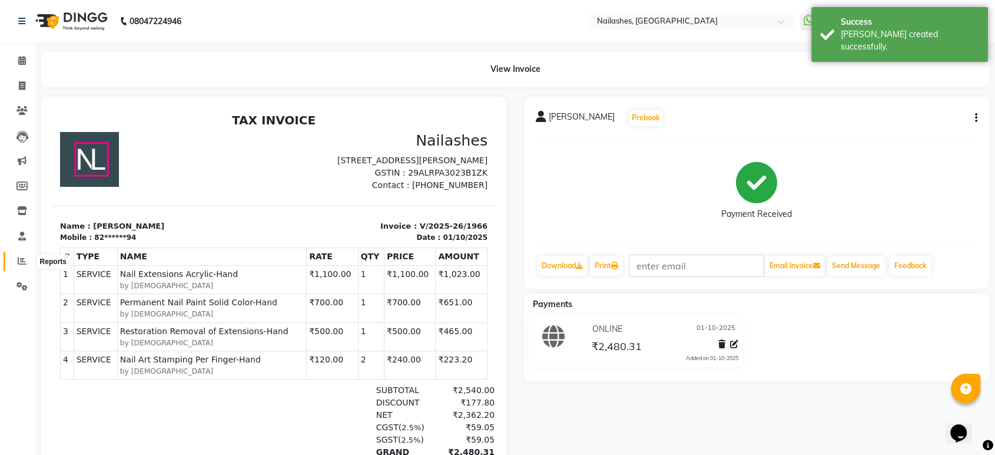
click at [19, 257] on icon at bounding box center [22, 260] width 9 height 9
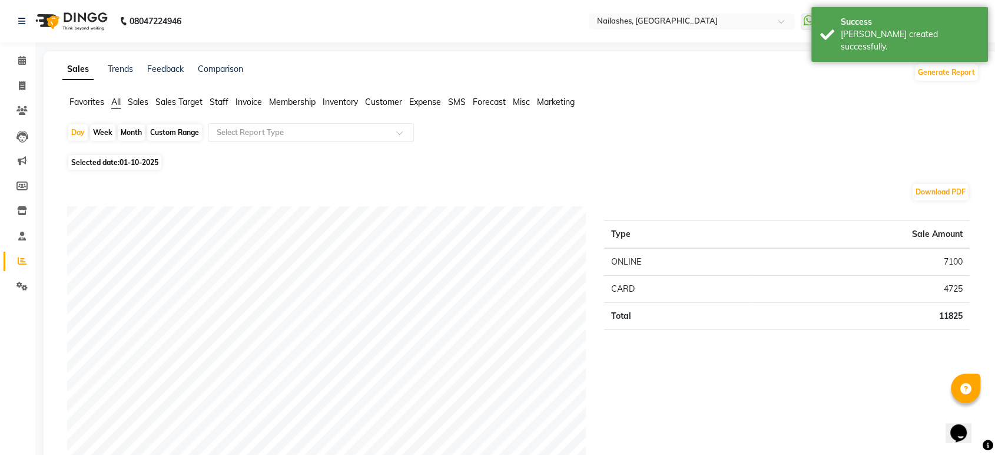
click at [216, 102] on span "Staff" at bounding box center [219, 102] width 19 height 11
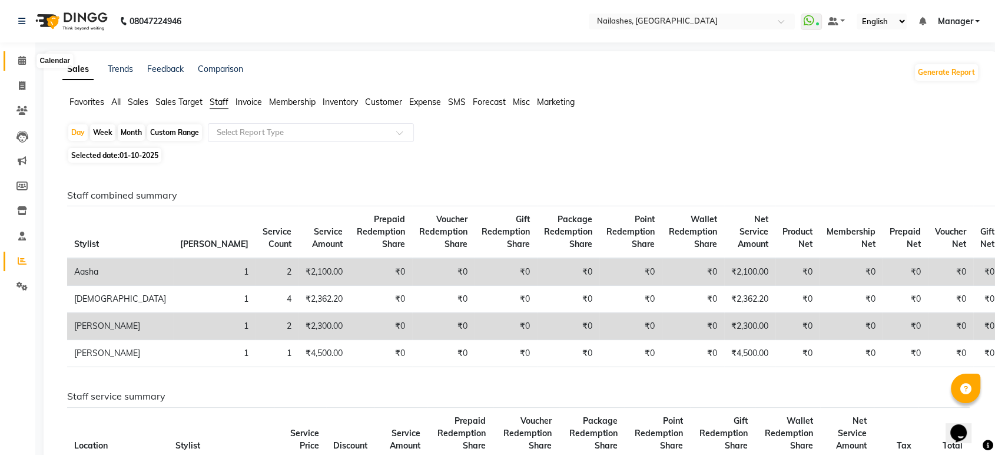
click at [18, 62] on icon at bounding box center [22, 60] width 8 height 9
